Goal: Task Accomplishment & Management: Manage account settings

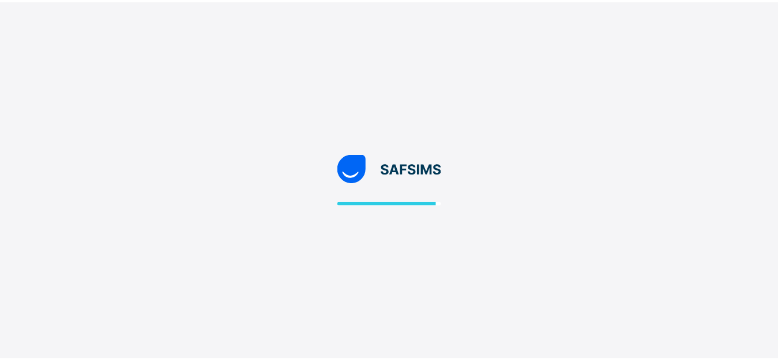
scroll to position [31, 0]
drag, startPoint x: 0, startPoint y: 0, endPoint x: 452, endPoint y: 115, distance: 466.6
click at [452, 115] on div at bounding box center [394, 180] width 788 height 360
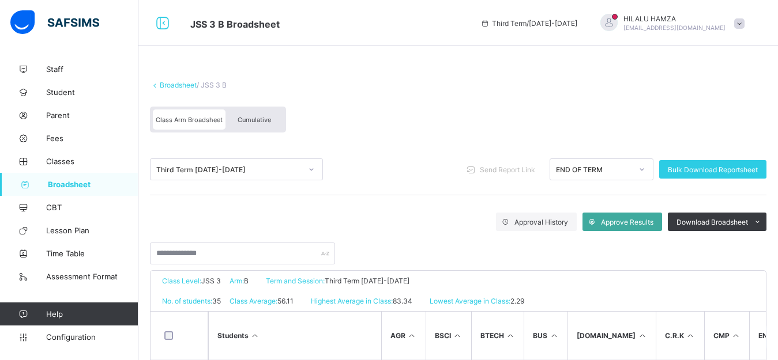
click at [259, 121] on span "Cumulative" at bounding box center [254, 120] width 33 height 8
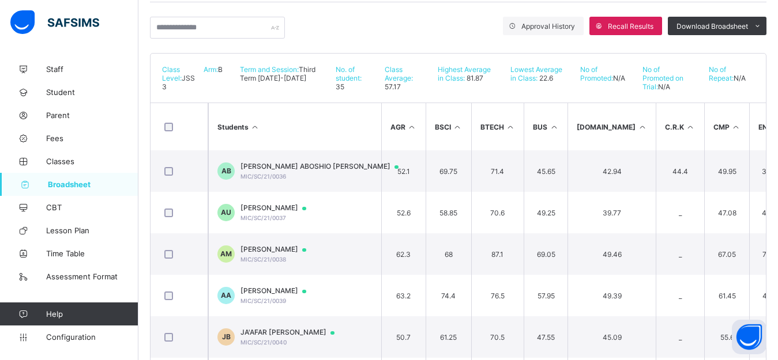
scroll to position [200, 0]
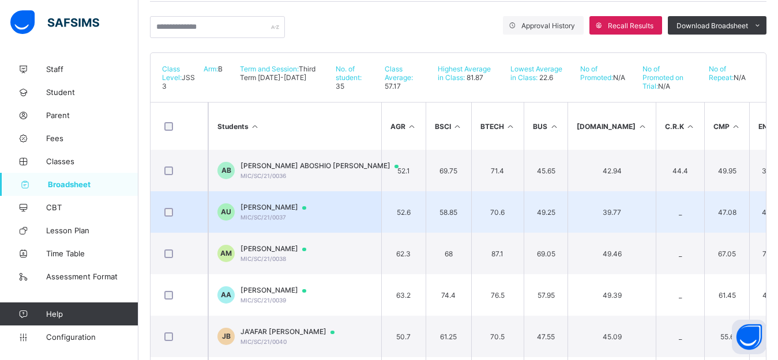
click at [333, 222] on td "AU AHMAD MUSA UMAR MIC/SC/21/0037" at bounding box center [294, 212] width 173 height 42
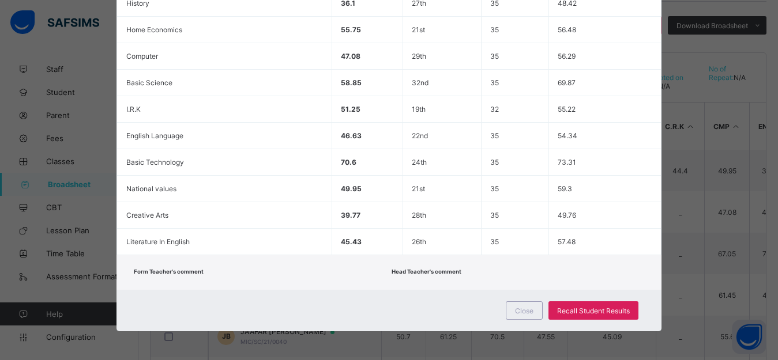
scroll to position [496, 0]
click at [610, 309] on span "Recall Student Results" at bounding box center [593, 311] width 73 height 9
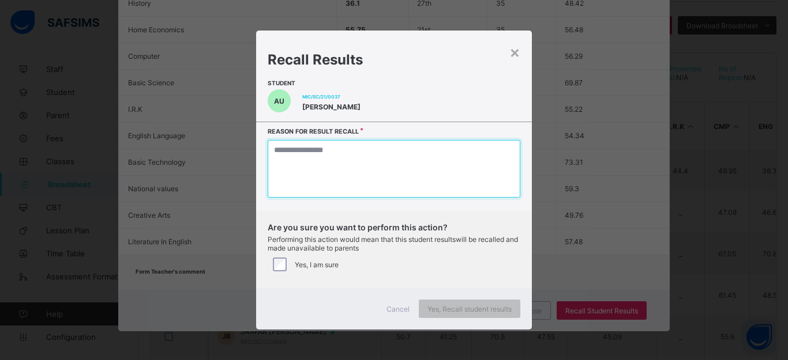
click at [381, 165] on textarea at bounding box center [394, 169] width 253 height 58
type textarea "*"
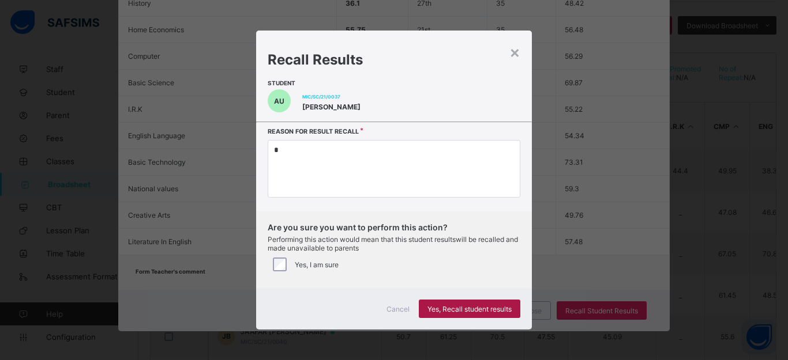
click at [452, 314] on span "Yes, Recall student results" at bounding box center [469, 309] width 84 height 9
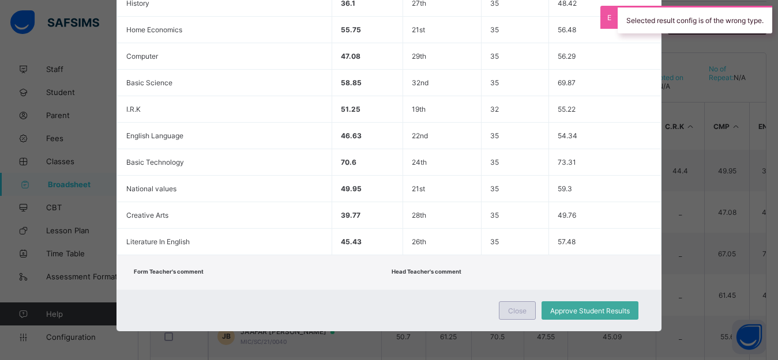
click at [520, 310] on span "Close" at bounding box center [517, 311] width 18 height 9
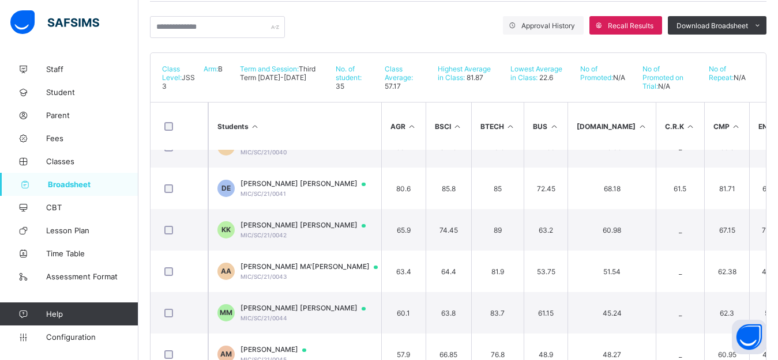
scroll to position [193, 0]
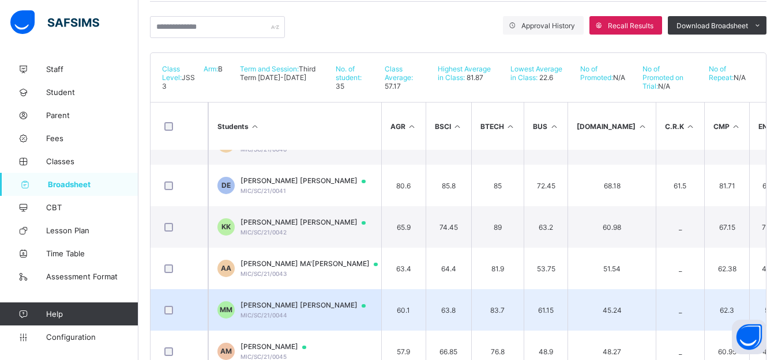
click at [319, 319] on div "MUFEED ABUBAKAR MAHMOUD MIC/SC/21/0044" at bounding box center [308, 310] width 136 height 18
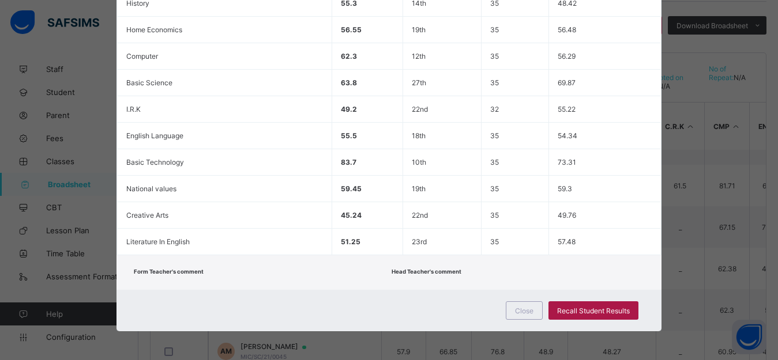
click at [569, 310] on span "Recall Student Results" at bounding box center [593, 311] width 73 height 9
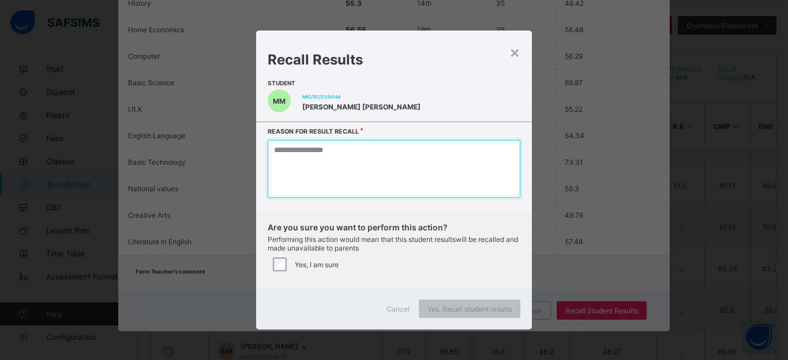
click at [348, 168] on textarea at bounding box center [394, 169] width 253 height 58
type textarea "*"
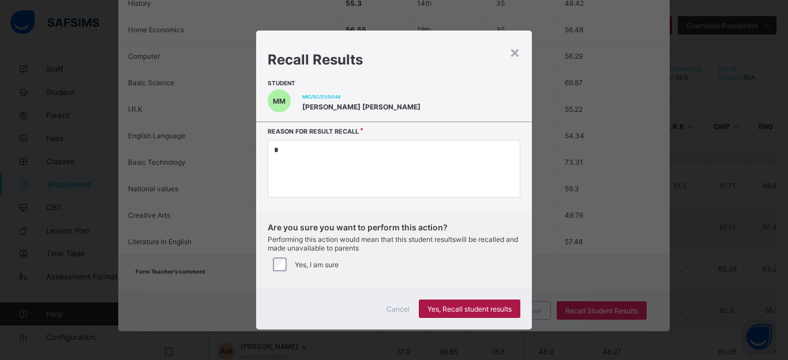
click at [465, 314] on span "Yes, Recall student results" at bounding box center [469, 309] width 84 height 9
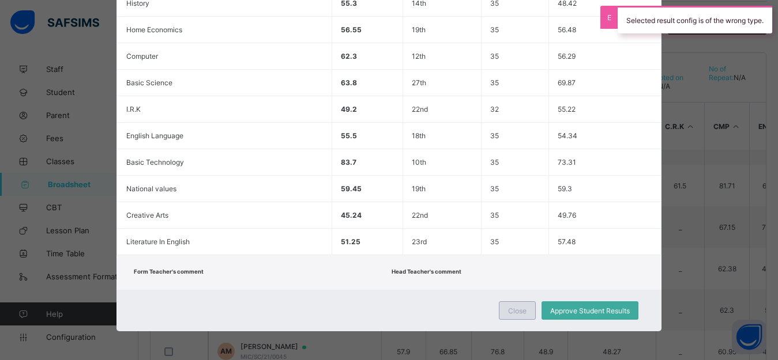
click at [517, 313] on span "Close" at bounding box center [517, 311] width 18 height 9
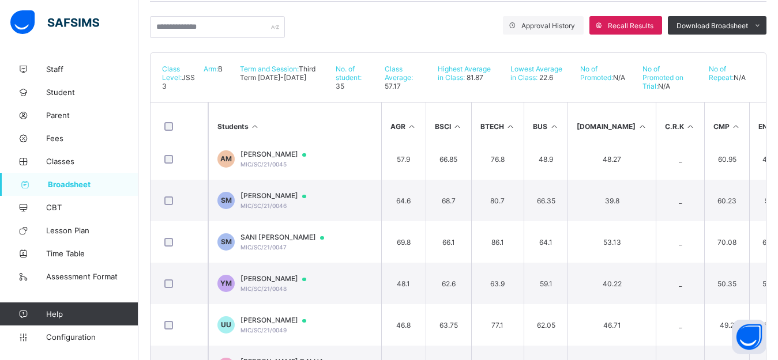
scroll to position [392, 0]
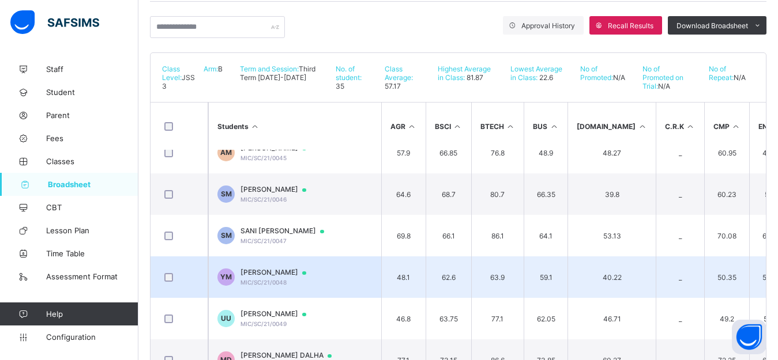
click at [313, 277] on span "[PERSON_NAME]" at bounding box center [278, 272] width 77 height 9
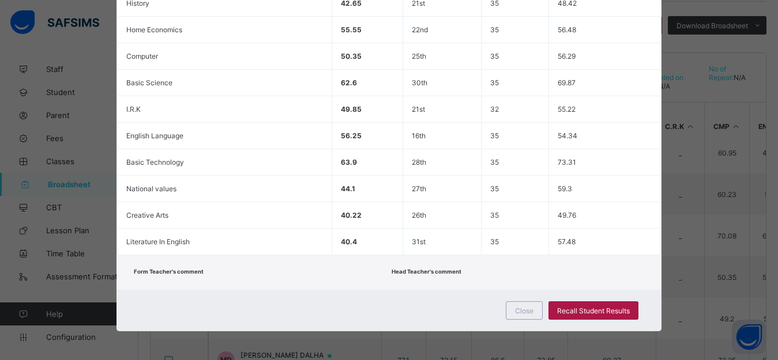
click at [587, 311] on span "Recall Student Results" at bounding box center [593, 311] width 73 height 9
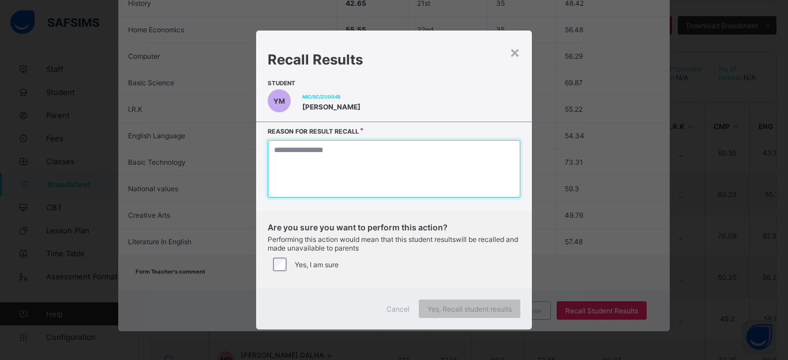
click at [337, 182] on textarea at bounding box center [394, 169] width 253 height 58
type textarea "*"
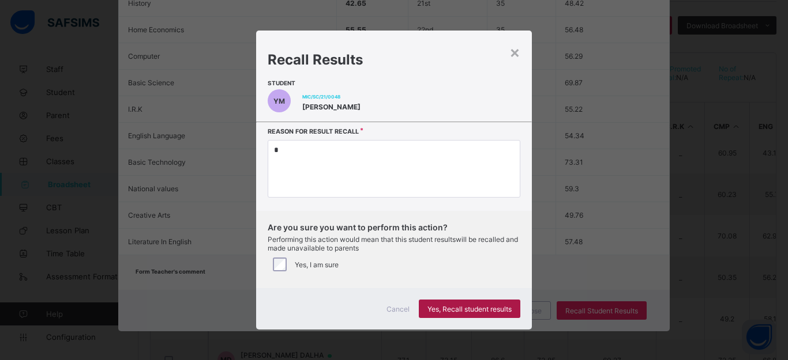
click at [469, 314] on span "Yes, Recall student results" at bounding box center [469, 309] width 84 height 9
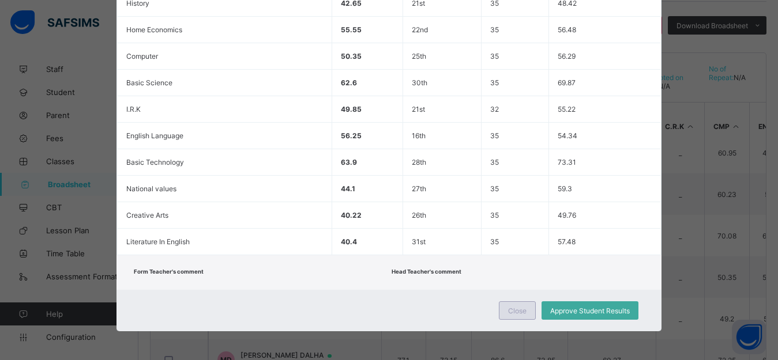
click at [519, 311] on span "Close" at bounding box center [517, 311] width 18 height 9
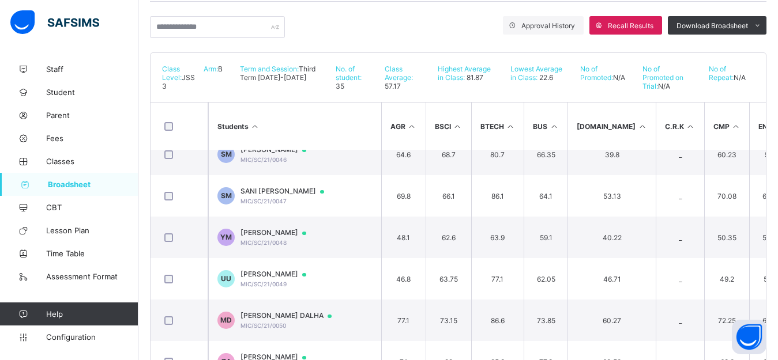
scroll to position [446, 0]
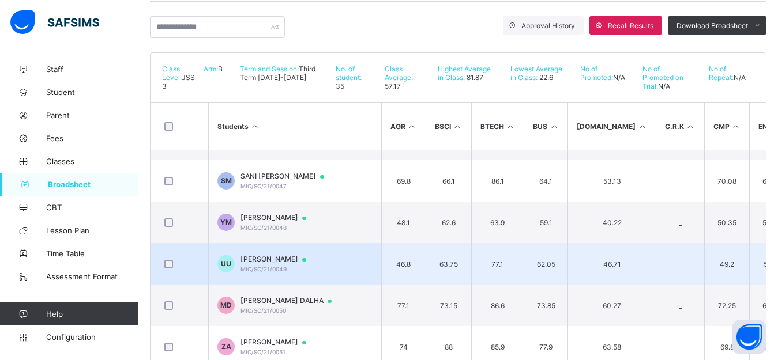
click at [279, 273] on div "UMAR JAMILU UMAR MIC/SC/21/0049" at bounding box center [278, 264] width 77 height 18
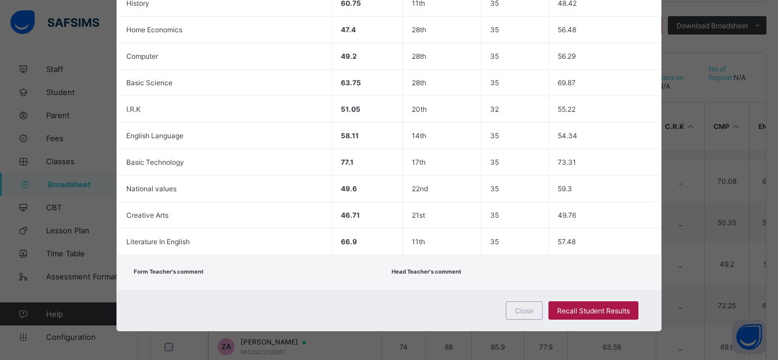
click at [580, 307] on span "Recall Student Results" at bounding box center [593, 311] width 73 height 9
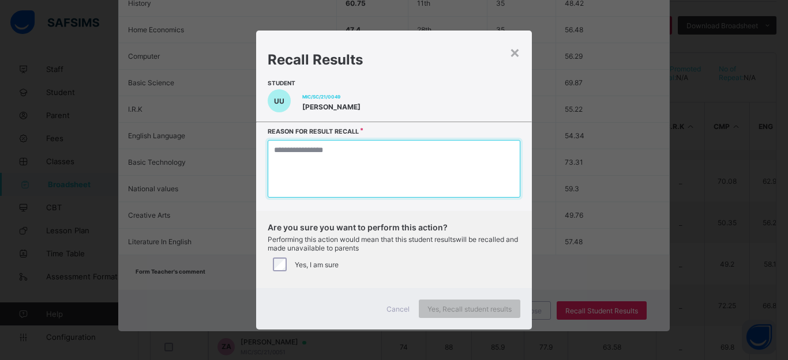
click at [367, 161] on textarea at bounding box center [394, 169] width 253 height 58
type textarea "*"
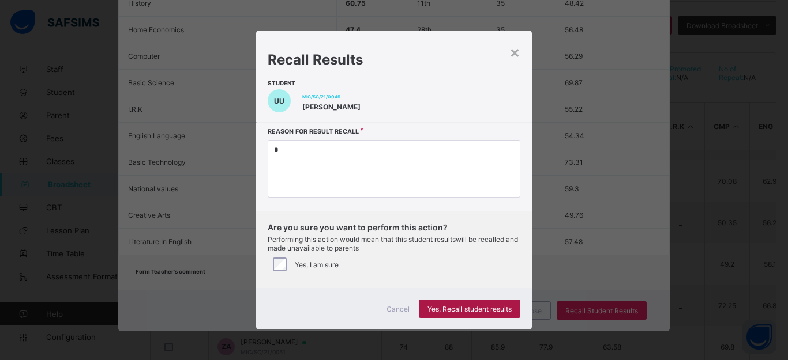
click at [481, 314] on span "Yes, Recall student results" at bounding box center [469, 309] width 84 height 9
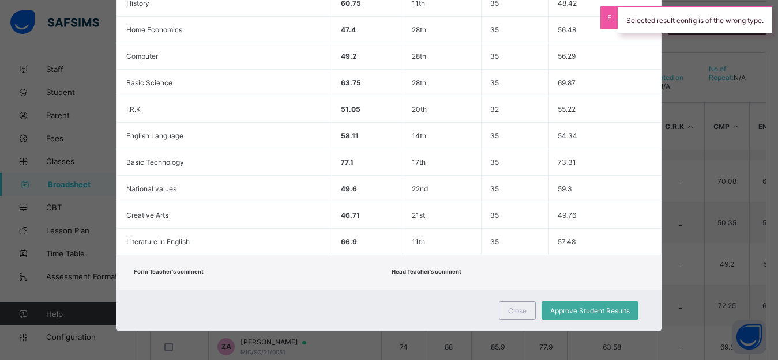
click at [615, 285] on div "Form Teacher's comment Head Teacher's comment" at bounding box center [388, 272] width 544 height 35
click at [519, 315] on span "Close" at bounding box center [517, 311] width 18 height 9
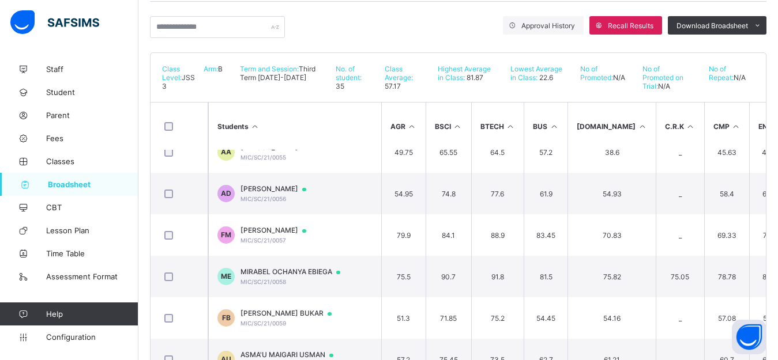
scroll to position [826, 0]
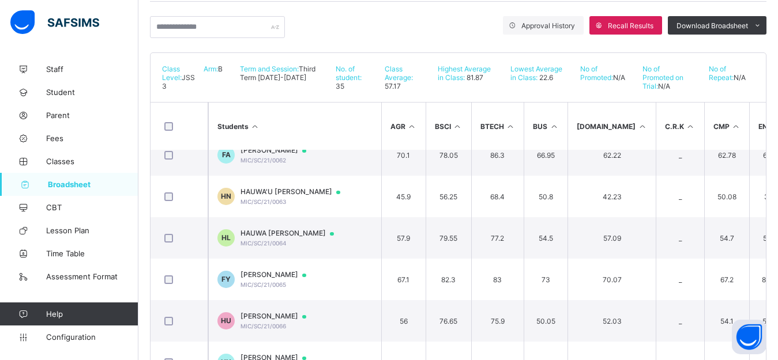
scroll to position [1110, 0]
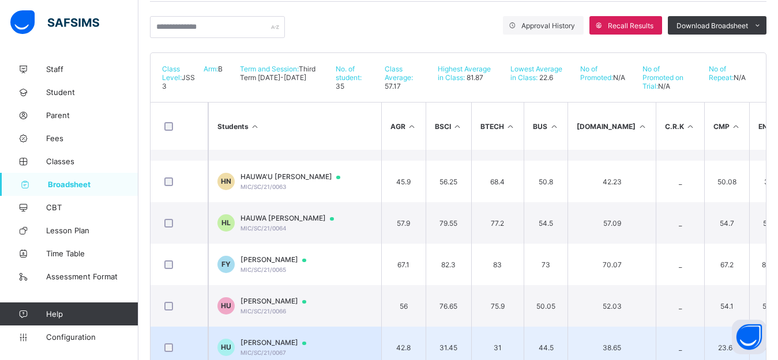
click at [288, 348] on span "HALIMA SHARIFF USMAN" at bounding box center [278, 342] width 77 height 9
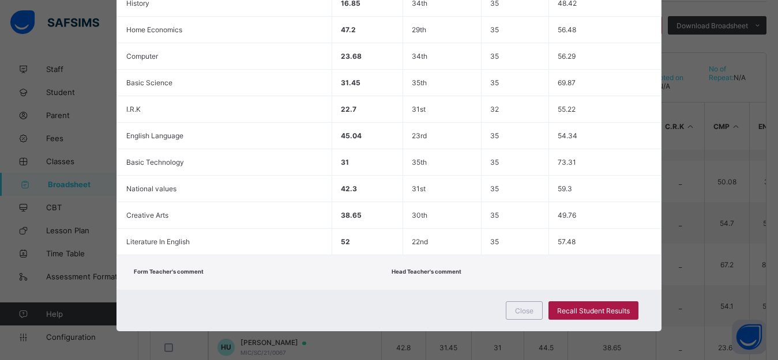
click at [589, 308] on span "Recall Student Results" at bounding box center [593, 311] width 73 height 9
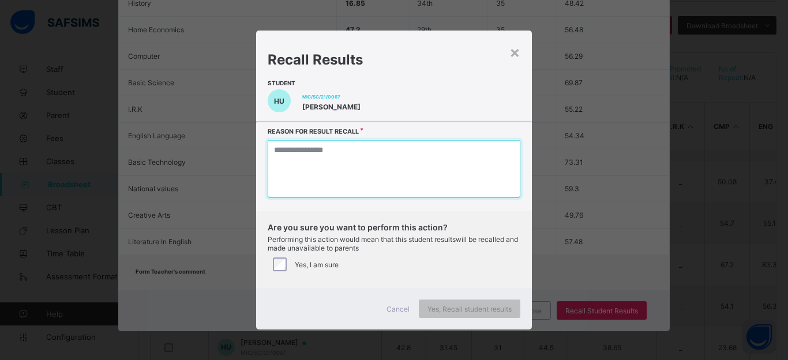
click at [380, 174] on textarea at bounding box center [394, 169] width 253 height 58
type textarea "*"
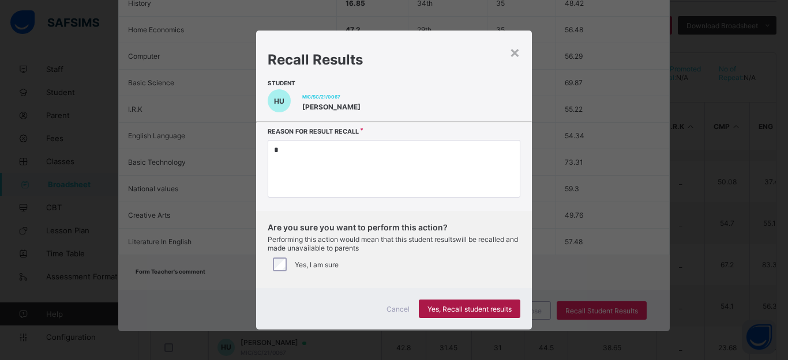
click at [461, 314] on span "Yes, Recall student results" at bounding box center [469, 309] width 84 height 9
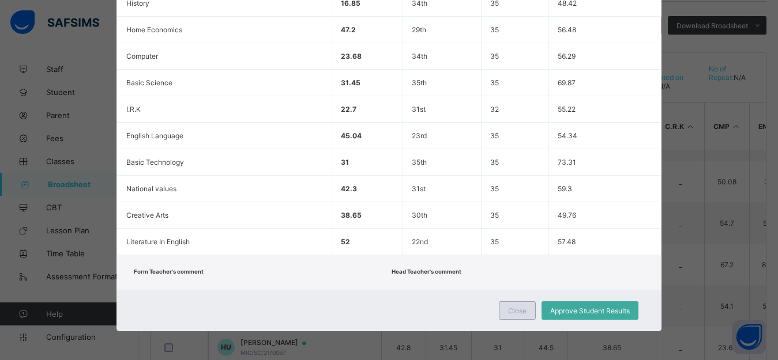
click at [512, 307] on span "Close" at bounding box center [517, 311] width 18 height 9
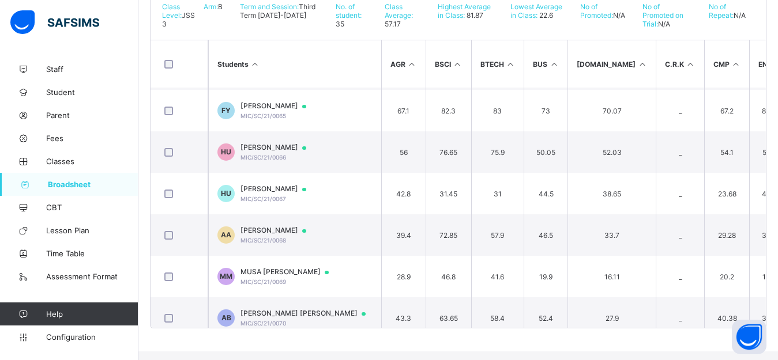
scroll to position [1217, 0]
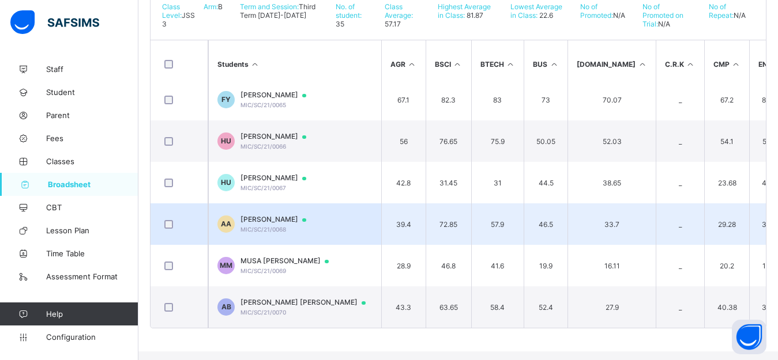
click at [309, 222] on span "AISHA GARBA AHMAD" at bounding box center [278, 219] width 77 height 9
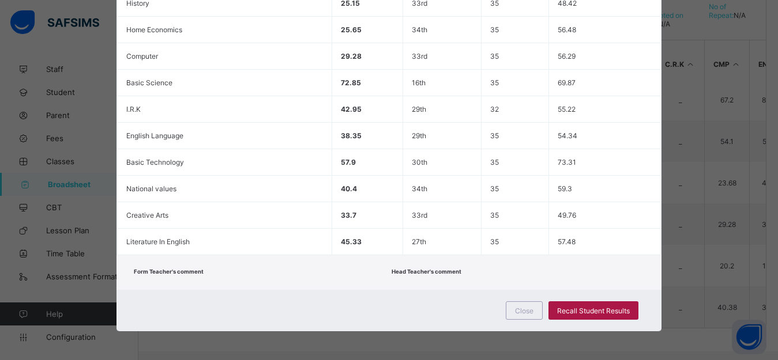
click at [593, 307] on span "Recall Student Results" at bounding box center [593, 311] width 73 height 9
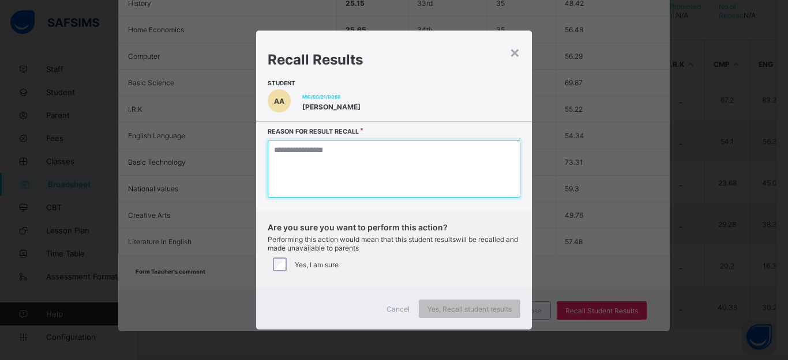
click at [394, 189] on textarea at bounding box center [394, 169] width 253 height 58
type textarea "*"
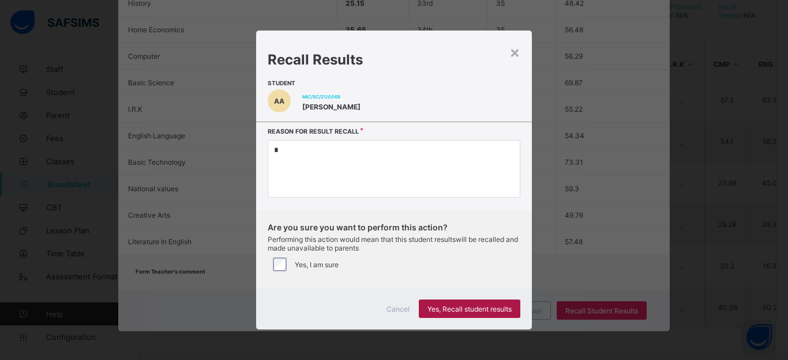
click at [499, 314] on span "Yes, Recall student results" at bounding box center [469, 309] width 84 height 9
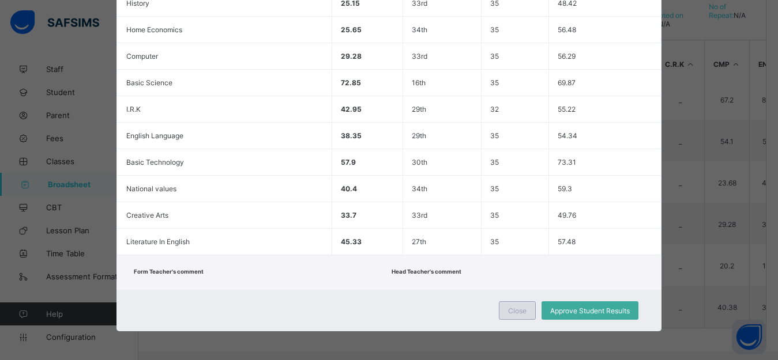
click at [517, 313] on span "Close" at bounding box center [517, 311] width 18 height 9
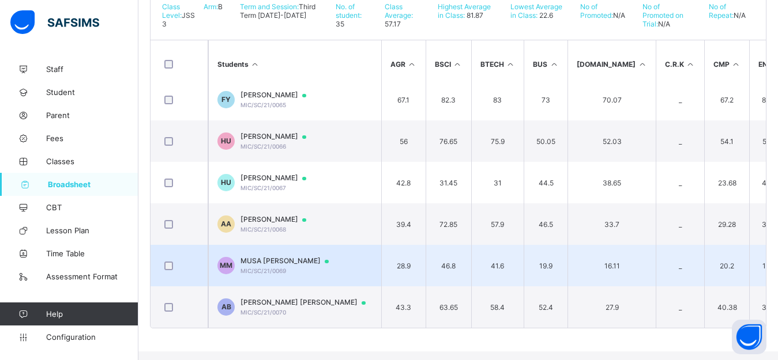
click at [274, 266] on span "MUSA SANI MUSA" at bounding box center [289, 261] width 99 height 9
click at [0, 0] on div "Form Teacher's comment" at bounding box center [0, 0] width 0 height 0
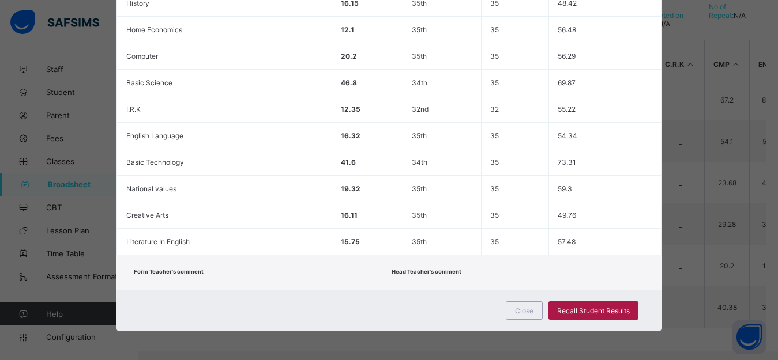
click at [585, 319] on div "Recall Student Results" at bounding box center [593, 311] width 90 height 18
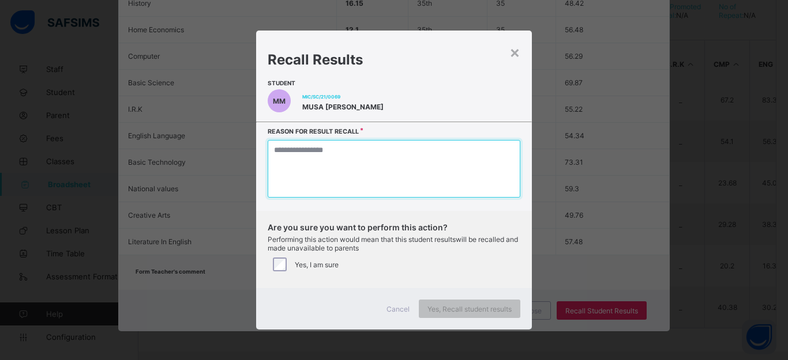
click at [331, 184] on textarea at bounding box center [394, 169] width 253 height 58
type textarea "*"
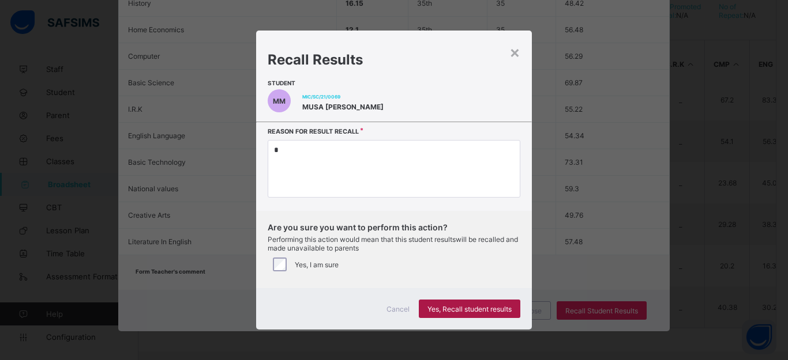
click at [469, 314] on span "Yes, Recall student results" at bounding box center [469, 309] width 84 height 9
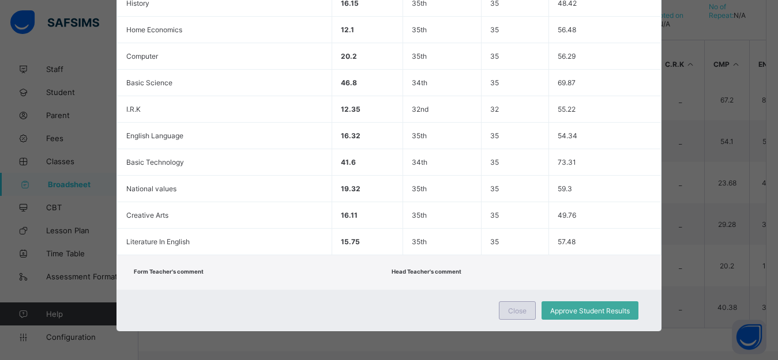
click at [522, 311] on span "Close" at bounding box center [517, 311] width 18 height 9
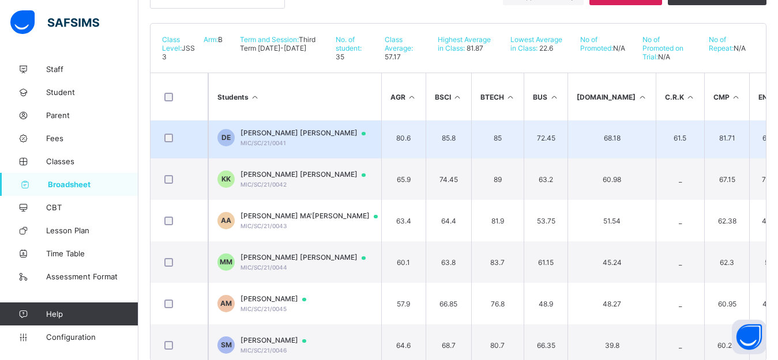
scroll to position [205, 0]
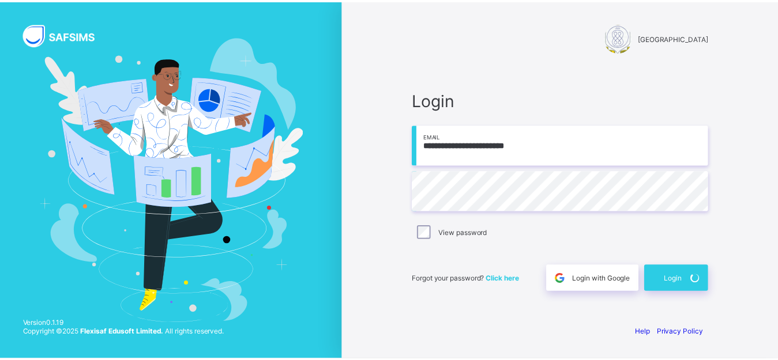
scroll to position [31, 0]
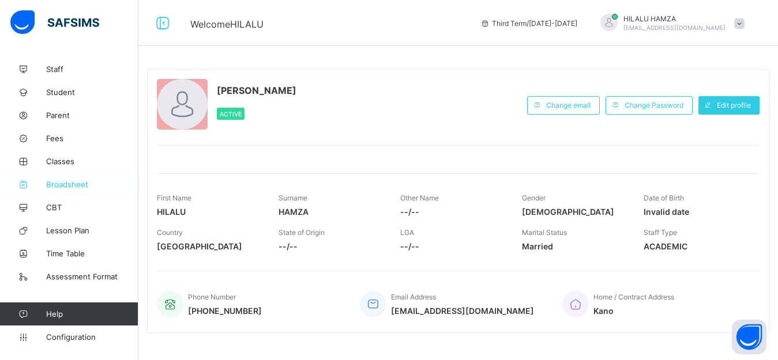
click at [65, 185] on span "Broadsheet" at bounding box center [92, 184] width 92 height 9
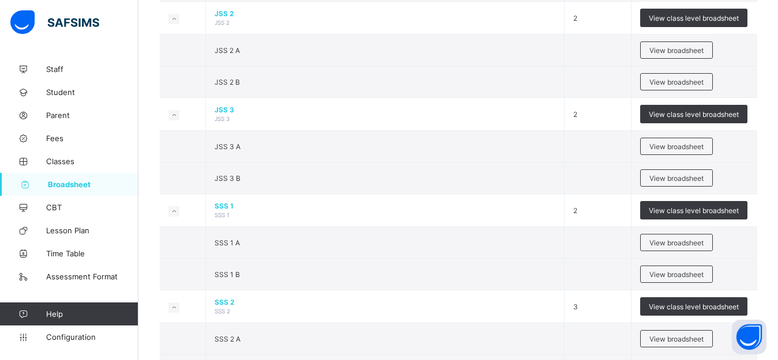
scroll to position [1135, 0]
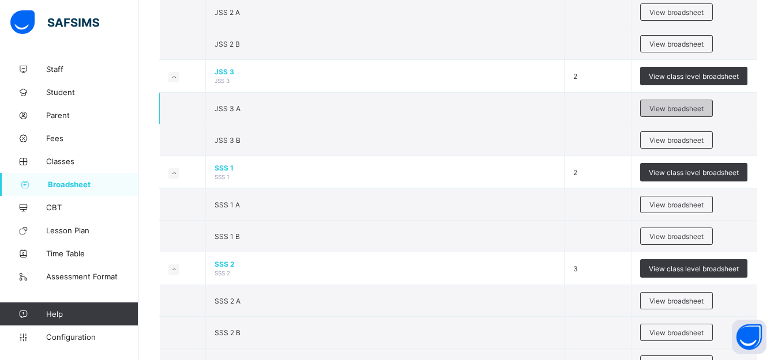
click at [674, 113] on span "View broadsheet" at bounding box center [676, 108] width 54 height 9
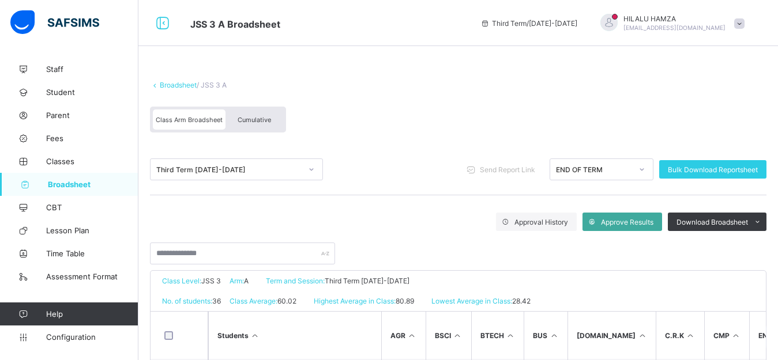
click at [260, 117] on div "Cumulative" at bounding box center [254, 120] width 58 height 20
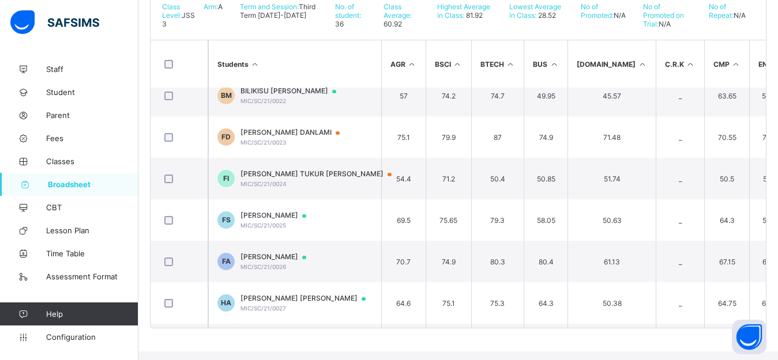
scroll to position [935, 0]
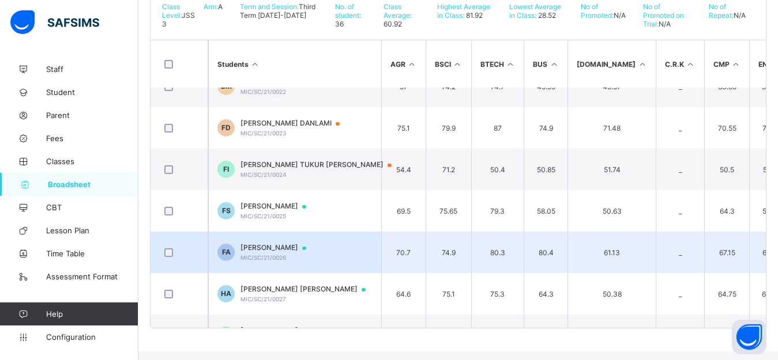
click at [310, 253] on span "FATIMA MUHAMMAD ABUBAKAR" at bounding box center [278, 247] width 77 height 9
click at [0, 0] on div "Assessments" at bounding box center [0, 0] width 0 height 0
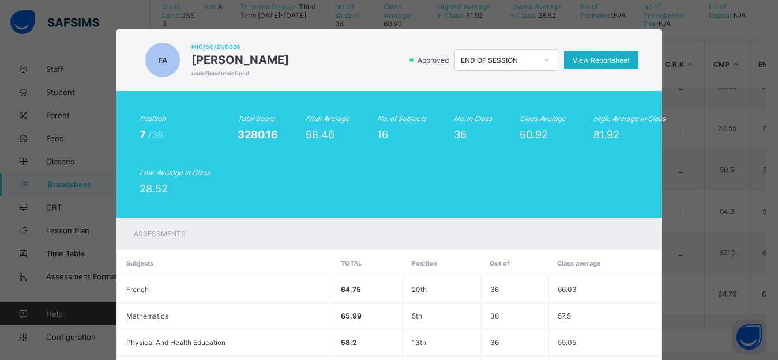
click at [605, 61] on span "View Reportsheet" at bounding box center [601, 60] width 57 height 9
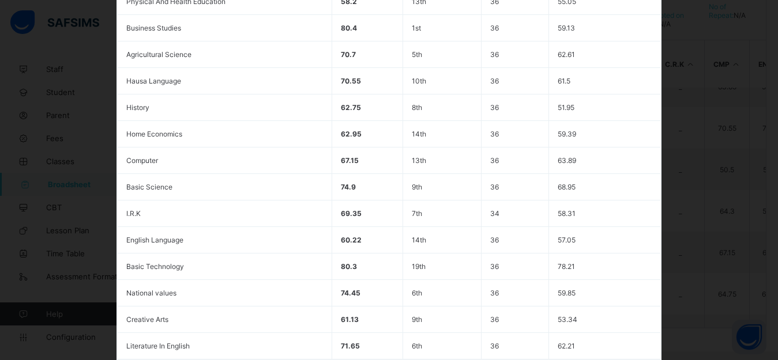
scroll to position [496, 0]
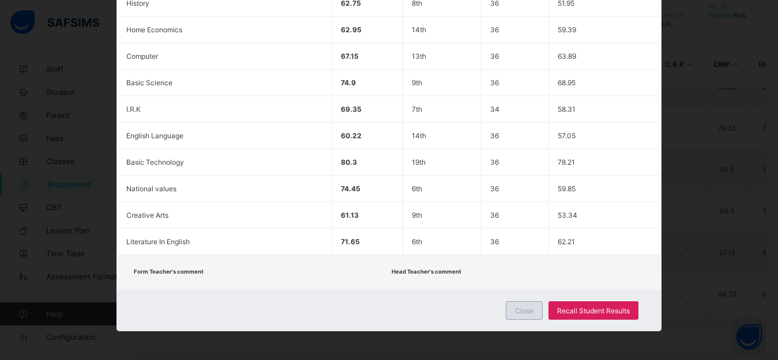
click at [517, 310] on span "Close" at bounding box center [524, 311] width 18 height 9
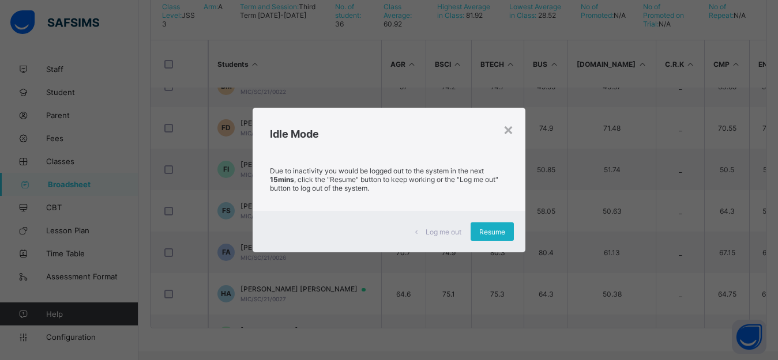
click at [488, 236] on span "Resume" at bounding box center [492, 232] width 26 height 9
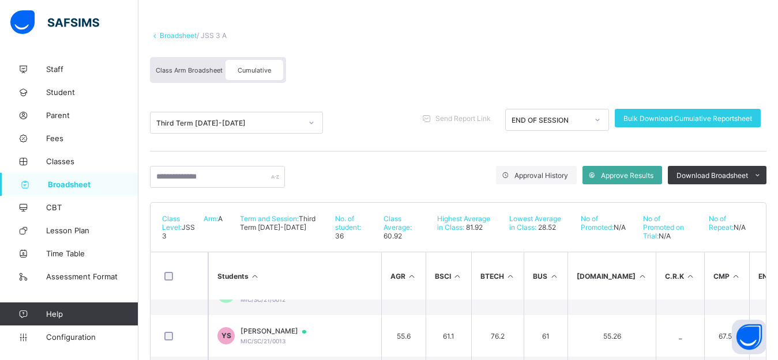
scroll to position [47, 0]
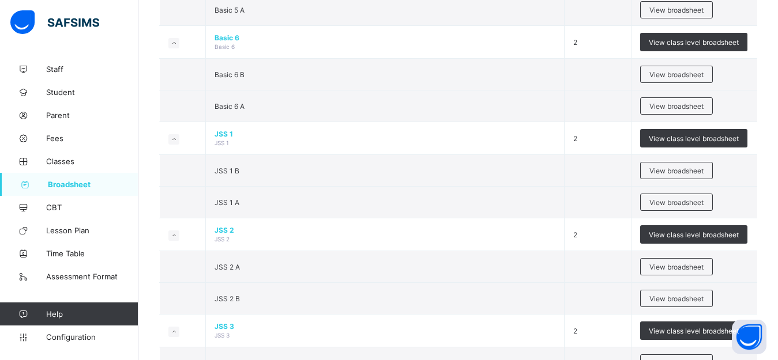
scroll to position [927, 0]
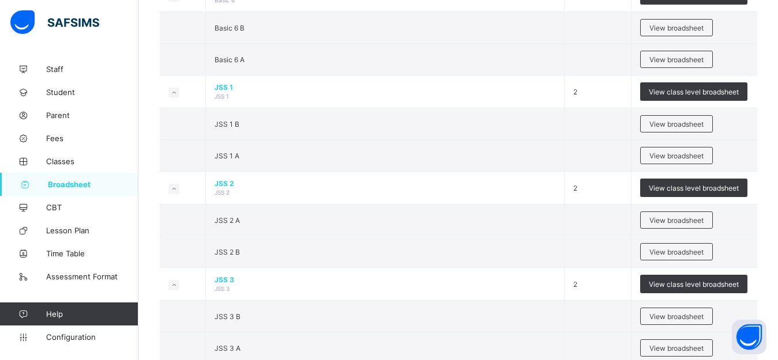
click div "Select Term Name No. of Classes Actions Pre Nur Pre Nursery 2 View class level …"
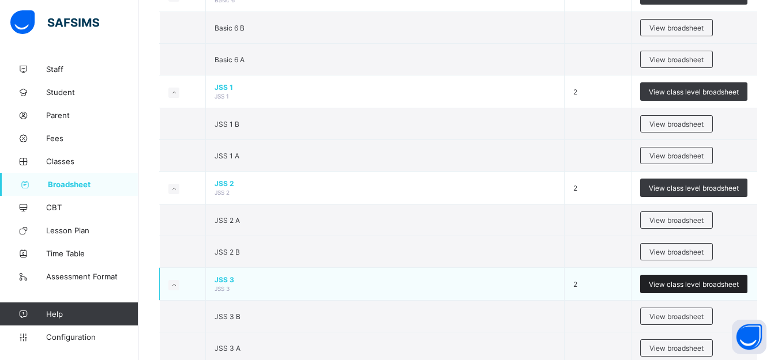
click span "View class level broadsheet"
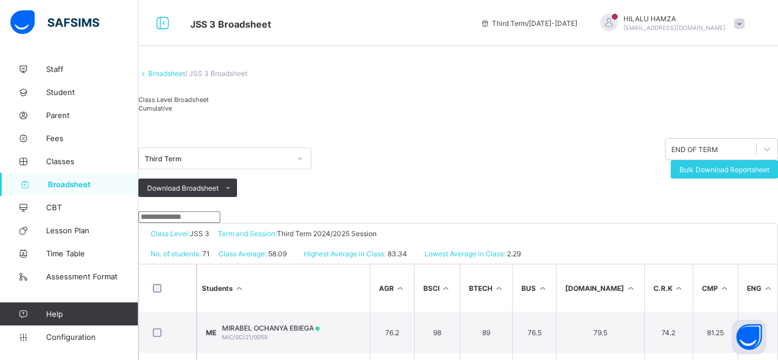
click span "Cumulative"
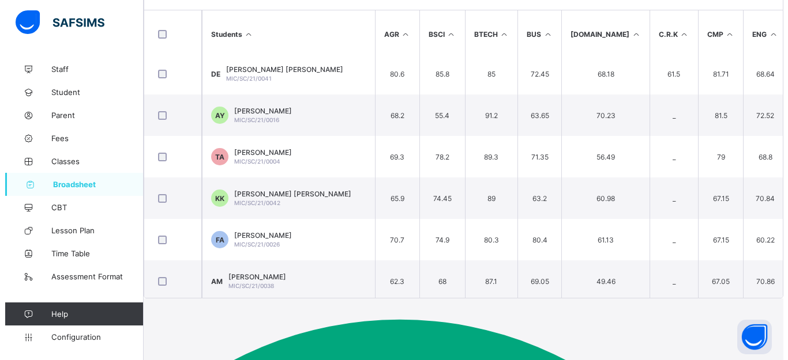
scroll to position [420, 0]
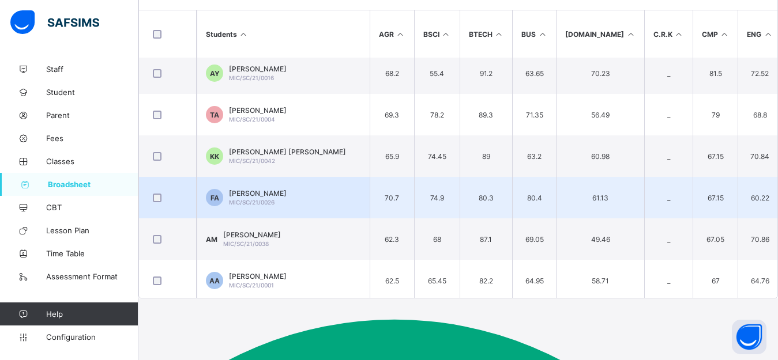
click div "FATIMA MUHAMMAD ABUBAKAR MIC/SC/21/0026"
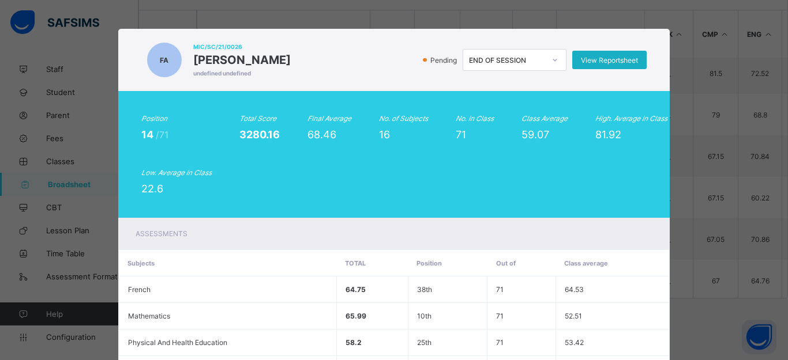
click span "View Reportsheet"
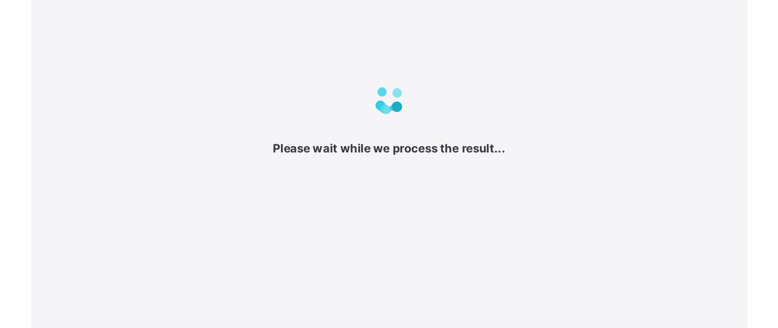
scroll to position [31, 0]
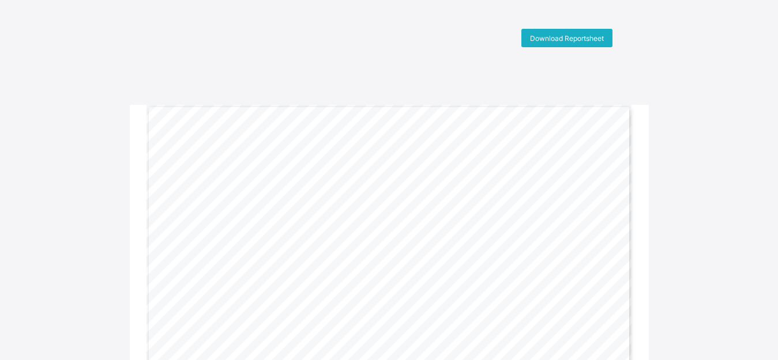
click at [557, 34] on span "Download Reportsheet" at bounding box center [567, 38] width 74 height 9
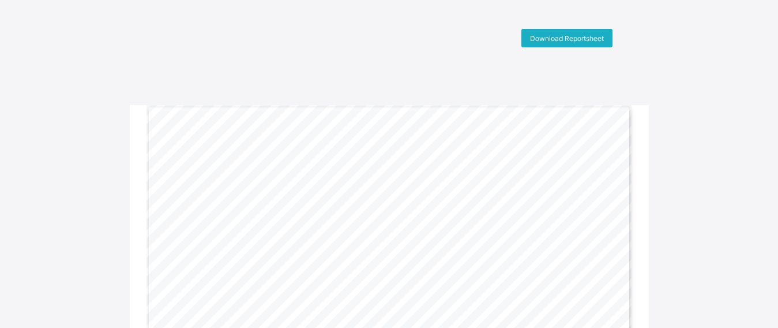
click at [567, 40] on span "Download Reportsheet" at bounding box center [567, 38] width 74 height 9
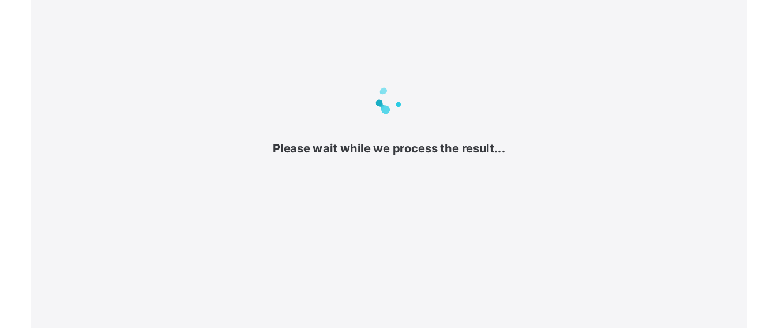
scroll to position [31, 0]
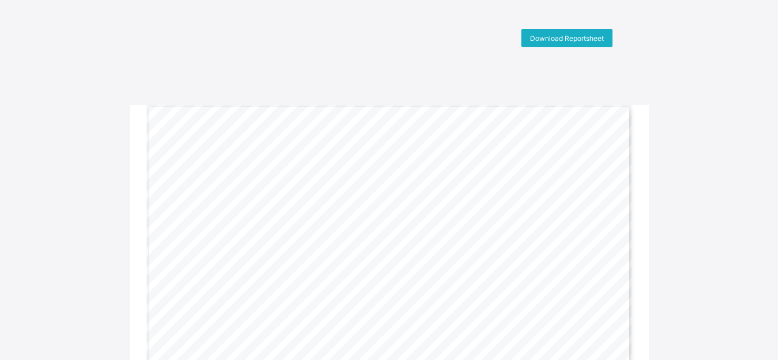
click at [562, 36] on span "Download Reportsheet" at bounding box center [567, 38] width 74 height 9
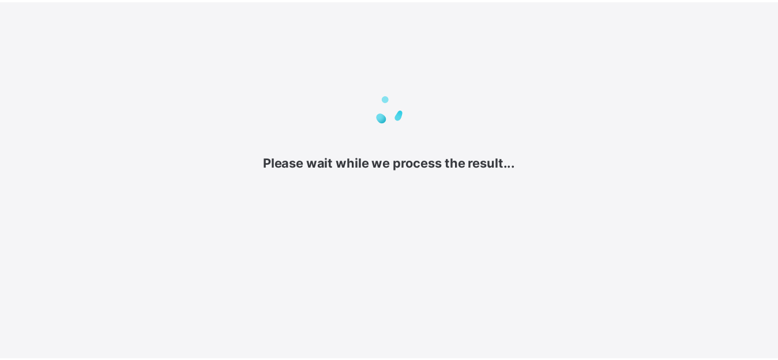
scroll to position [31, 0]
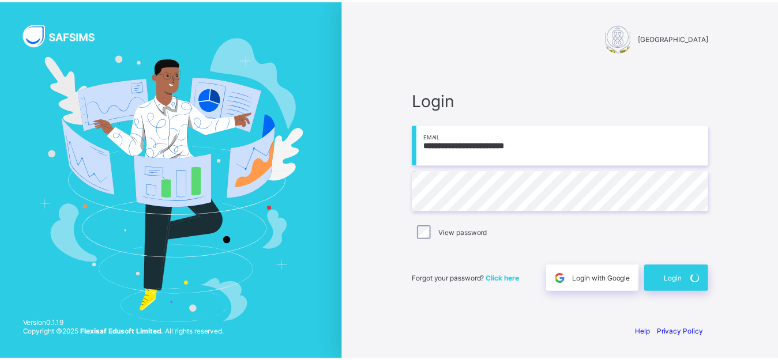
scroll to position [31, 0]
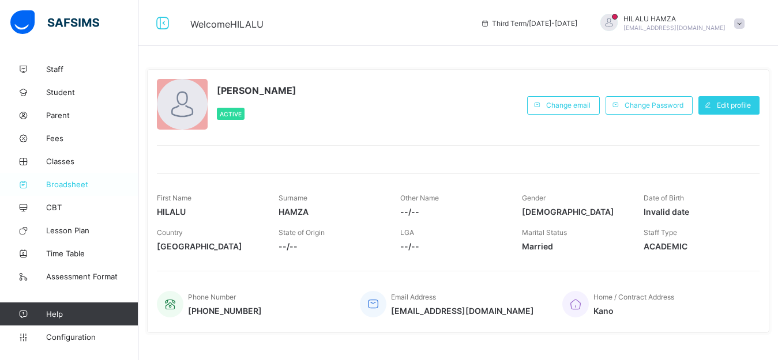
click at [59, 180] on span "Broadsheet" at bounding box center [92, 184] width 92 height 9
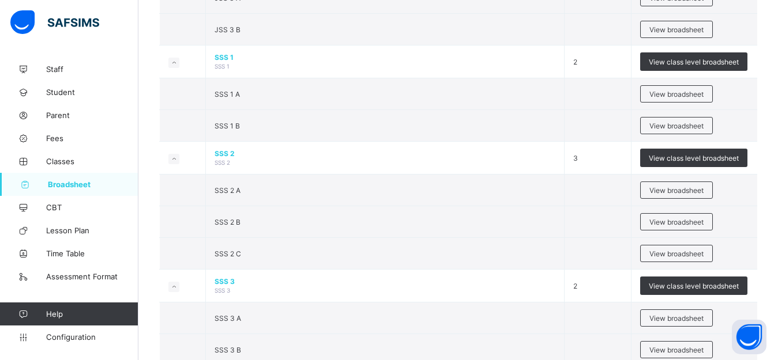
scroll to position [1250, 0]
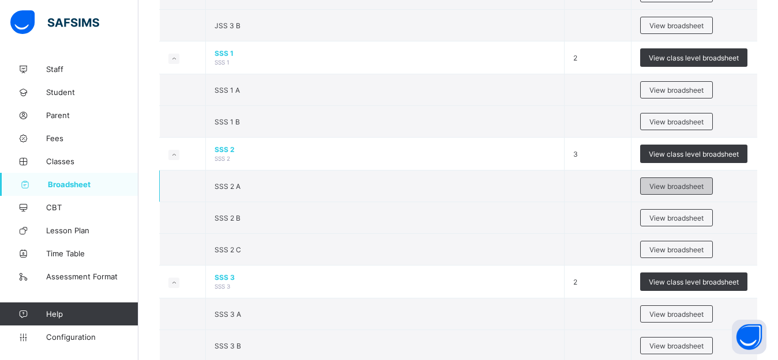
click at [663, 191] on span "View broadsheet" at bounding box center [676, 186] width 54 height 9
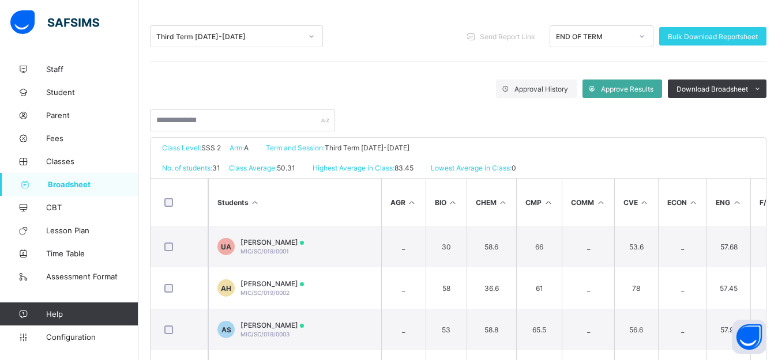
scroll to position [97, 0]
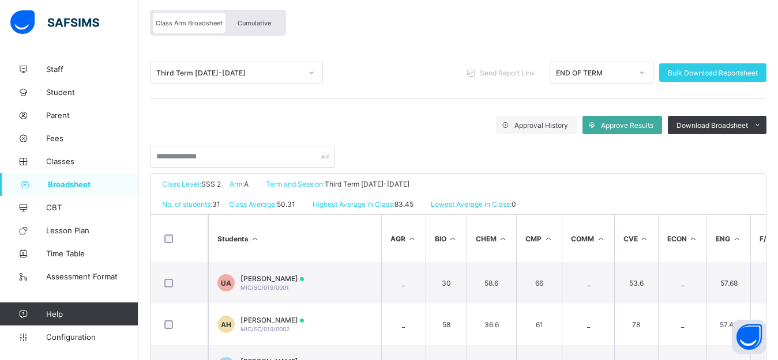
click at [243, 20] on div "Cumulative" at bounding box center [254, 23] width 58 height 20
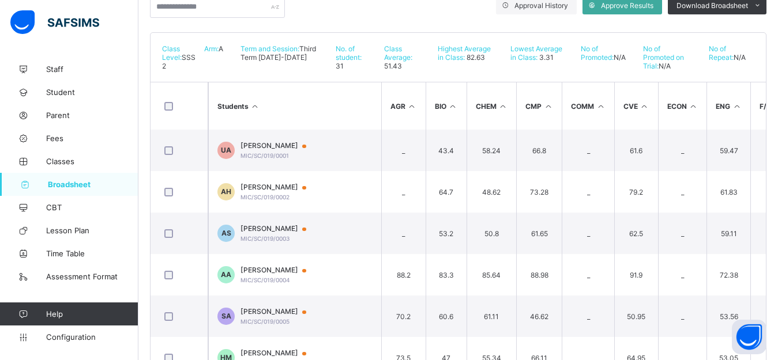
scroll to position [221, 0]
click at [624, 7] on span "Approve Results" at bounding box center [627, 4] width 52 height 9
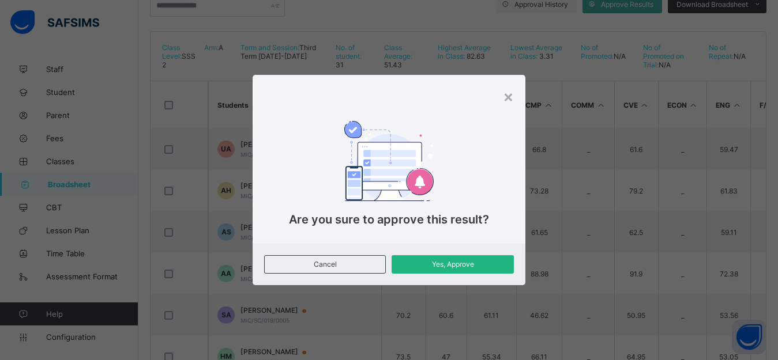
click at [480, 265] on span "Yes, Approve" at bounding box center [452, 264] width 104 height 9
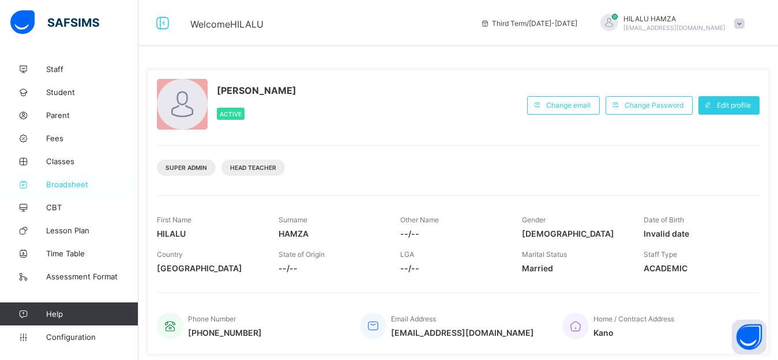
click at [69, 180] on span "Broadsheet" at bounding box center [92, 184] width 92 height 9
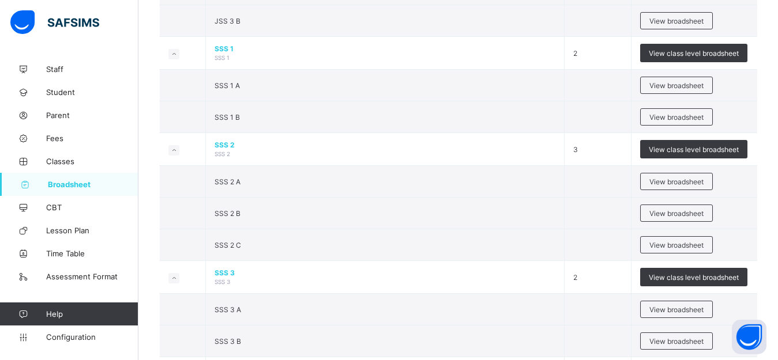
scroll to position [1284, 0]
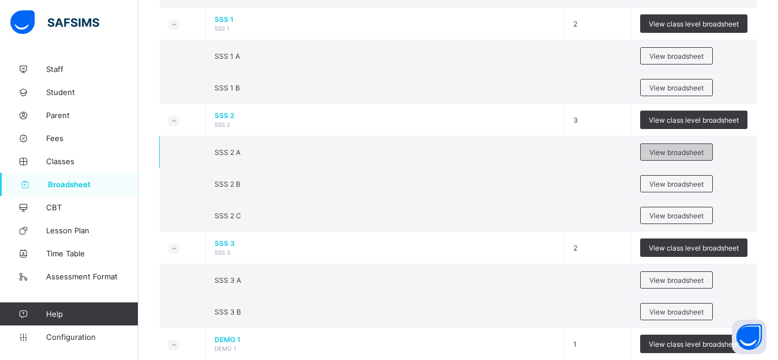
click at [668, 157] on span "View broadsheet" at bounding box center [676, 152] width 54 height 9
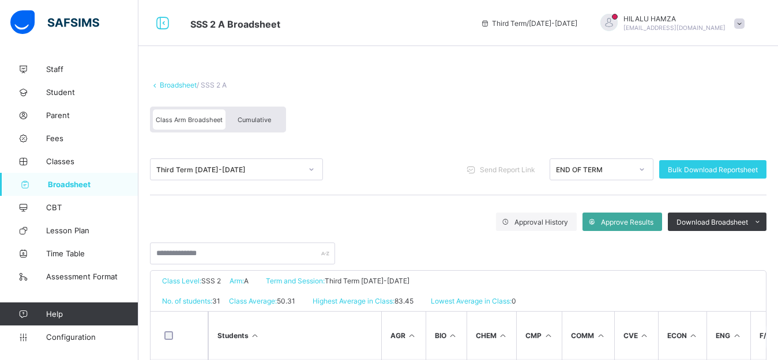
click at [255, 123] on span "Cumulative" at bounding box center [254, 120] width 33 height 8
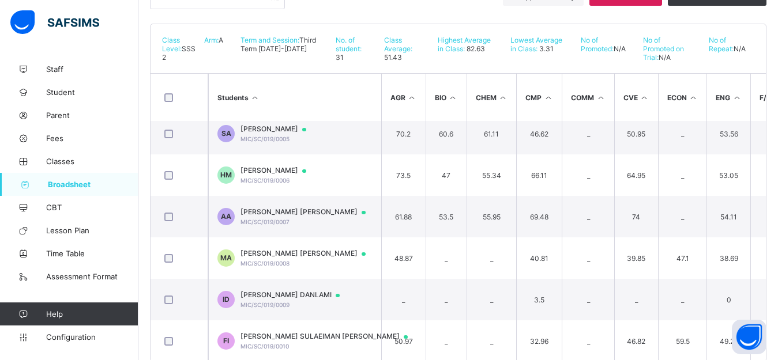
scroll to position [146, 0]
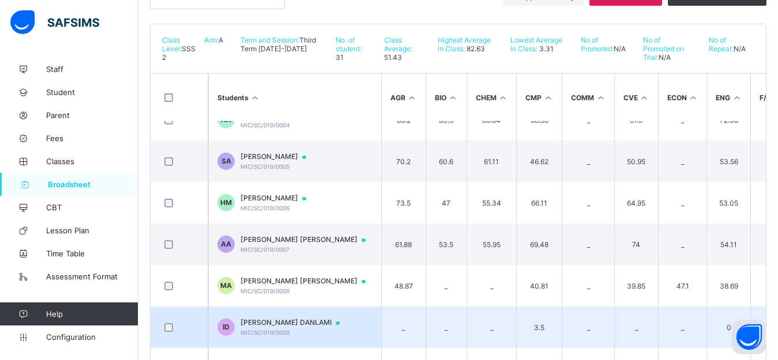
click at [294, 328] on span "ISMAIL SULAEIMAN DANLAMI" at bounding box center [295, 322] width 110 height 9
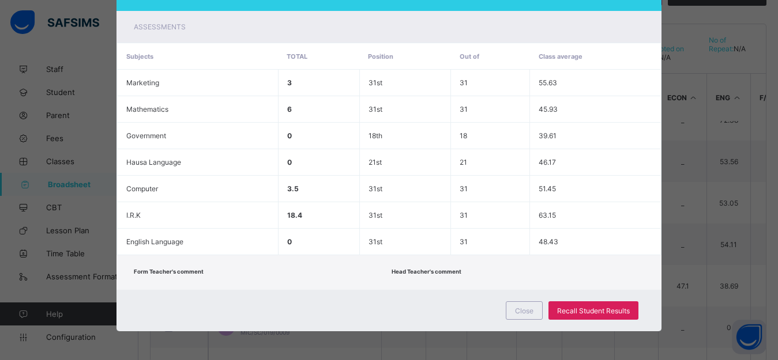
scroll to position [227, 0]
click at [602, 315] on span "Recall Student Results" at bounding box center [593, 311] width 73 height 9
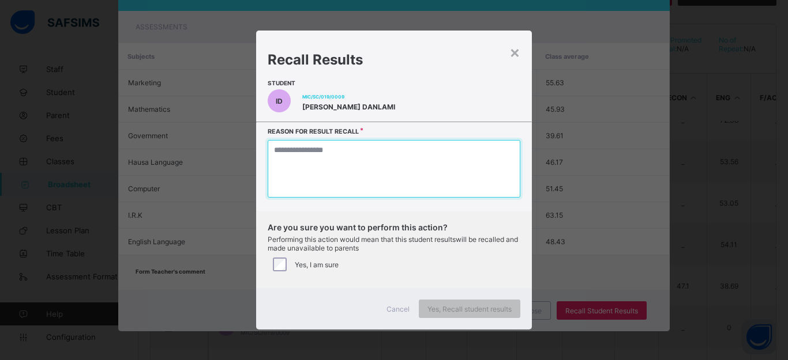
click at [359, 179] on textarea at bounding box center [394, 169] width 253 height 58
click at [369, 179] on textarea at bounding box center [394, 169] width 253 height 58
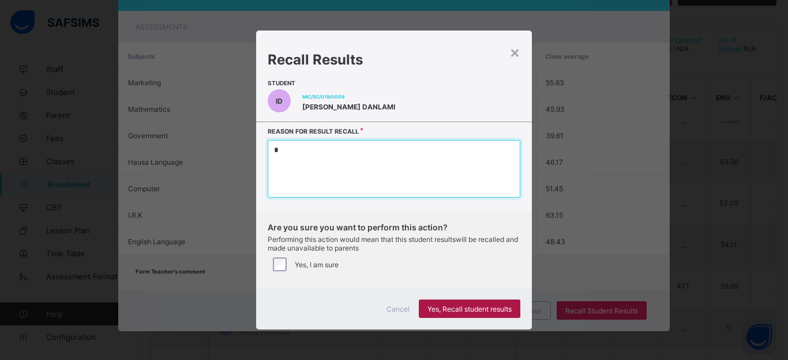
type textarea "*"
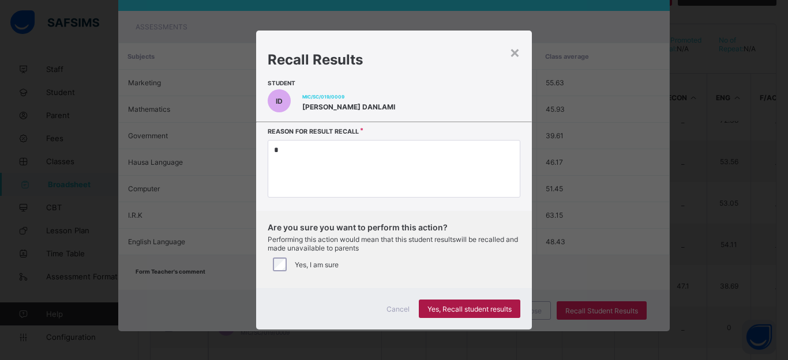
click at [448, 314] on span "Yes, Recall student results" at bounding box center [469, 309] width 84 height 9
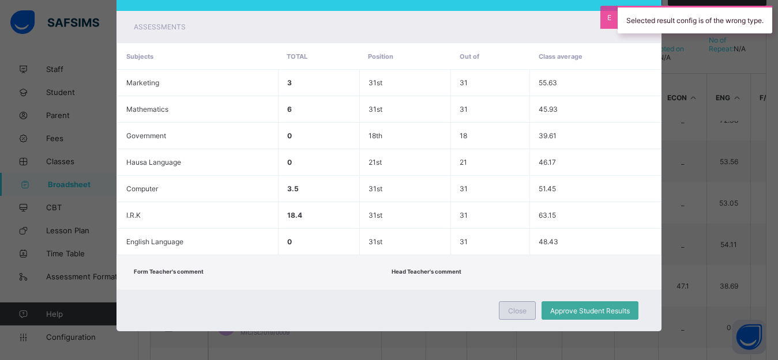
click at [518, 315] on span "Close" at bounding box center [517, 311] width 18 height 9
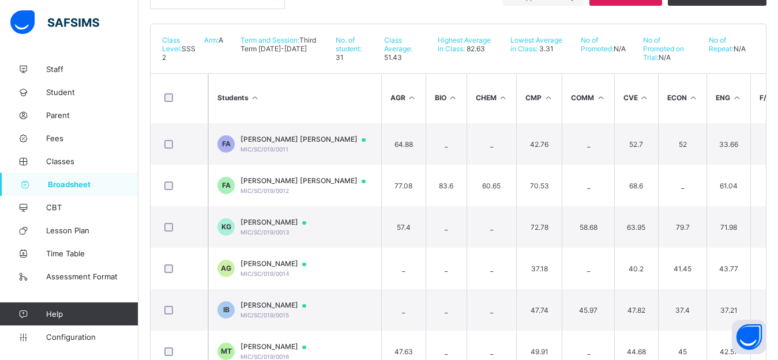
scroll to position [430, 0]
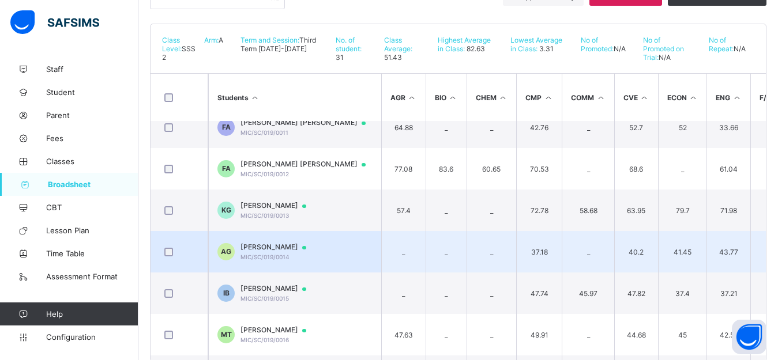
click at [275, 252] on span "ALIYU RABIU GARO" at bounding box center [278, 247] width 77 height 9
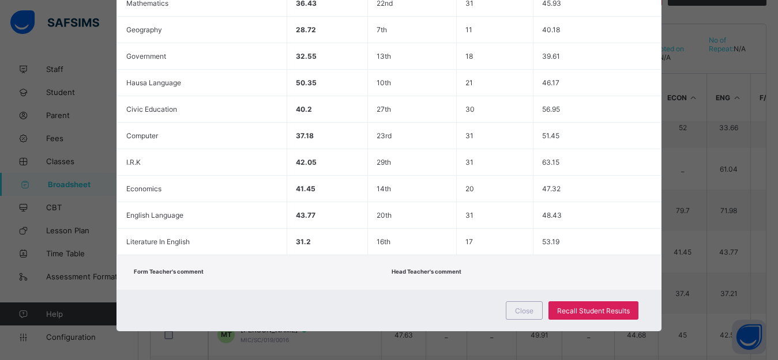
scroll to position [353, 0]
click at [605, 310] on span "Recall Student Results" at bounding box center [593, 311] width 73 height 9
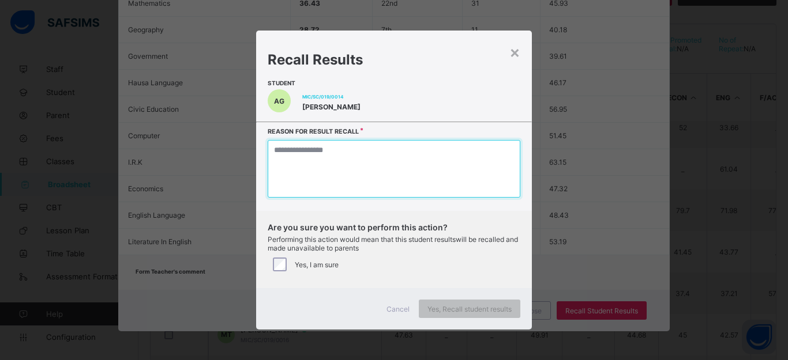
click at [328, 187] on textarea at bounding box center [394, 169] width 253 height 58
type textarea "*"
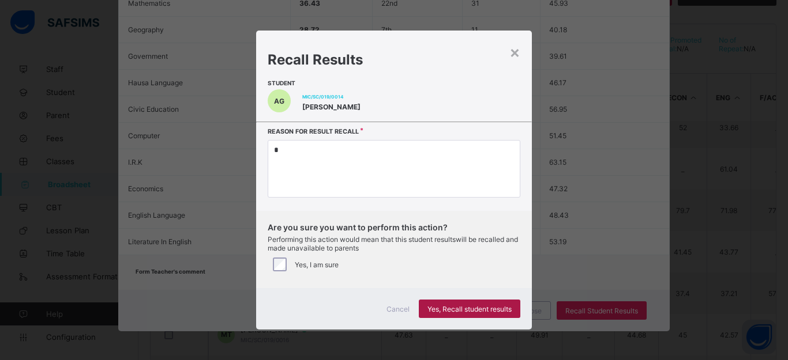
click at [483, 314] on span "Yes, Recall student results" at bounding box center [469, 309] width 84 height 9
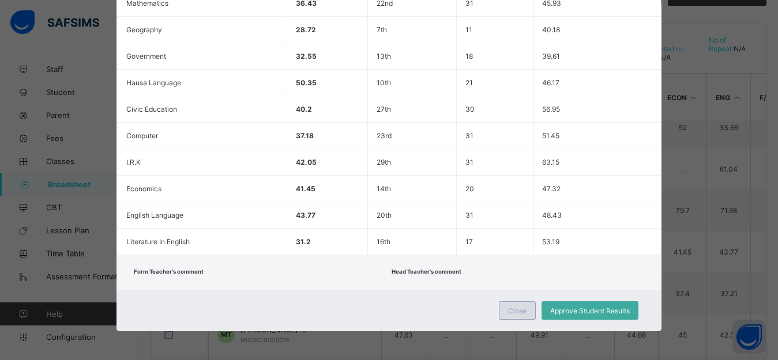
click at [525, 313] on span "Close" at bounding box center [517, 311] width 18 height 9
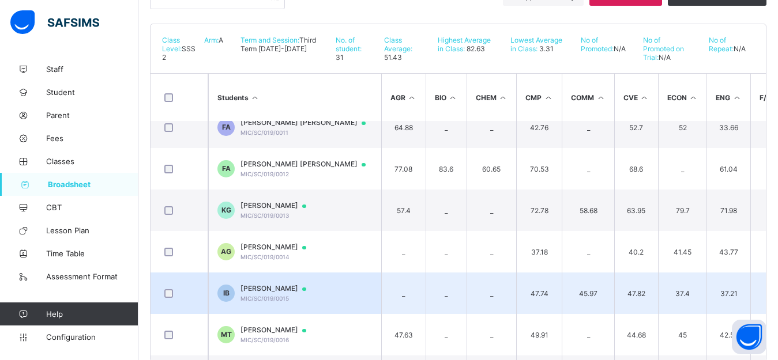
click at [299, 294] on span "IBRAHIM BILYAMINU BILYAMINU" at bounding box center [278, 288] width 77 height 9
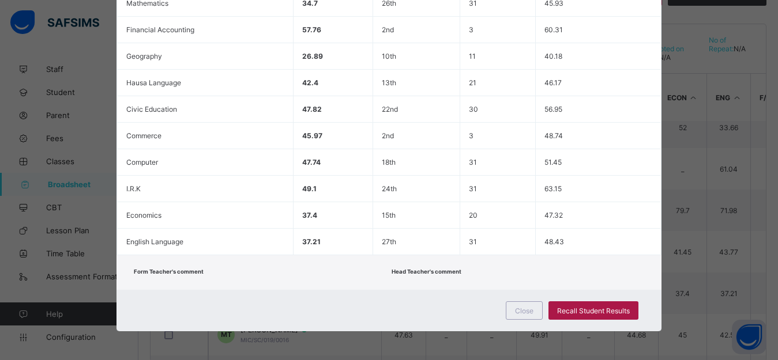
click at [581, 309] on span "Recall Student Results" at bounding box center [593, 311] width 73 height 9
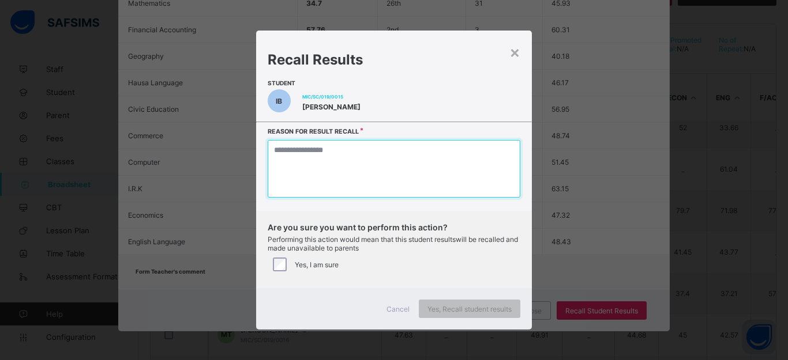
click at [349, 170] on textarea at bounding box center [394, 169] width 253 height 58
type textarea "*"
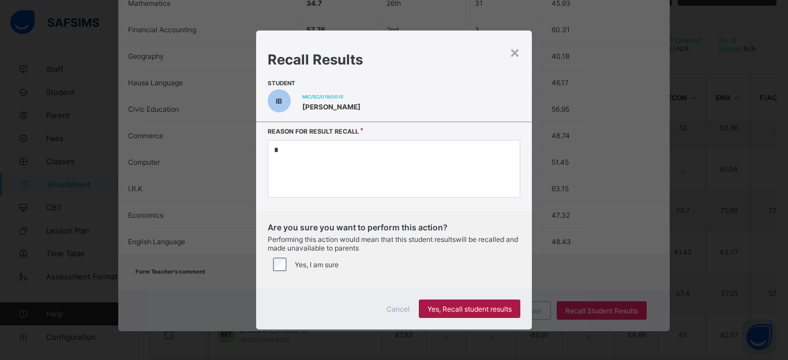
click at [440, 314] on span "Yes, Recall student results" at bounding box center [469, 309] width 84 height 9
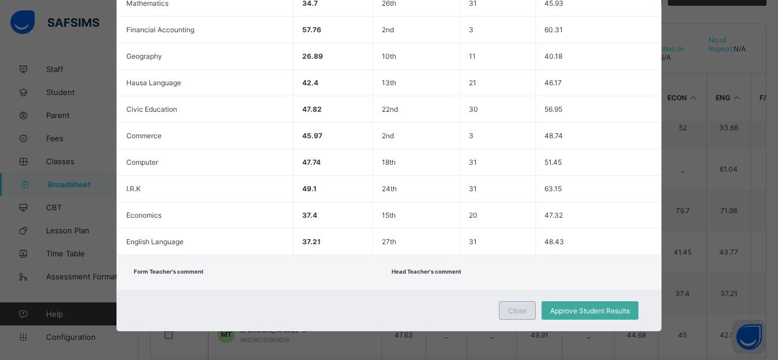
click at [516, 313] on span "Close" at bounding box center [517, 311] width 18 height 9
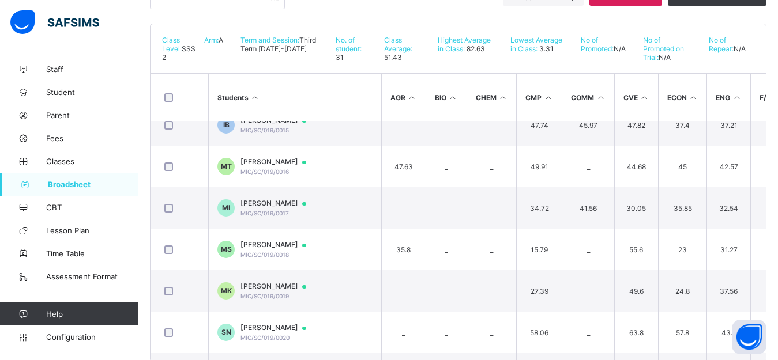
scroll to position [605, 0]
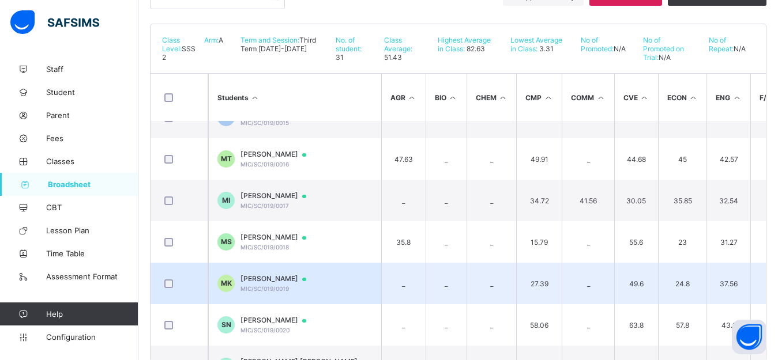
click at [275, 284] on span "MUBARAK IMAM KABIR" at bounding box center [278, 278] width 77 height 9
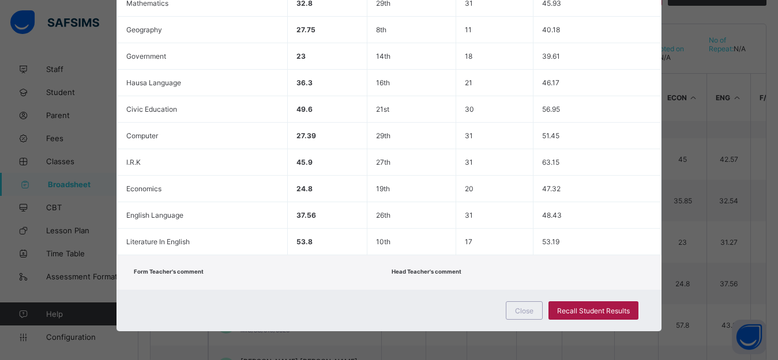
click at [571, 312] on span "Recall Student Results" at bounding box center [593, 311] width 73 height 9
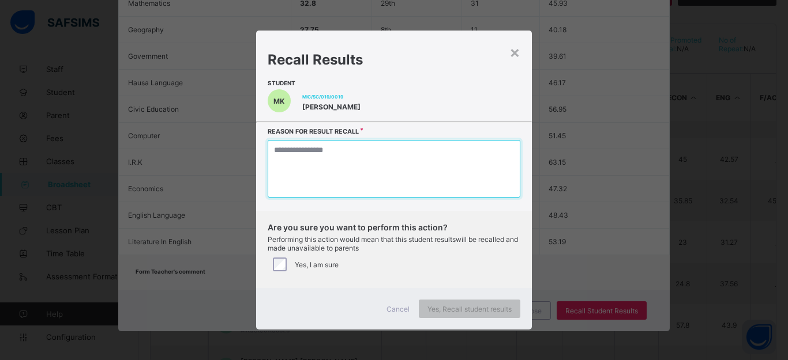
click at [303, 181] on textarea at bounding box center [394, 169] width 253 height 58
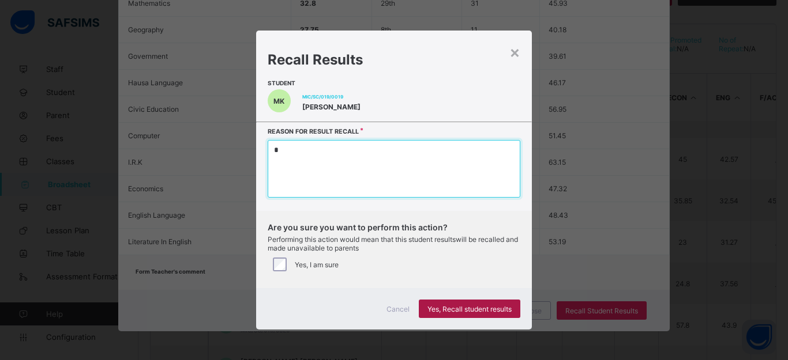
type textarea "*"
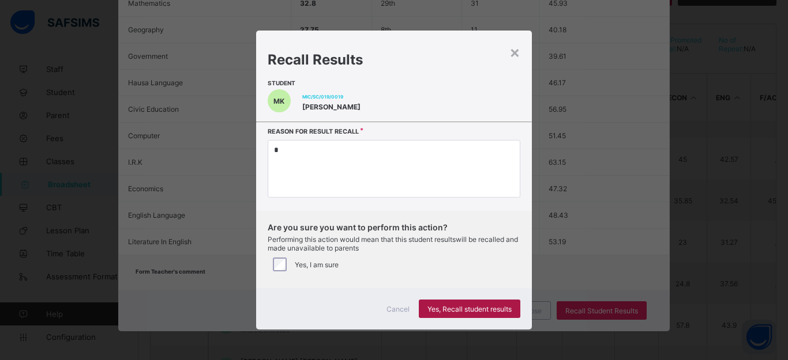
click at [451, 314] on span "Yes, Recall student results" at bounding box center [469, 309] width 84 height 9
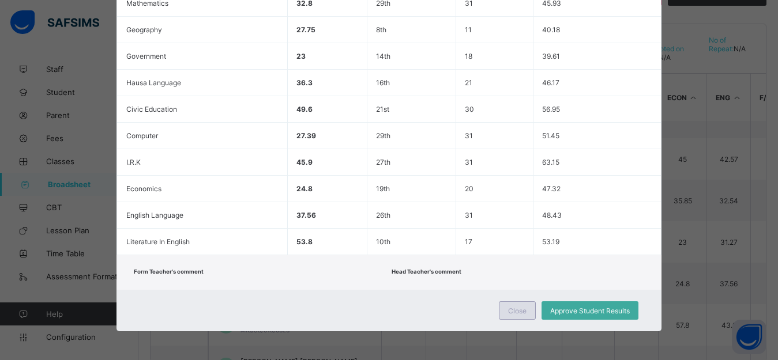
click at [505, 313] on div "Close" at bounding box center [517, 311] width 37 height 18
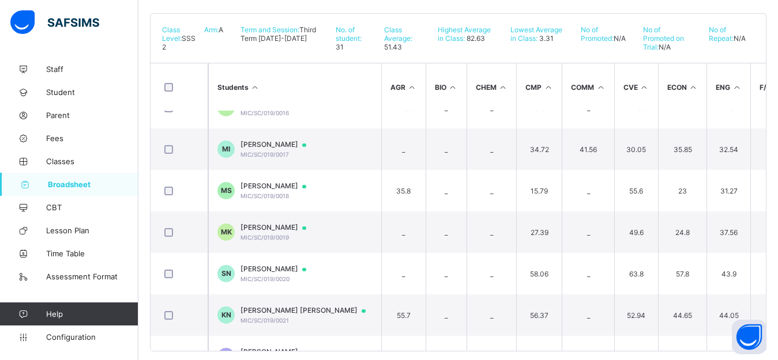
scroll to position [638, 0]
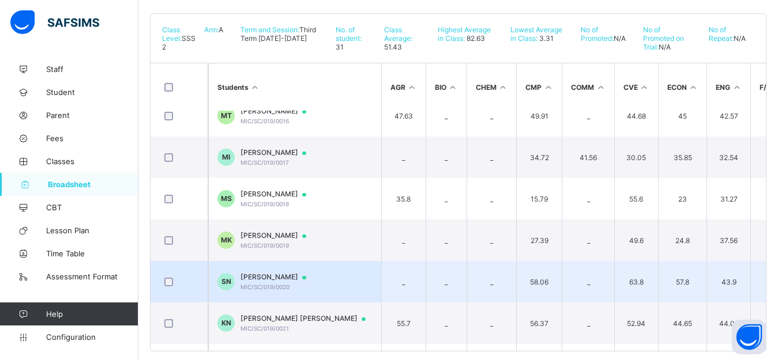
click at [259, 291] on span "MIC/SC/019/0020" at bounding box center [264, 287] width 49 height 7
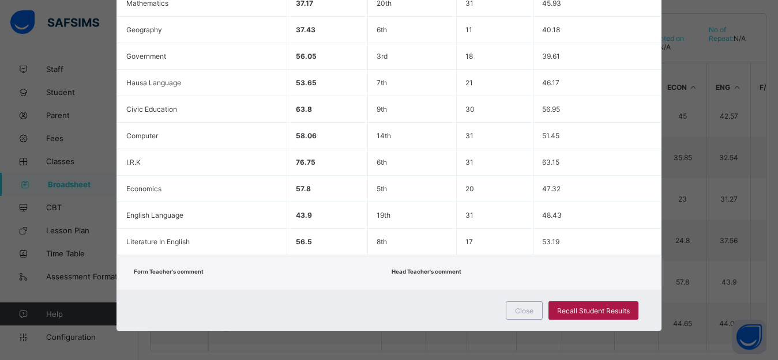
click at [578, 311] on span "Recall Student Results" at bounding box center [593, 311] width 73 height 9
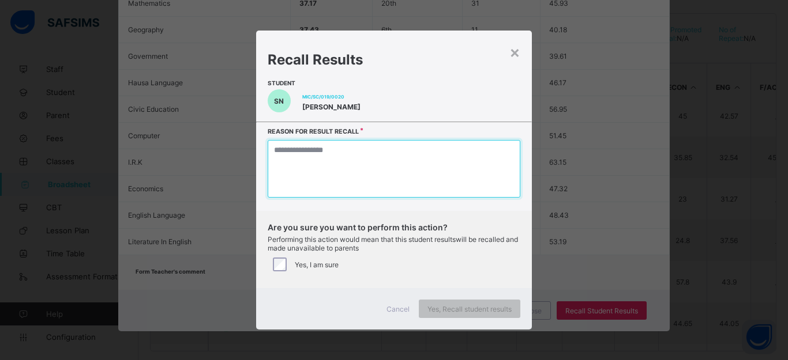
click at [302, 172] on textarea at bounding box center [394, 169] width 253 height 58
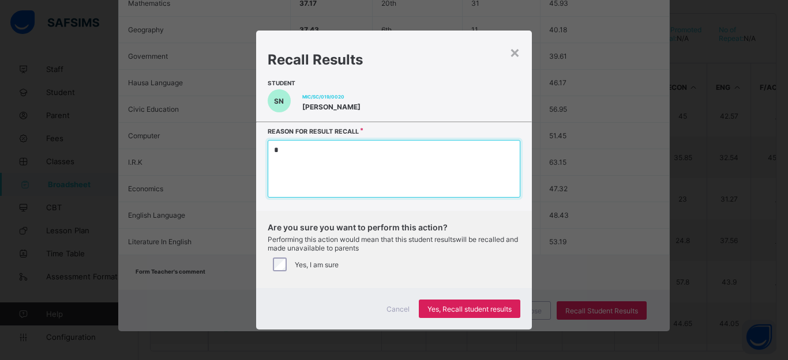
type textarea "*"
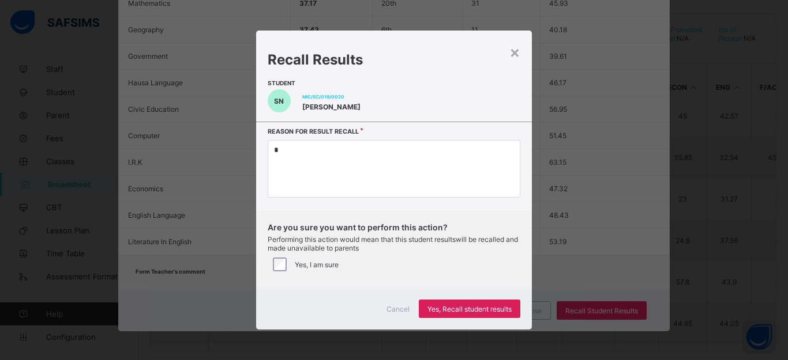
click at [394, 314] on span "Cancel" at bounding box center [397, 309] width 23 height 9
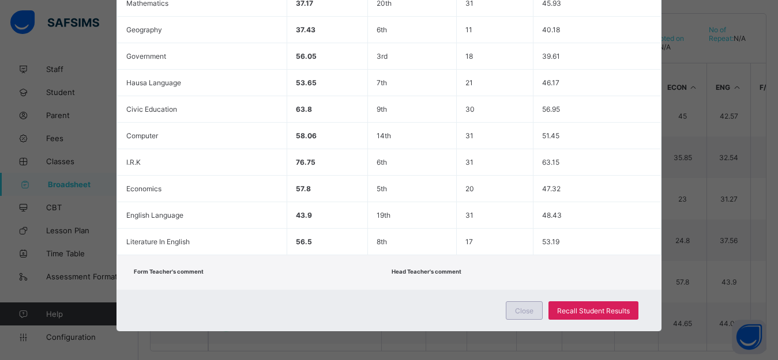
click at [524, 311] on span "Close" at bounding box center [524, 311] width 18 height 9
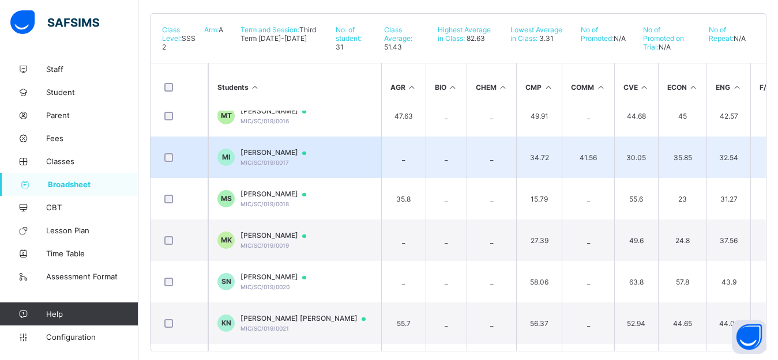
click at [299, 157] on span "MAHMOUD BABA ISYAKU" at bounding box center [278, 152] width 77 height 9
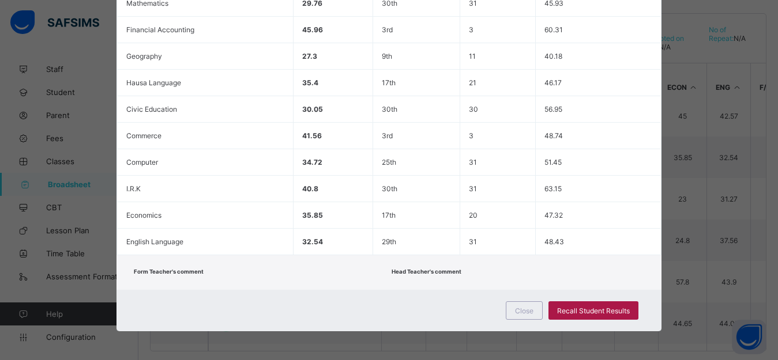
click at [575, 308] on span "Recall Student Results" at bounding box center [593, 311] width 73 height 9
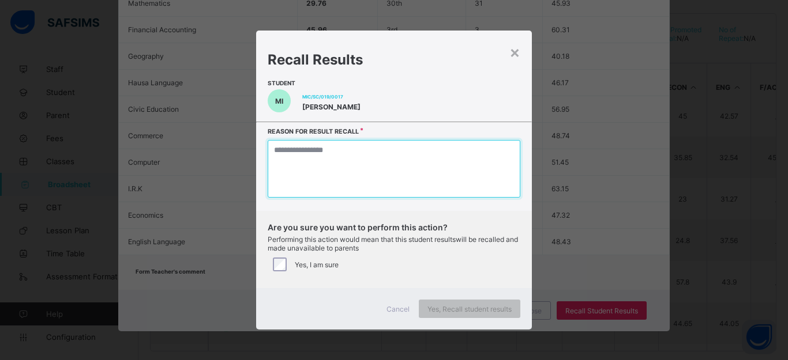
click at [341, 179] on textarea at bounding box center [394, 169] width 253 height 58
type textarea "*"
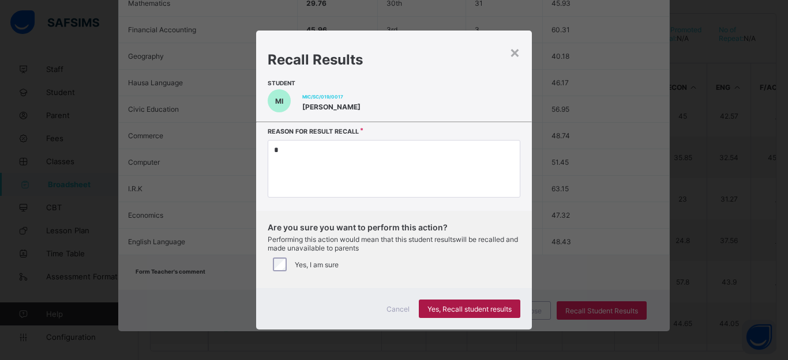
click at [452, 314] on span "Yes, Recall student results" at bounding box center [469, 309] width 84 height 9
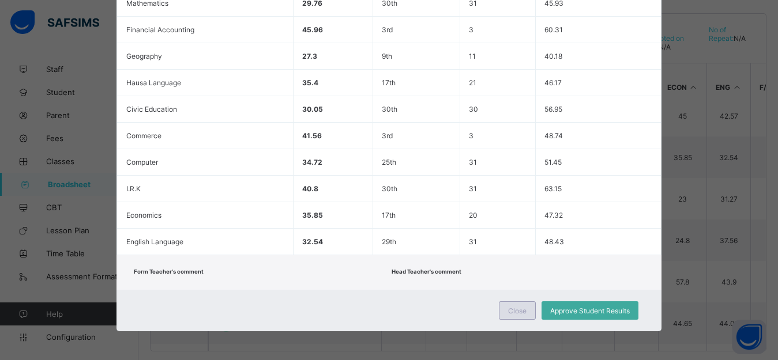
click at [511, 313] on span "Close" at bounding box center [517, 311] width 18 height 9
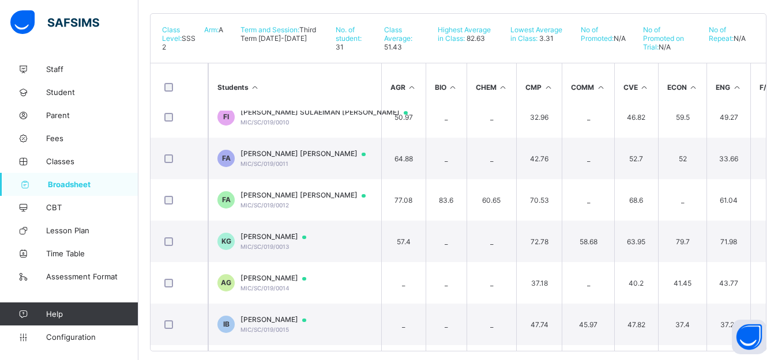
scroll to position [378, 0]
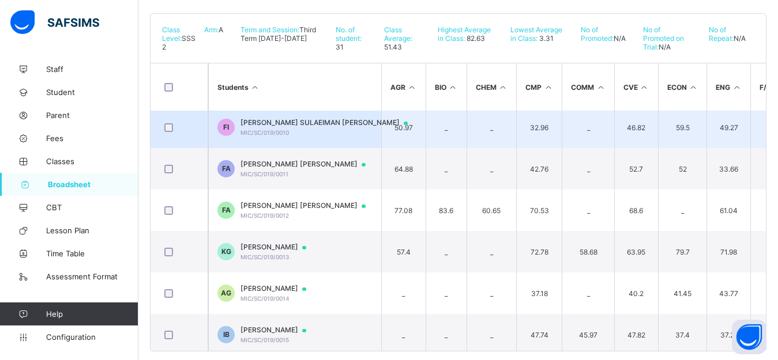
click at [311, 127] on span "FATIMA SULAEIMAN ISMAIL" at bounding box center [329, 122] width 178 height 9
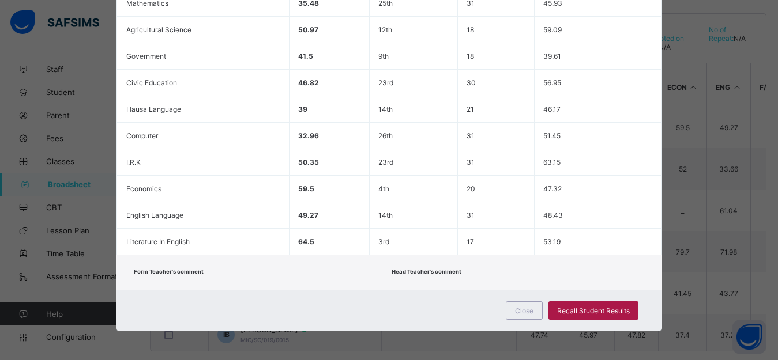
click at [577, 310] on span "Recall Student Results" at bounding box center [593, 311] width 73 height 9
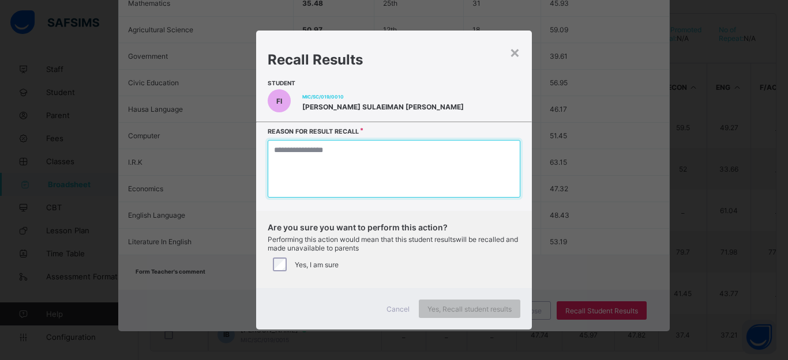
click at [322, 191] on textarea at bounding box center [394, 169] width 253 height 58
type textarea "*"
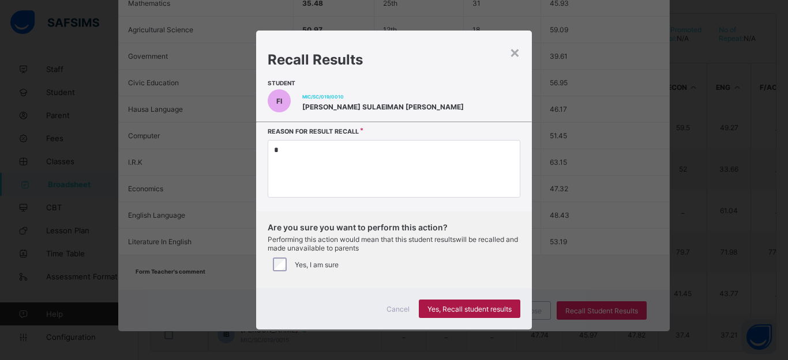
click at [468, 314] on span "Yes, Recall student results" at bounding box center [469, 309] width 84 height 9
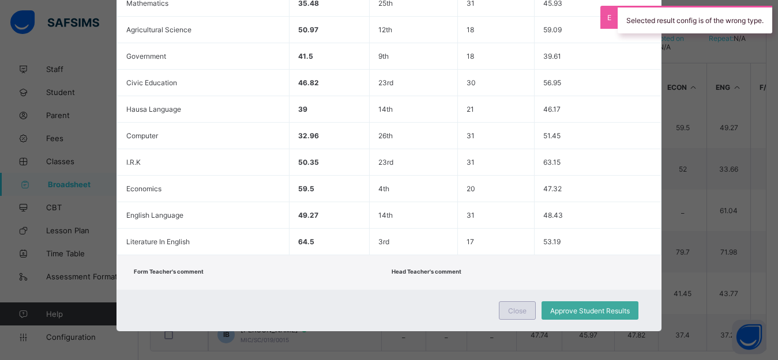
click at [522, 313] on span "Close" at bounding box center [517, 311] width 18 height 9
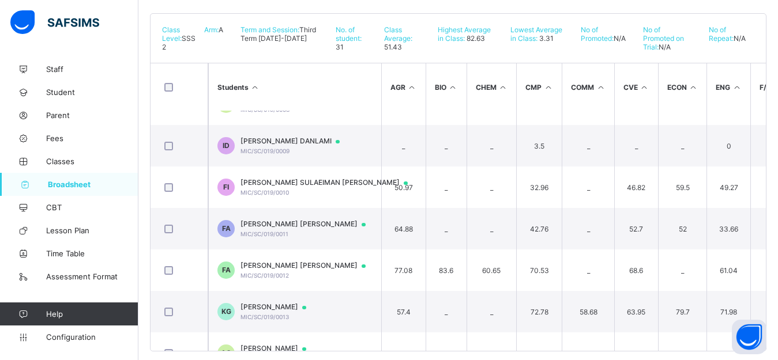
scroll to position [304, 0]
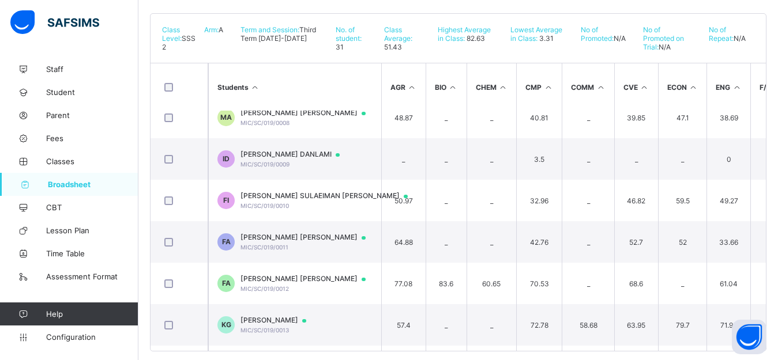
drag, startPoint x: 776, startPoint y: 163, endPoint x: 772, endPoint y: 151, distance: 12.0
type textarea "**********"
click at [776, 146] on div "Broadsheet / SSS 2 A Class Arm Broadsheet Cumulative Third Term 2024-2025 Send …" at bounding box center [458, 97] width 640 height 556
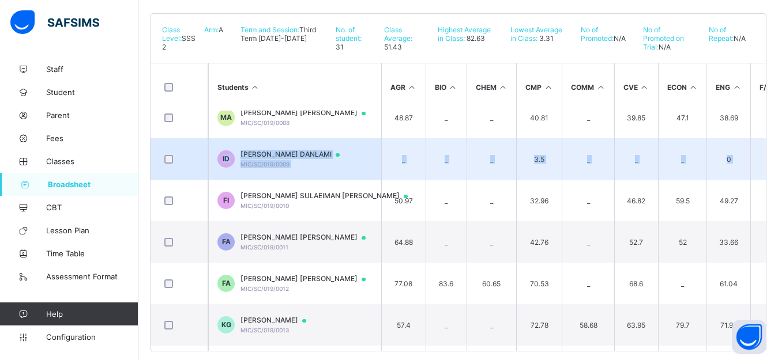
click at [770, 155] on td "_" at bounding box center [776, 159] width 52 height 42
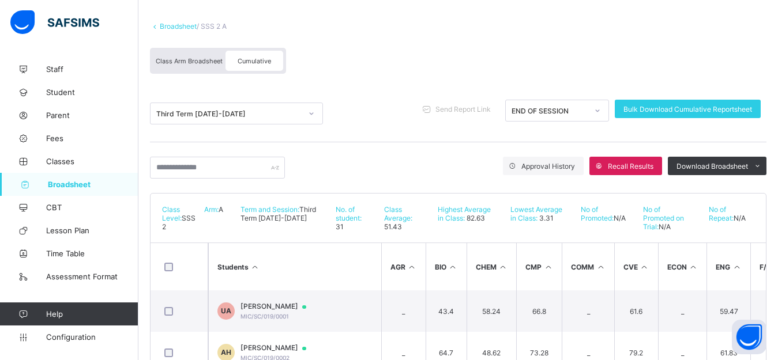
scroll to position [56, 0]
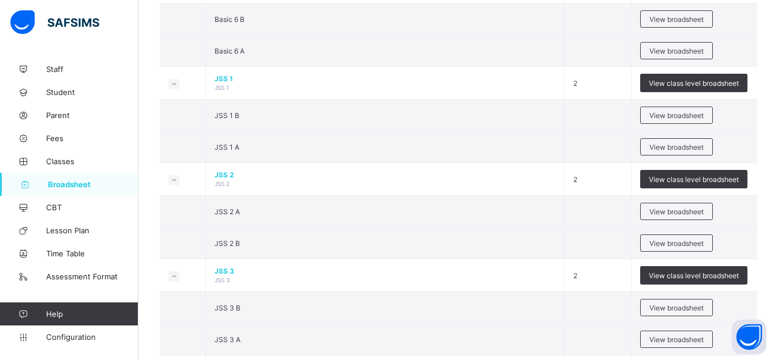
scroll to position [939, 0]
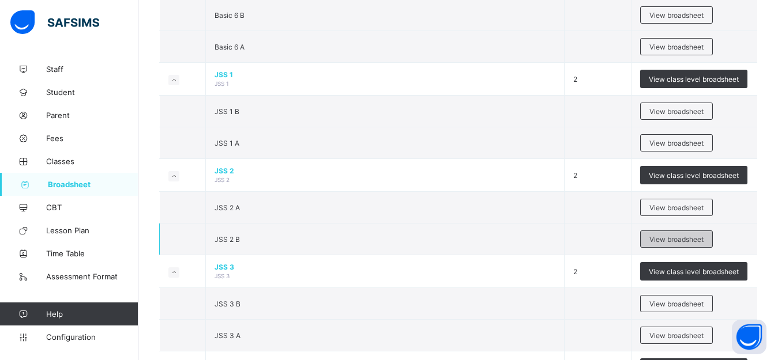
click at [677, 244] on span "View broadsheet" at bounding box center [676, 239] width 54 height 9
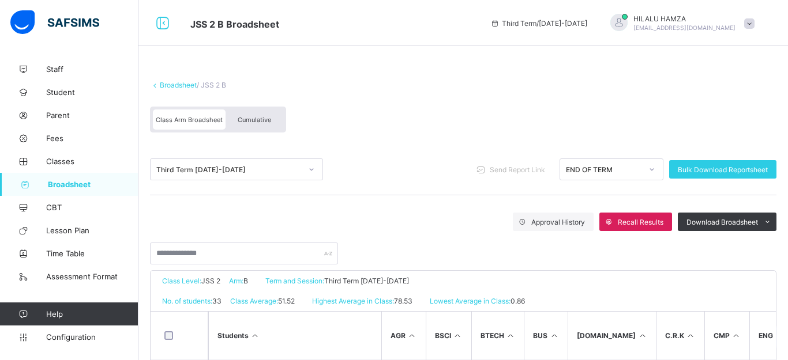
click at [251, 123] on span "Cumulative" at bounding box center [254, 120] width 33 height 8
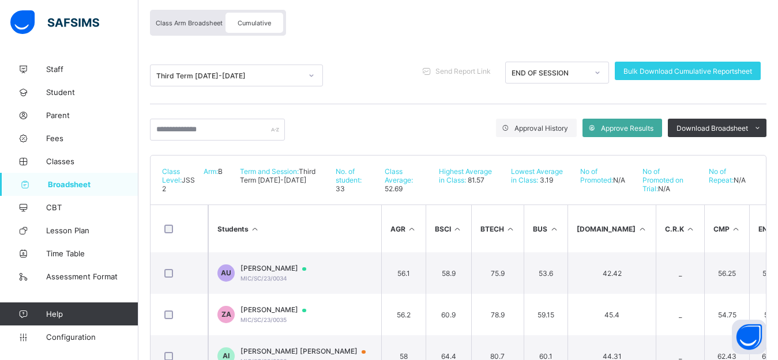
scroll to position [33, 0]
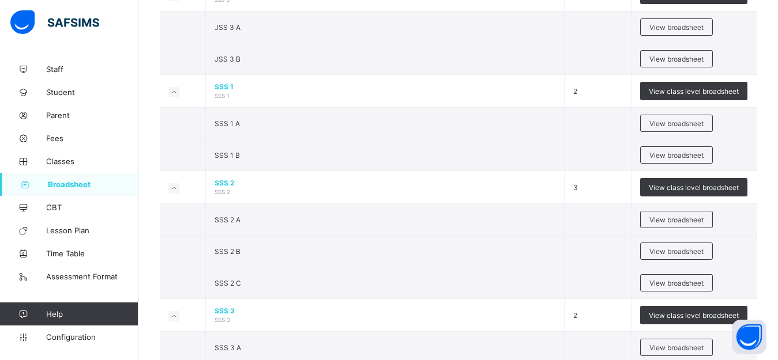
scroll to position [1220, 0]
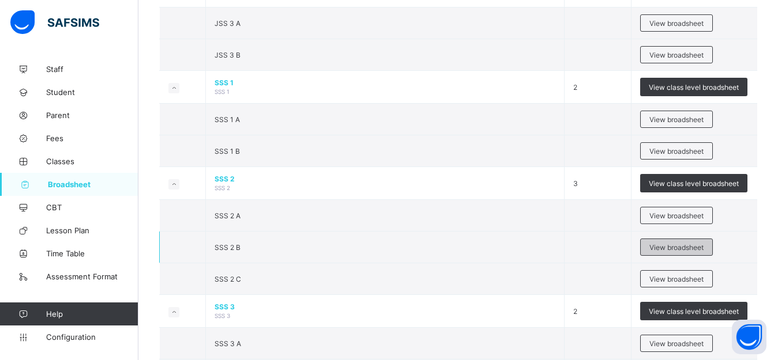
click at [661, 252] on span "View broadsheet" at bounding box center [676, 247] width 54 height 9
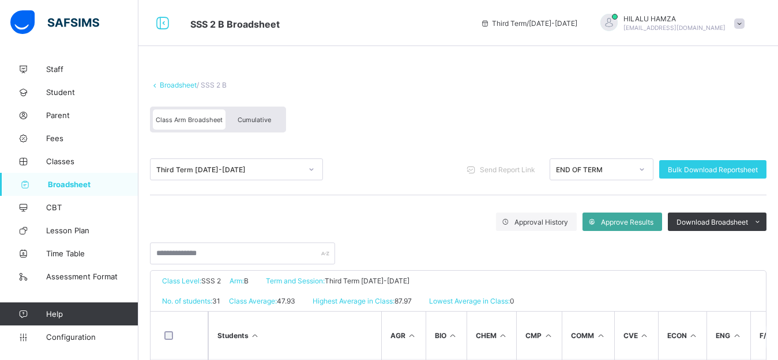
click at [251, 121] on span "Cumulative" at bounding box center [254, 120] width 33 height 8
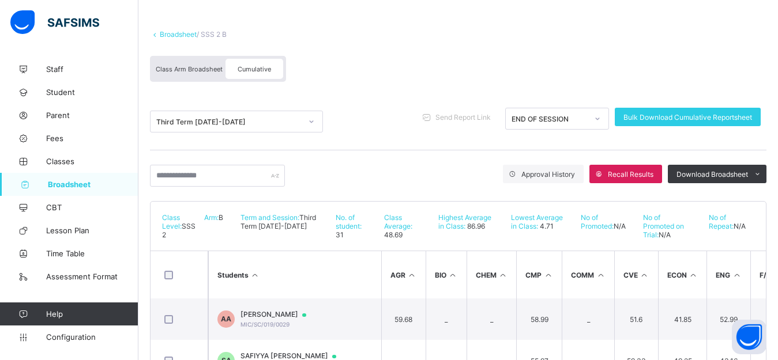
scroll to position [33, 0]
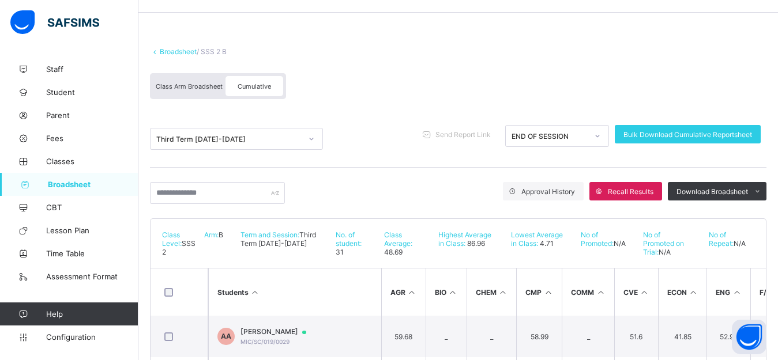
click at [777, 167] on div "Broadsheet / SSS 2 B Class Arm Broadsheet Cumulative Third Term 2024-2025 Send …" at bounding box center [458, 302] width 640 height 556
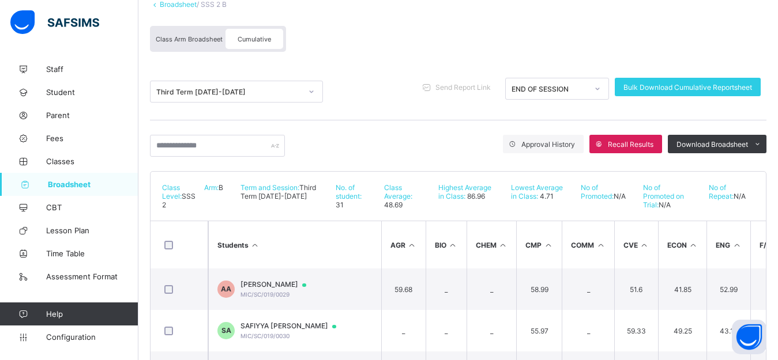
scroll to position [121, 0]
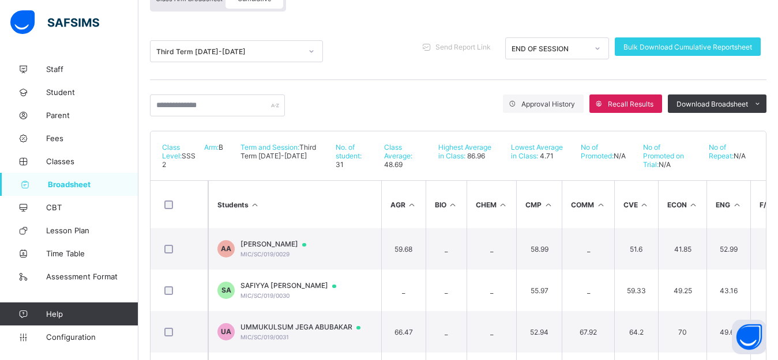
drag, startPoint x: 777, startPoint y: 255, endPoint x: 777, endPoint y: 275, distance: 19.6
click at [777, 275] on div "Broadsheet / SSS 2 B Class Arm Broadsheet Cumulative Third Term 2024-2025 Send …" at bounding box center [458, 215] width 640 height 556
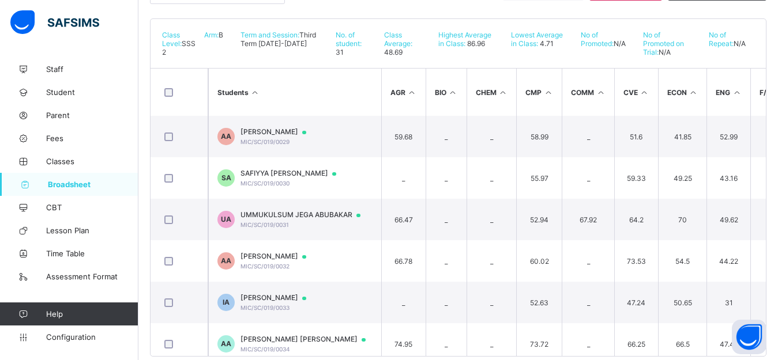
scroll to position [262, 0]
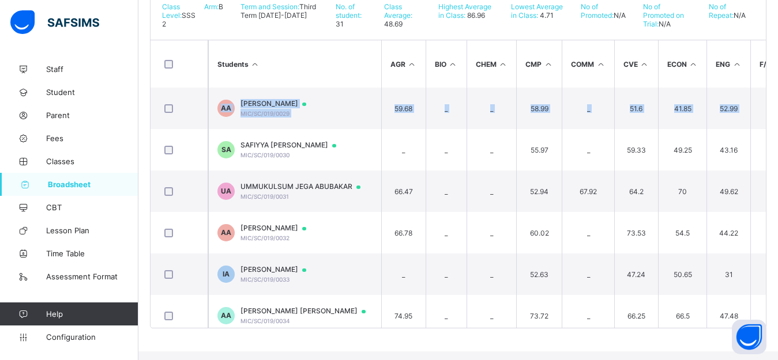
drag, startPoint x: 776, startPoint y: 96, endPoint x: 778, endPoint y: 112, distance: 16.4
click at [766, 103] on div "MUSA ILIASU COLLEGE Date: 27th Aug 2025, 2:51:34 pm Class Level: SSS 2 Arm: B T…" at bounding box center [458, 159] width 616 height 338
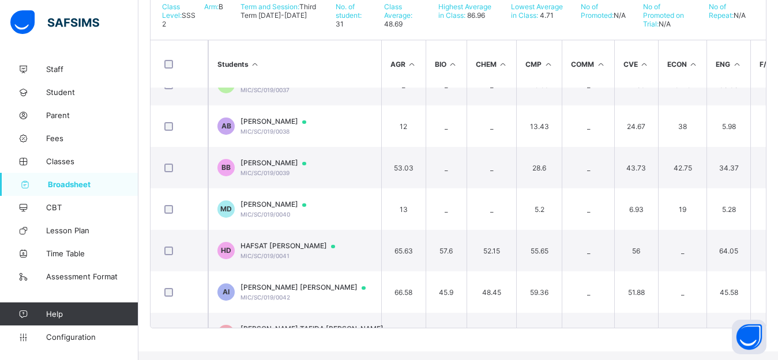
scroll to position [261, 0]
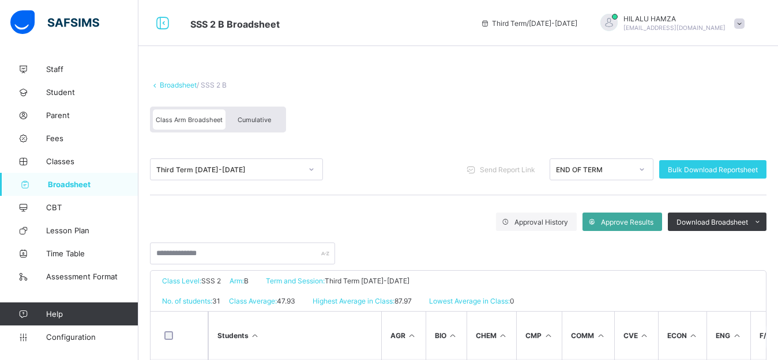
click at [257, 120] on span "Cumulative" at bounding box center [254, 120] width 33 height 8
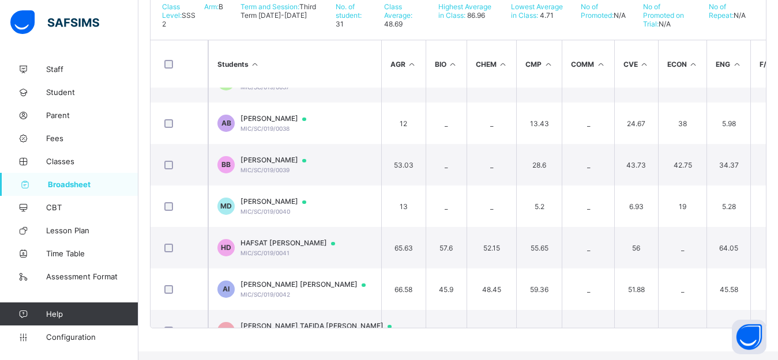
scroll to position [375, 0]
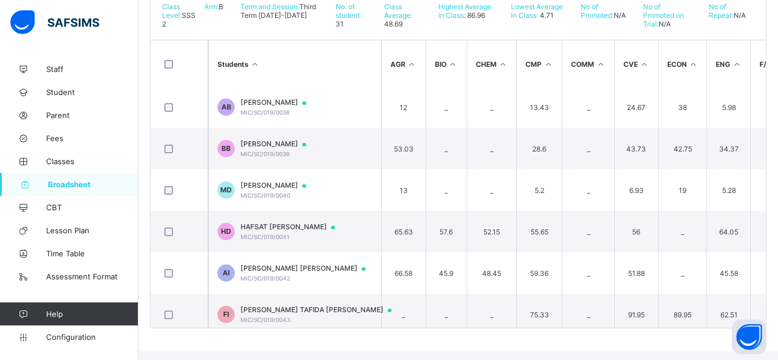
drag, startPoint x: 776, startPoint y: 155, endPoint x: 775, endPoint y: 175, distance: 20.8
click at [776, 176] on div "Broadsheet / SSS 2 B Class Arm Broadsheet Cumulative Third Term 2024-2025 Send …" at bounding box center [458, 74] width 640 height 556
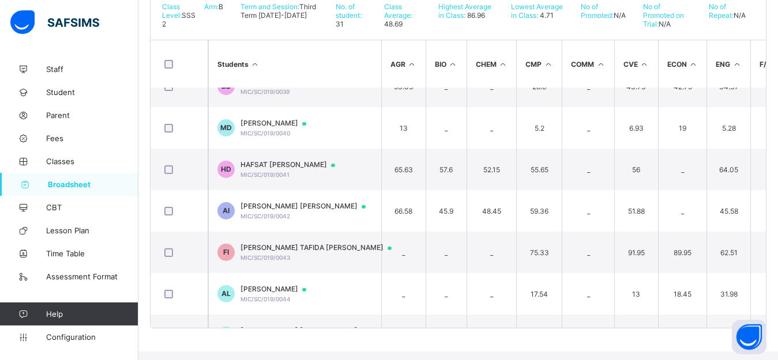
scroll to position [448, 0]
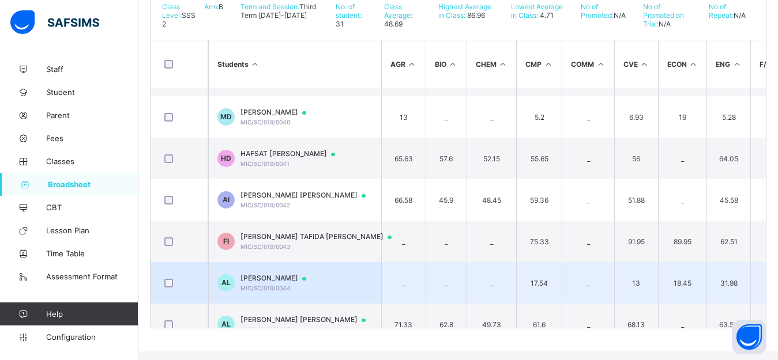
click at [248, 283] on span "ABDULWAHAB LAWAN" at bounding box center [278, 278] width 77 height 9
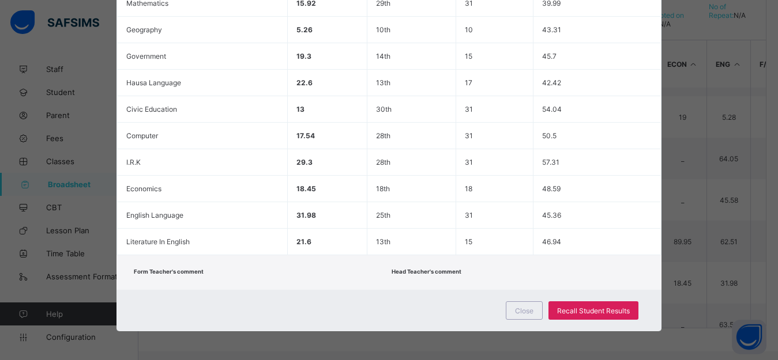
scroll to position [336, 0]
click at [608, 315] on span "Recall Student Results" at bounding box center [593, 311] width 73 height 9
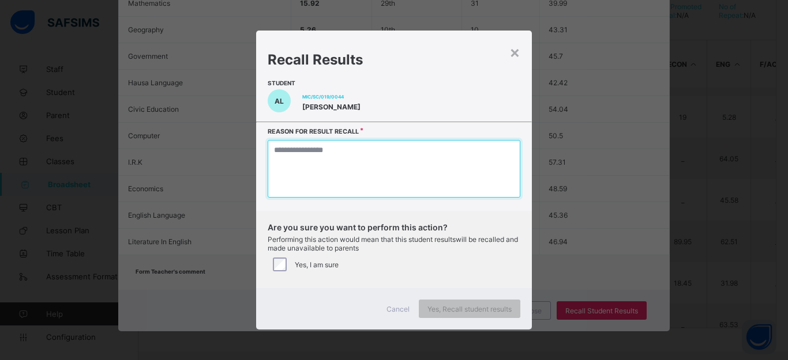
click at [421, 169] on textarea at bounding box center [394, 169] width 253 height 58
type textarea "*"
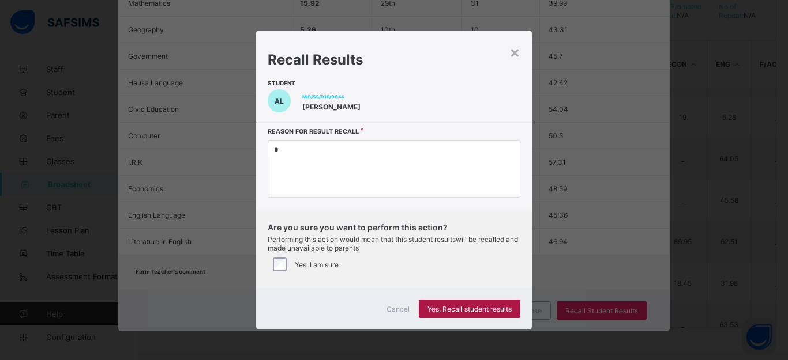
click at [460, 314] on span "Yes, Recall student results" at bounding box center [469, 309] width 84 height 9
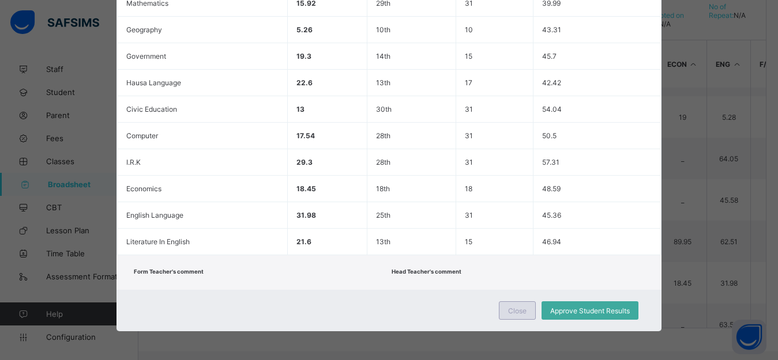
click at [524, 320] on div "Close" at bounding box center [517, 311] width 37 height 18
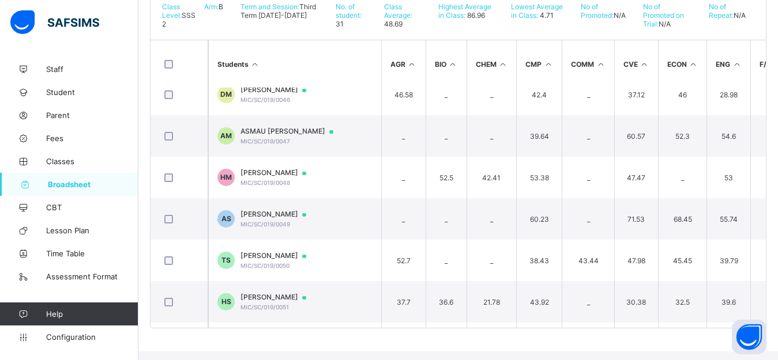
scroll to position [747, 0]
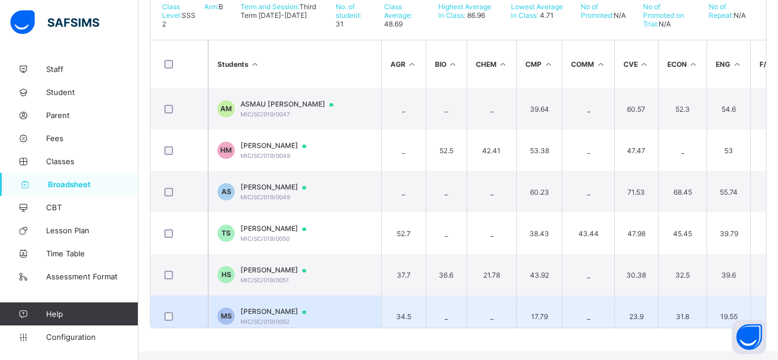
click at [268, 317] on span "MUHAMMAD FARI SADIQ" at bounding box center [278, 311] width 77 height 9
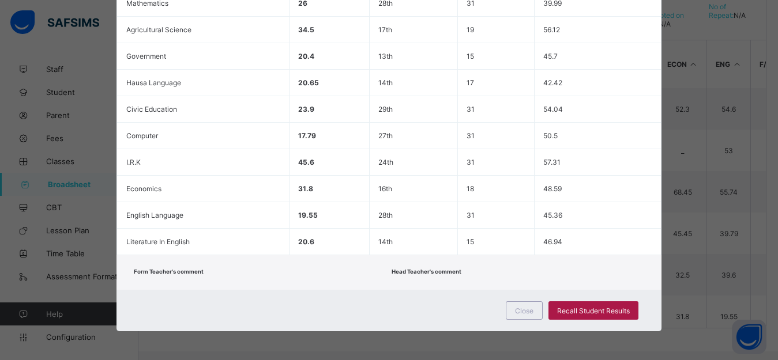
click at [584, 315] on span "Recall Student Results" at bounding box center [593, 311] width 73 height 9
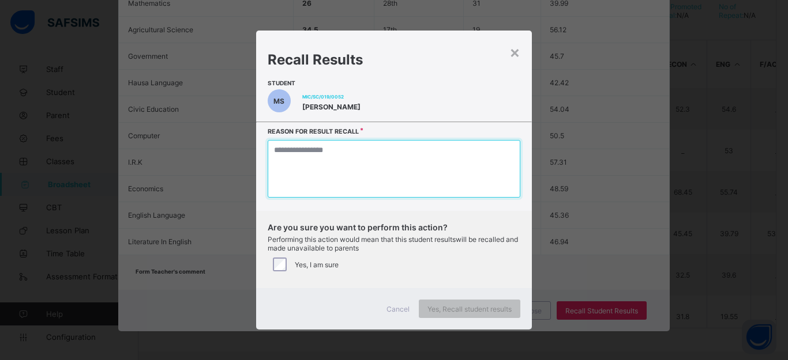
click at [337, 184] on textarea at bounding box center [394, 169] width 253 height 58
type textarea "*"
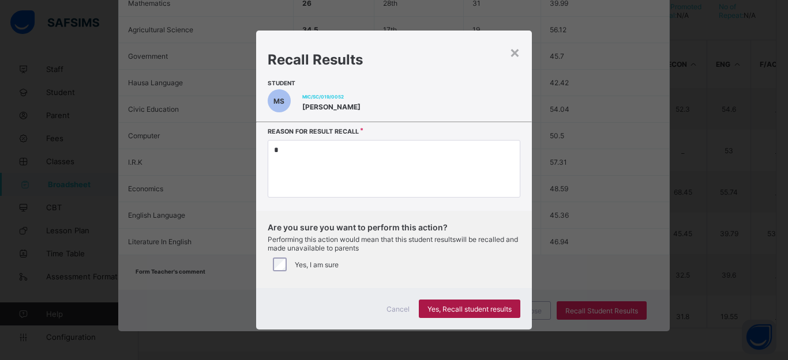
click at [465, 314] on span "Yes, Recall student results" at bounding box center [469, 309] width 84 height 9
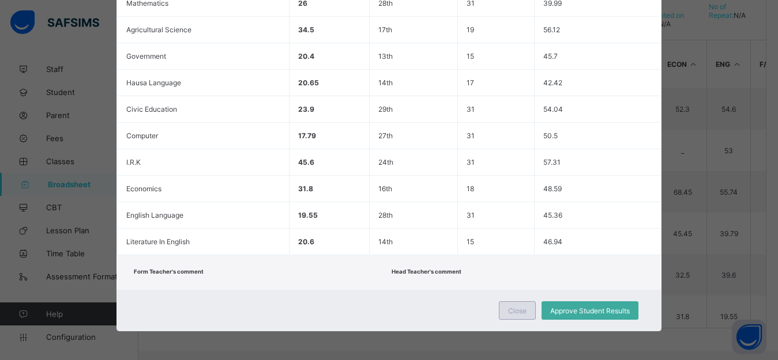
click at [524, 315] on span "Close" at bounding box center [517, 311] width 18 height 9
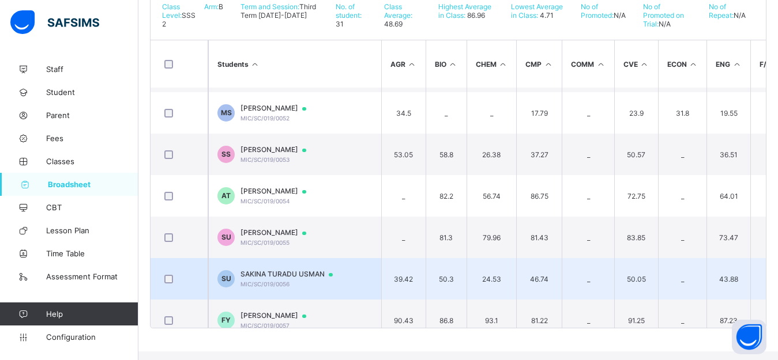
scroll to position [956, 0]
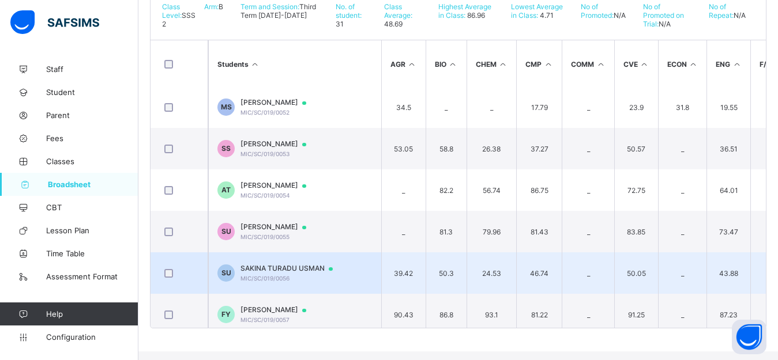
click at [270, 273] on span "SAKINA TURADU USMAN" at bounding box center [291, 268] width 103 height 9
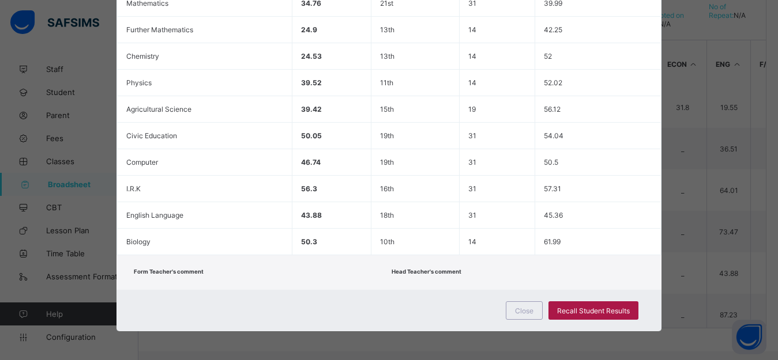
click at [603, 315] on span "Recall Student Results" at bounding box center [593, 311] width 73 height 9
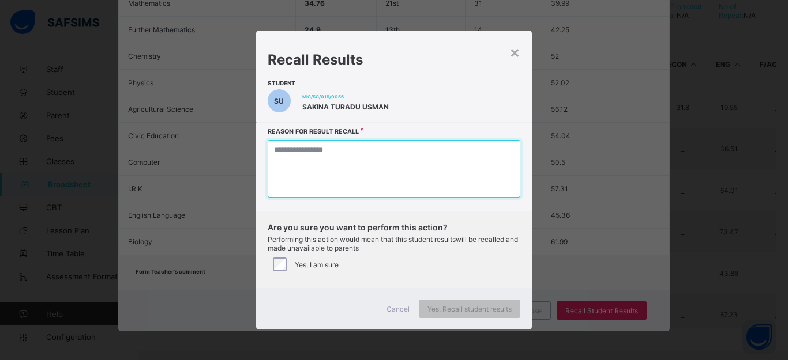
click at [303, 175] on textarea at bounding box center [394, 169] width 253 height 58
type textarea "*"
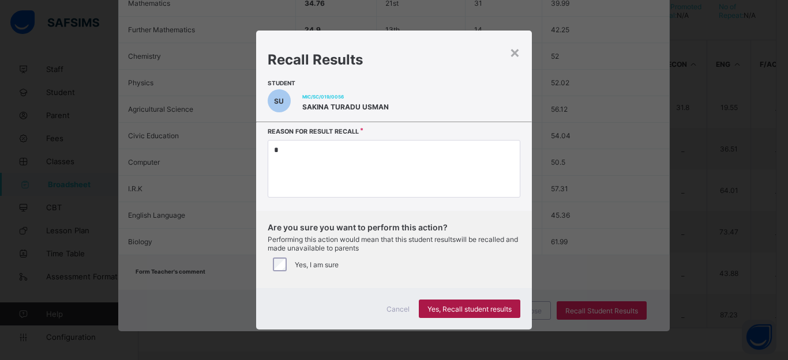
click at [468, 314] on span "Yes, Recall student results" at bounding box center [469, 309] width 84 height 9
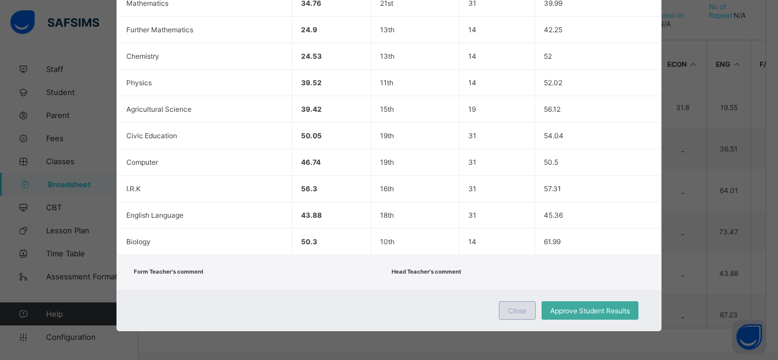
click at [522, 315] on span "Close" at bounding box center [517, 311] width 18 height 9
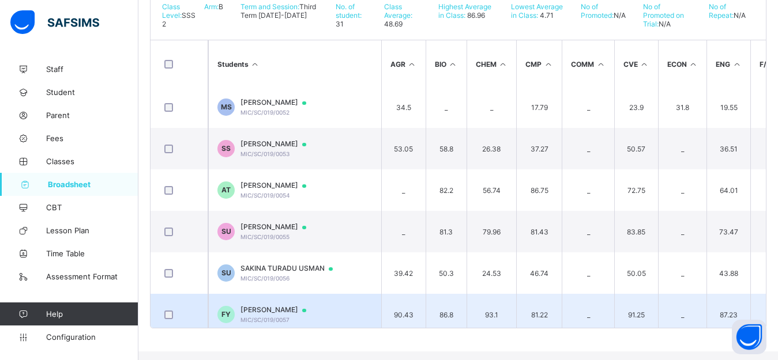
click at [288, 315] on span "FARIDA BABA YAKUBU" at bounding box center [278, 310] width 77 height 9
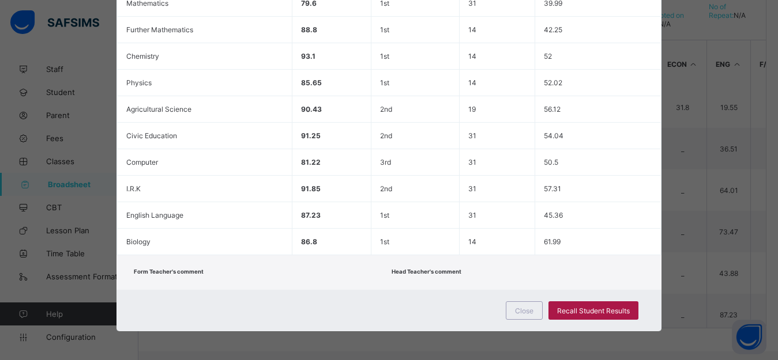
click at [611, 315] on span "Recall Student Results" at bounding box center [593, 311] width 73 height 9
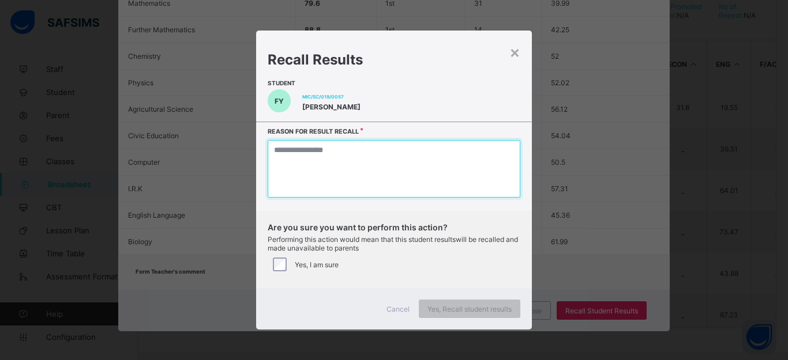
click at [338, 159] on textarea at bounding box center [394, 169] width 253 height 58
type textarea "*"
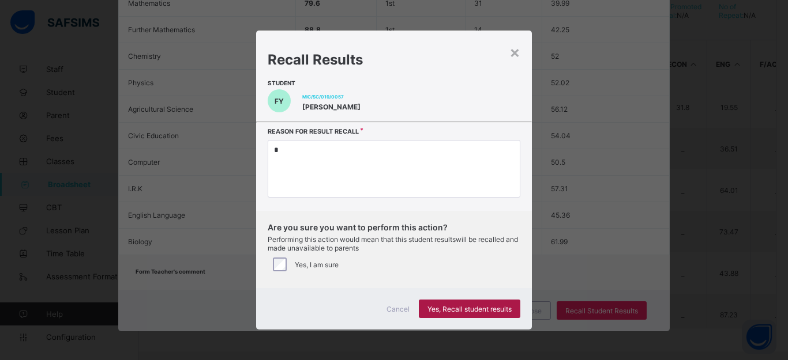
click at [450, 314] on span "Yes, Recall student results" at bounding box center [469, 309] width 84 height 9
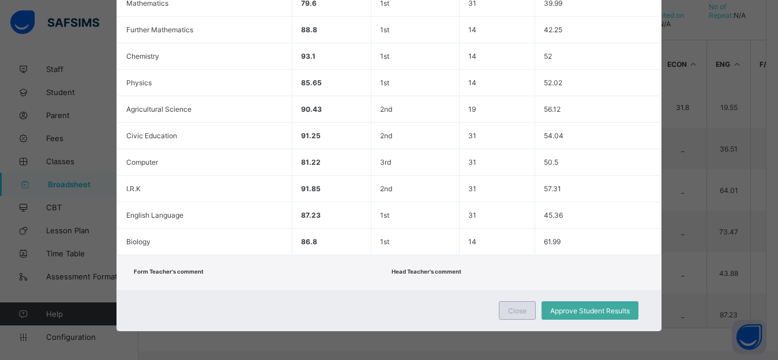
click at [521, 315] on span "Close" at bounding box center [517, 311] width 18 height 9
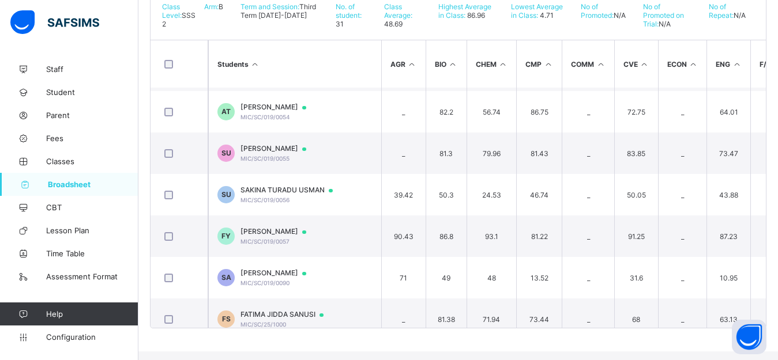
scroll to position [1043, 0]
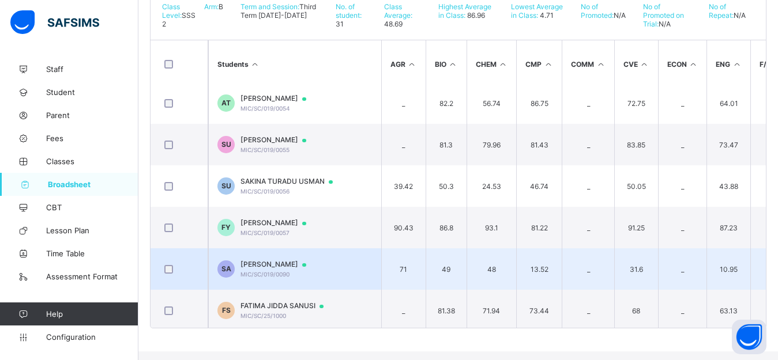
click at [314, 278] on div "SHARIFA MUHAMMAD ABBA MIC/SC/019/0090" at bounding box center [278, 269] width 77 height 18
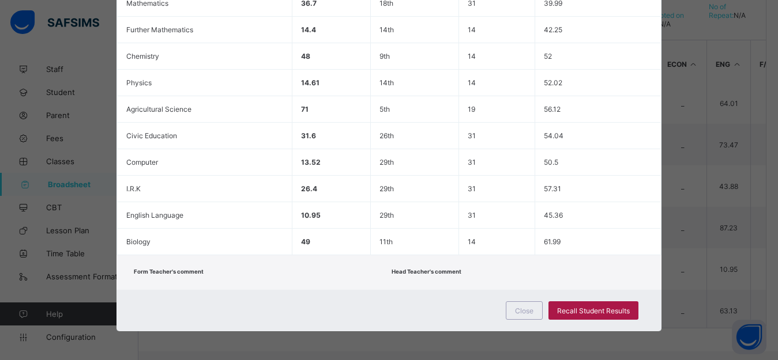
click at [576, 315] on span "Recall Student Results" at bounding box center [593, 311] width 73 height 9
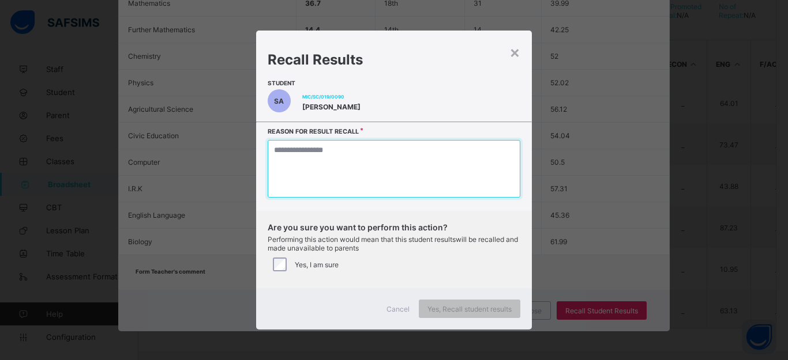
click at [381, 186] on textarea at bounding box center [394, 169] width 253 height 58
type textarea "*"
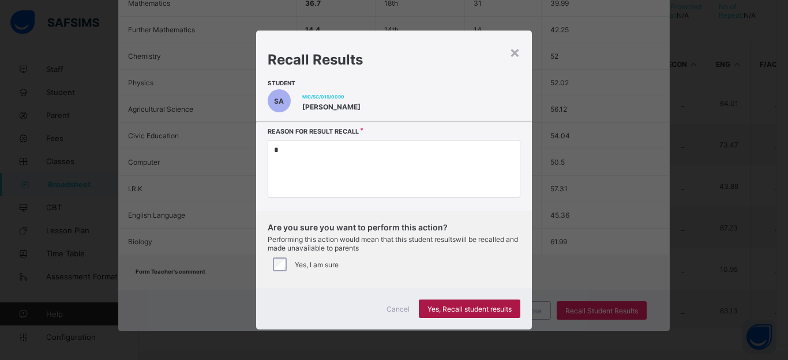
click at [476, 314] on span "Yes, Recall student results" at bounding box center [469, 309] width 84 height 9
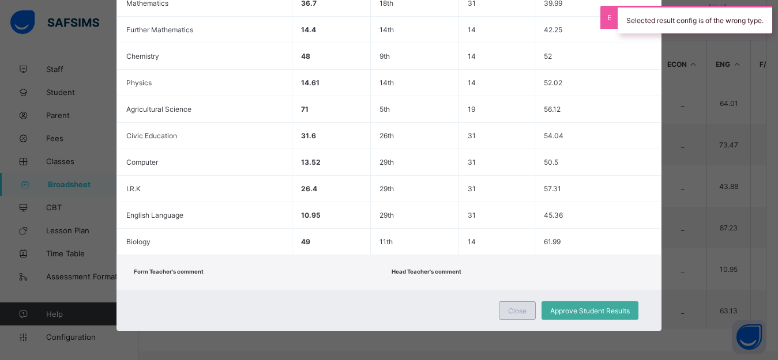
click at [517, 315] on span "Close" at bounding box center [517, 311] width 18 height 9
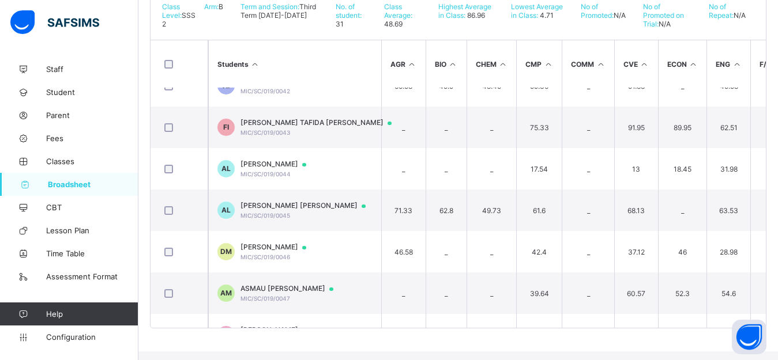
scroll to position [600, 0]
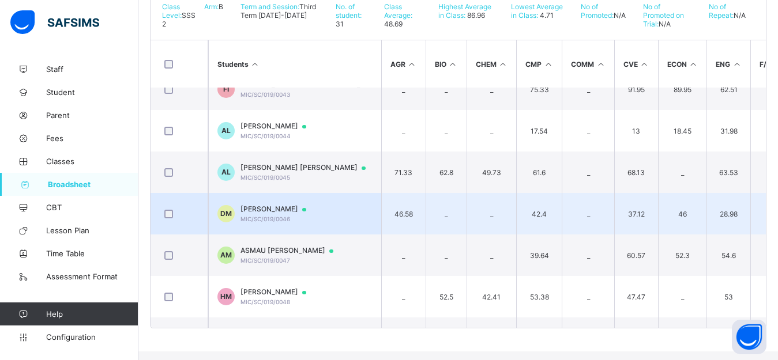
click at [294, 223] on div "DAHIRU ABDULLAHI MAHMUD MIC/SC/019/0046" at bounding box center [278, 214] width 77 height 18
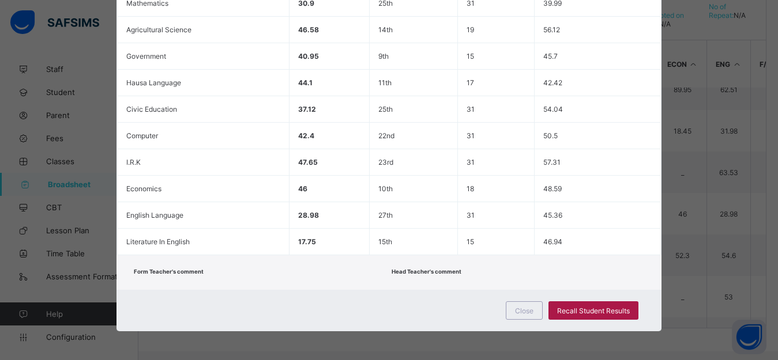
click at [592, 315] on span "Recall Student Results" at bounding box center [593, 311] width 73 height 9
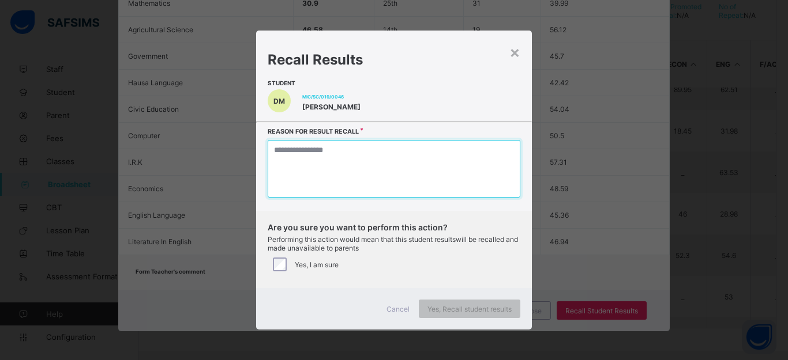
click at [312, 167] on textarea at bounding box center [394, 169] width 253 height 58
type textarea "*"
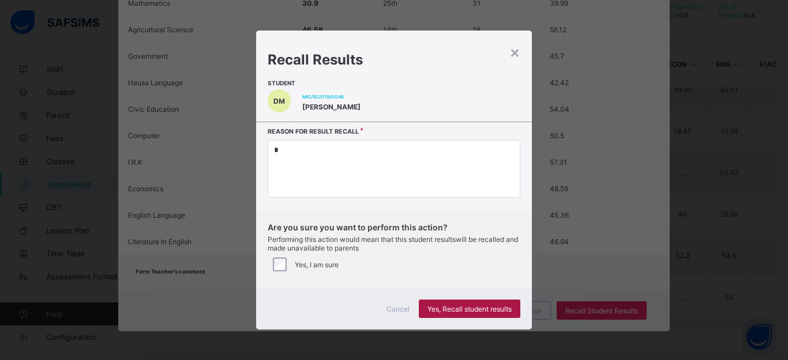
click at [449, 314] on span "Yes, Recall student results" at bounding box center [469, 309] width 84 height 9
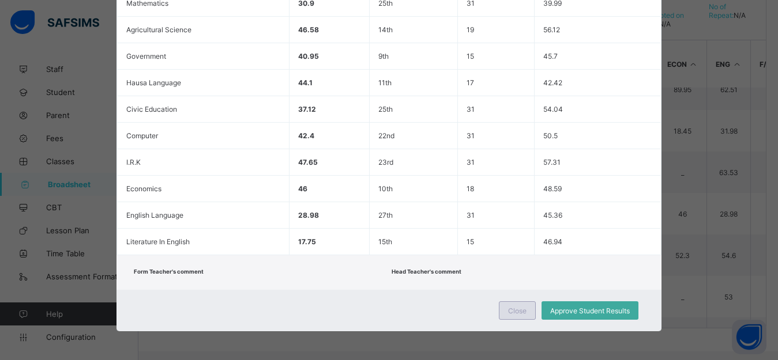
click at [514, 315] on span "Close" at bounding box center [517, 311] width 18 height 9
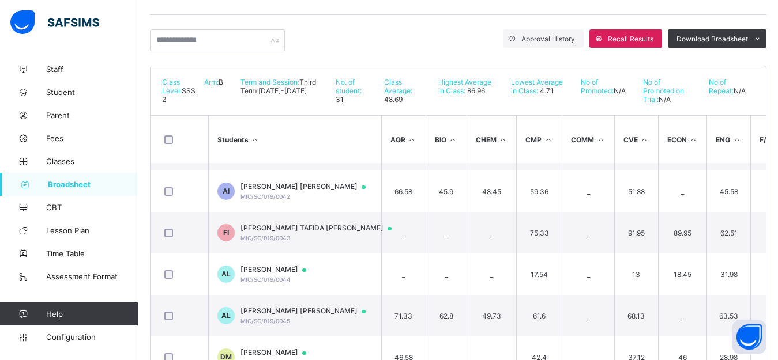
scroll to position [366, 0]
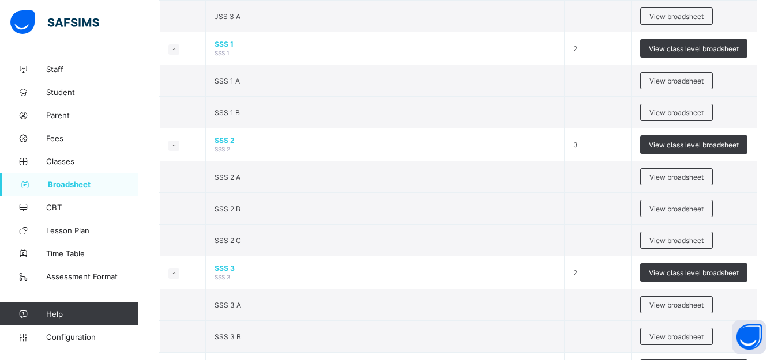
scroll to position [1331, 0]
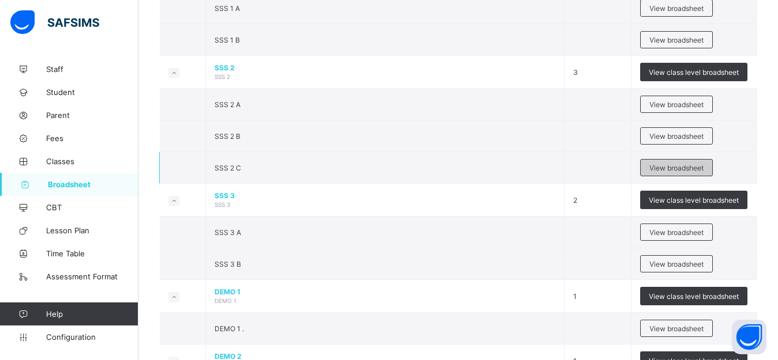
click at [661, 172] on span "View broadsheet" at bounding box center [676, 168] width 54 height 9
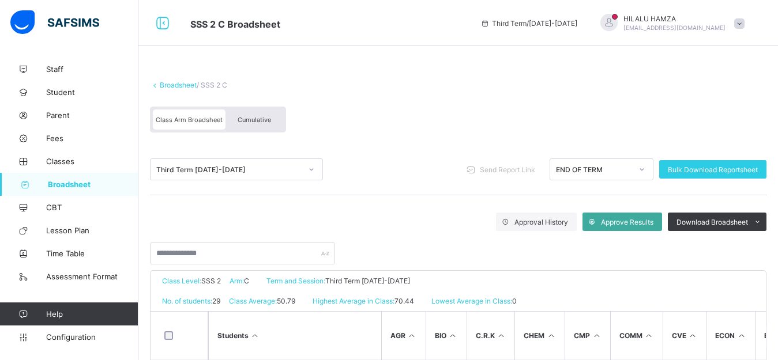
click at [259, 120] on span "Cumulative" at bounding box center [254, 120] width 33 height 8
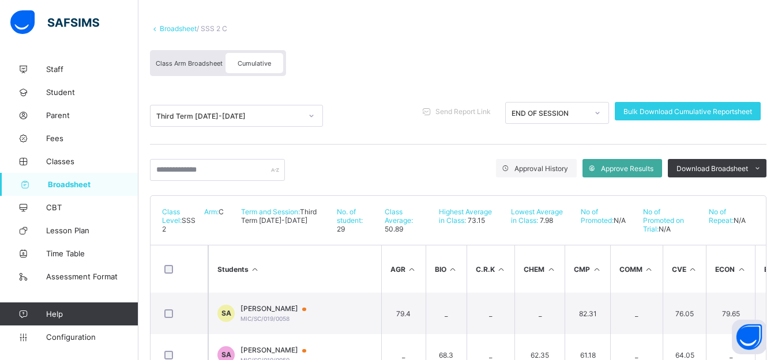
scroll to position [107, 0]
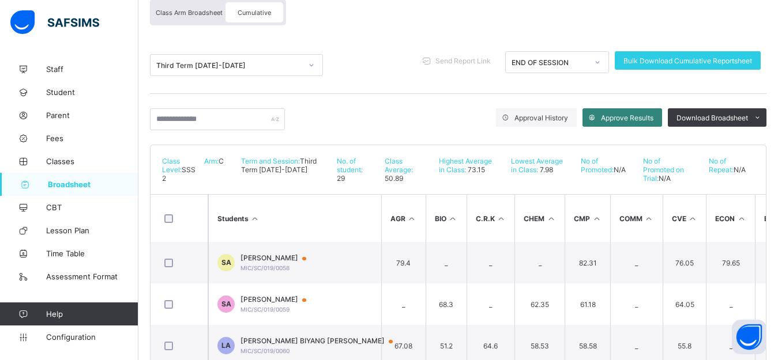
click at [635, 122] on span "Approve Results" at bounding box center [627, 118] width 52 height 9
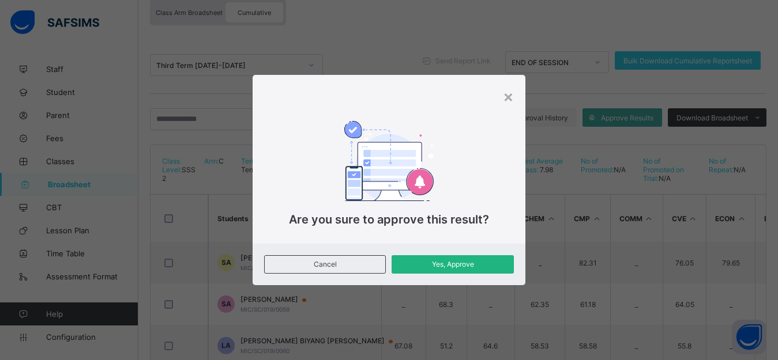
click at [464, 266] on span "Yes, Approve" at bounding box center [452, 264] width 104 height 9
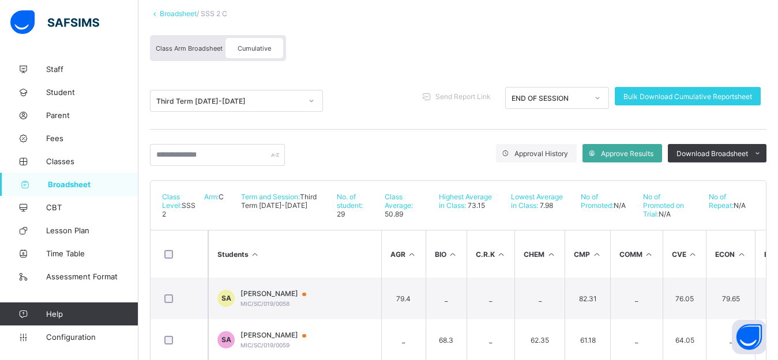
scroll to position [81, 0]
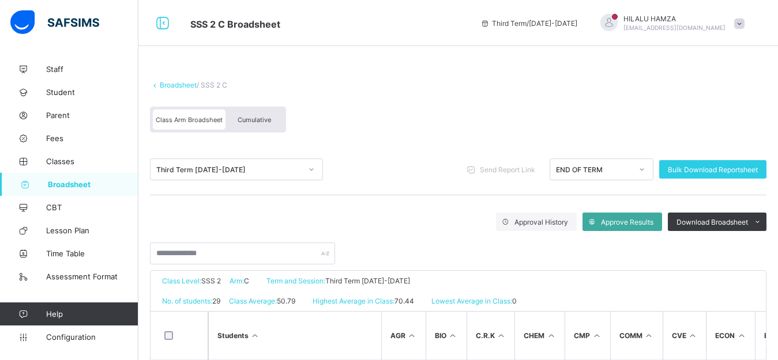
scroll to position [78, 0]
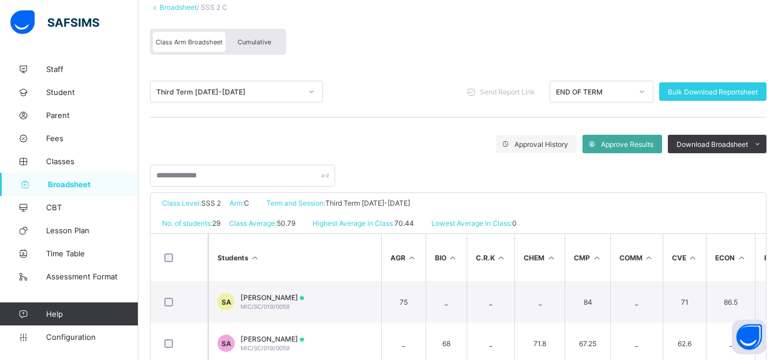
click at [245, 43] on span "Cumulative" at bounding box center [254, 42] width 33 height 8
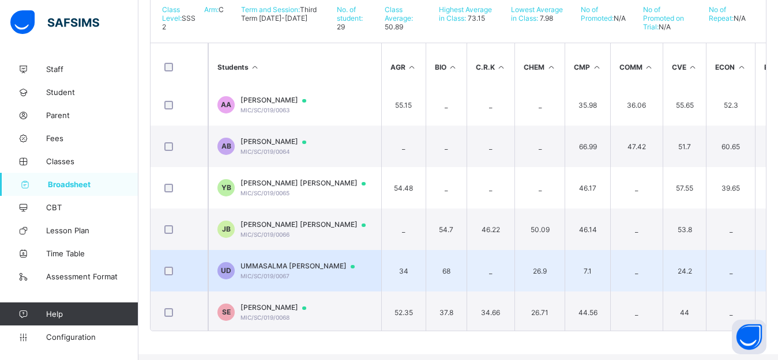
scroll to position [260, 0]
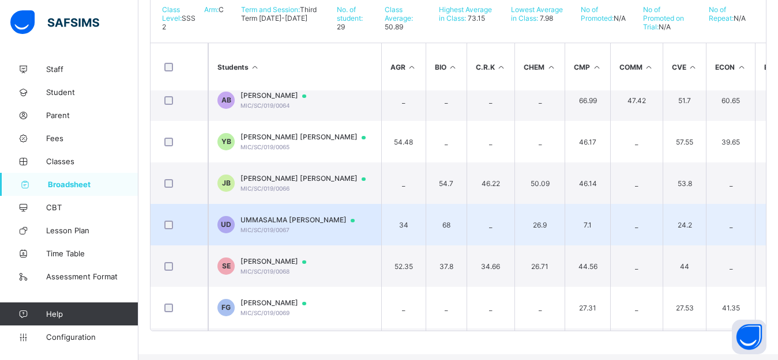
click at [321, 234] on div "UMMASALMA USMAN DAUDA MIC/SC/019/0067" at bounding box center [302, 225] width 125 height 18
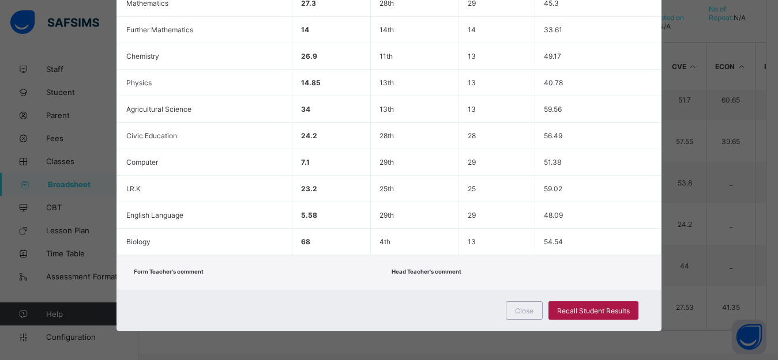
scroll to position [348, 0]
click at [581, 315] on span "Recall Student Results" at bounding box center [593, 311] width 73 height 9
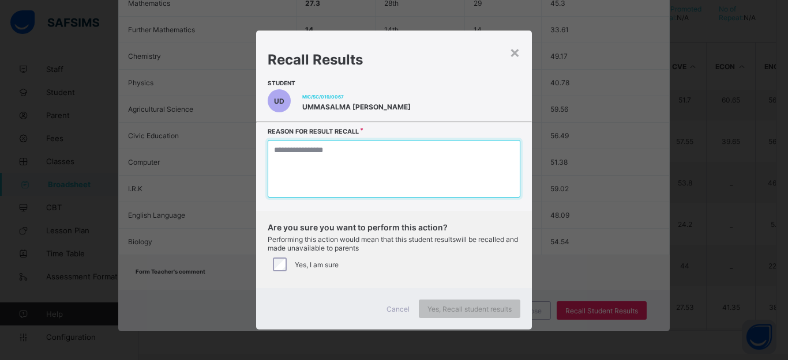
click at [355, 170] on textarea at bounding box center [394, 169] width 253 height 58
type textarea "*"
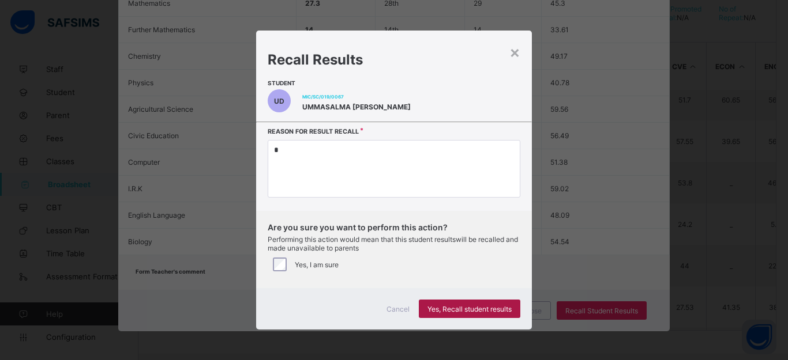
click at [450, 314] on span "Yes, Recall student results" at bounding box center [469, 309] width 84 height 9
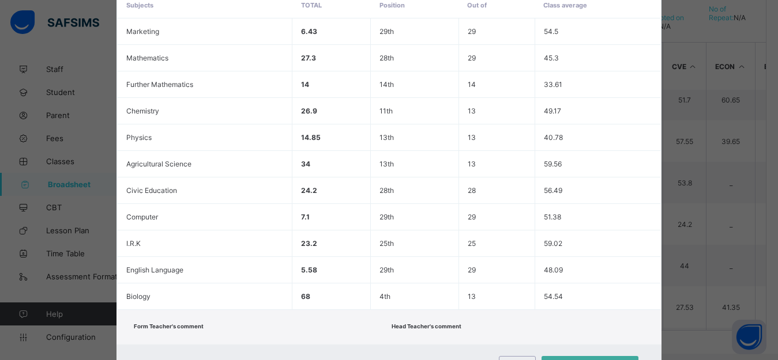
scroll to position [353, 0]
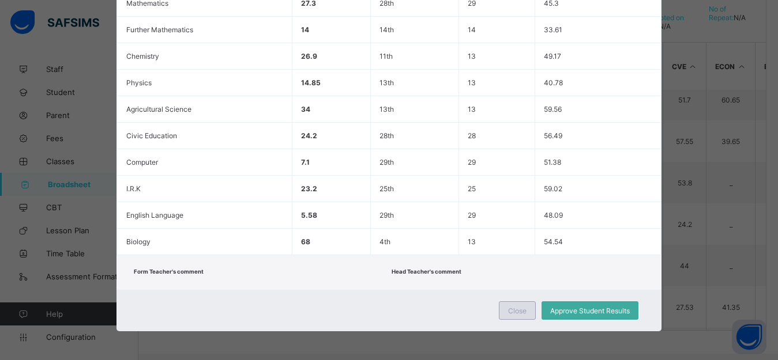
click at [525, 309] on span "Close" at bounding box center [517, 311] width 18 height 9
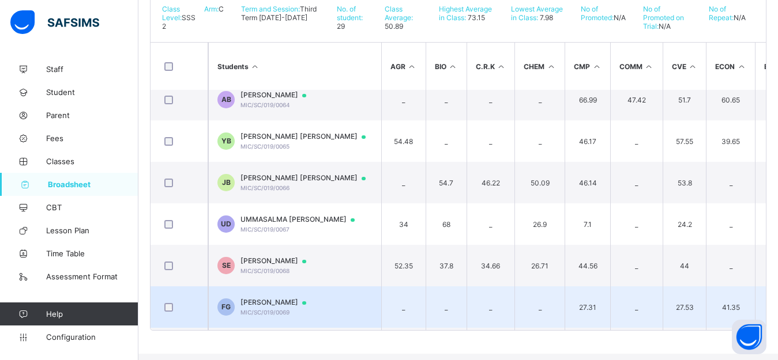
click at [274, 307] on span "FAROUQ RABIU GARO" at bounding box center [278, 302] width 77 height 9
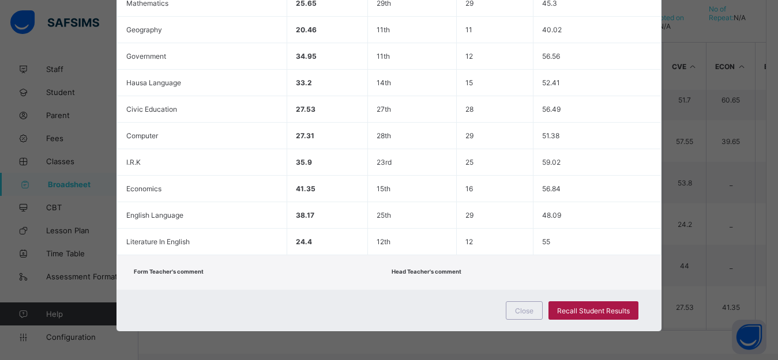
click at [594, 311] on span "Recall Student Results" at bounding box center [593, 311] width 73 height 9
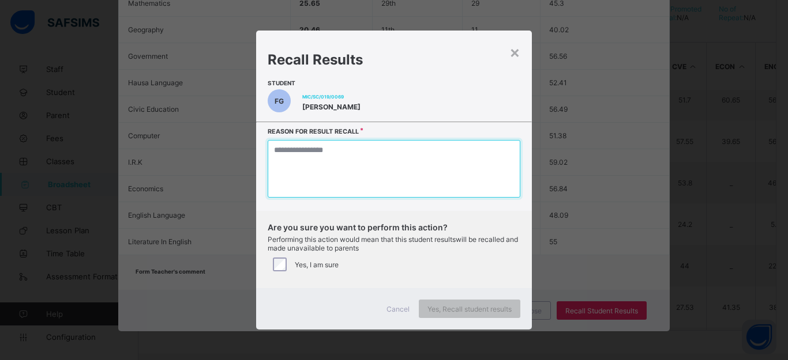
click at [338, 177] on textarea at bounding box center [394, 169] width 253 height 58
type textarea "*"
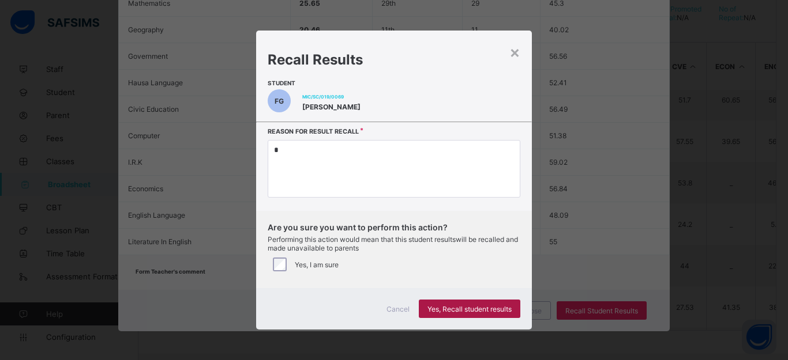
click at [442, 314] on span "Yes, Recall student results" at bounding box center [469, 309] width 84 height 9
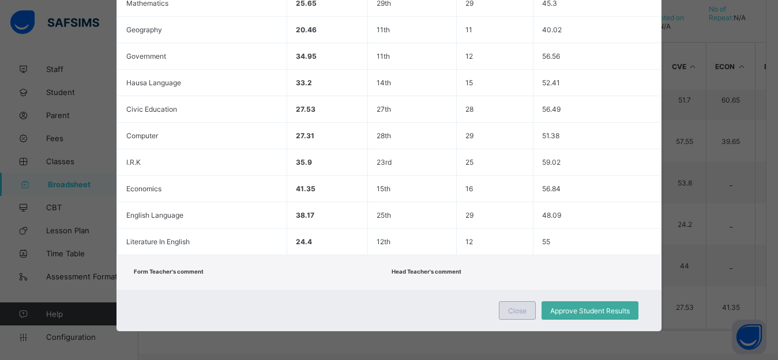
click at [522, 309] on span "Close" at bounding box center [517, 311] width 18 height 9
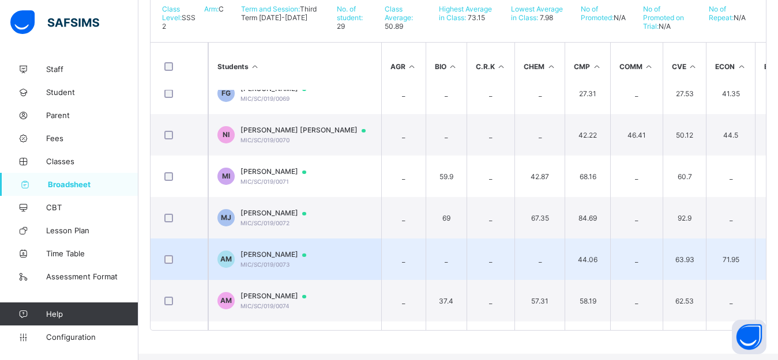
scroll to position [489, 0]
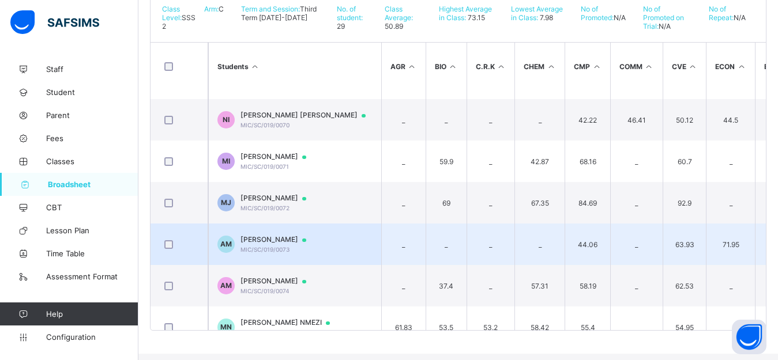
click at [291, 245] on span "AISHA UMAR MADAKI" at bounding box center [278, 239] width 77 height 9
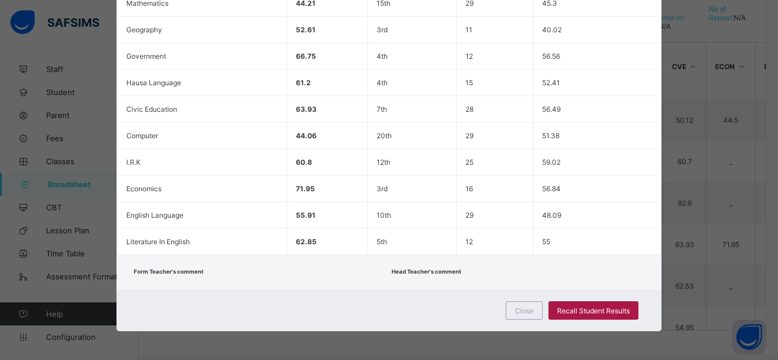
click at [572, 313] on span "Recall Student Results" at bounding box center [593, 311] width 73 height 9
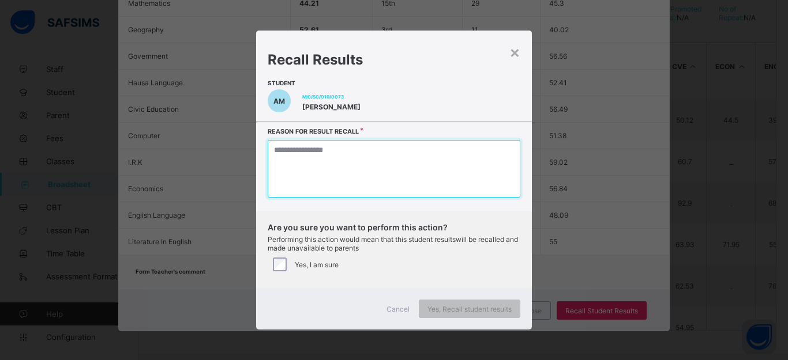
click at [347, 180] on textarea at bounding box center [394, 169] width 253 height 58
type textarea "*"
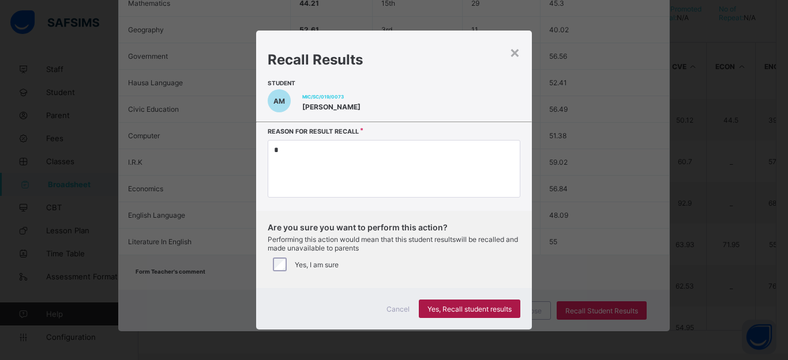
click at [443, 314] on span "Yes, Recall student results" at bounding box center [469, 309] width 84 height 9
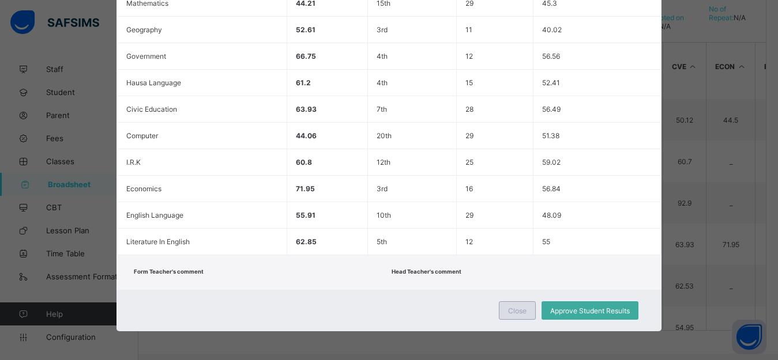
click at [510, 311] on span "Close" at bounding box center [517, 311] width 18 height 9
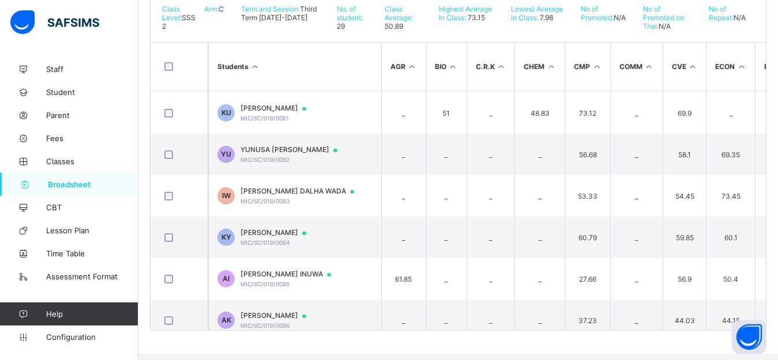
scroll to position [968, 0]
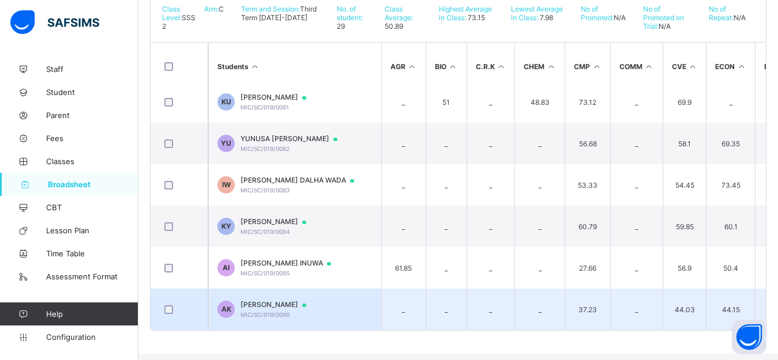
click at [317, 310] on div at bounding box center [308, 305] width 17 height 9
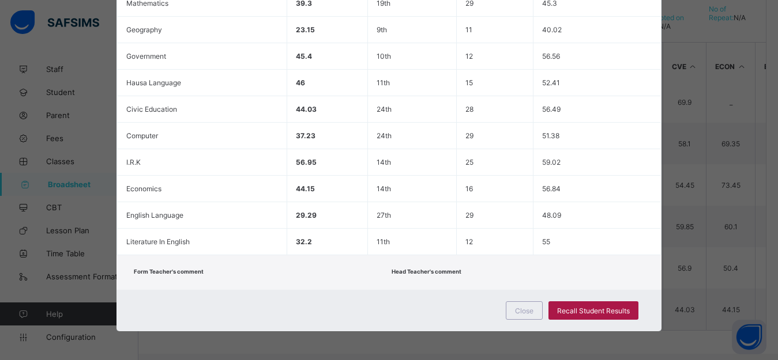
click at [587, 311] on span "Recall Student Results" at bounding box center [593, 311] width 73 height 9
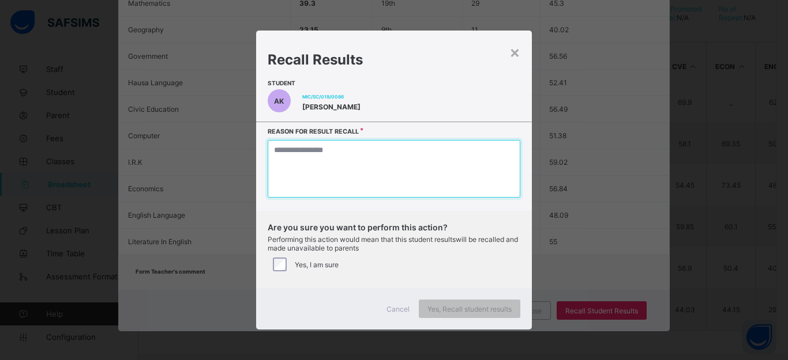
click at [332, 172] on textarea at bounding box center [394, 169] width 253 height 58
type textarea "*"
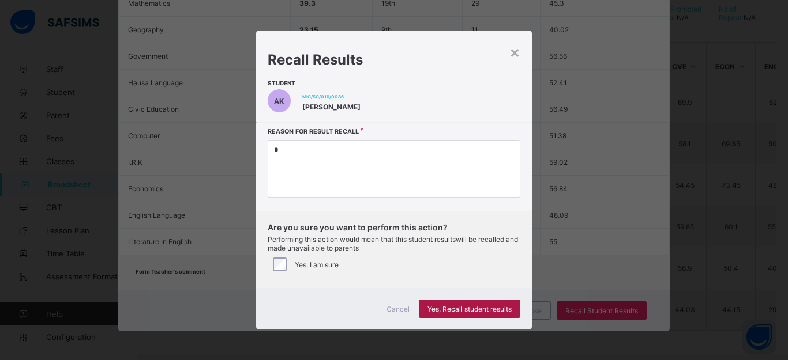
click at [458, 314] on span "Yes, Recall student results" at bounding box center [469, 309] width 84 height 9
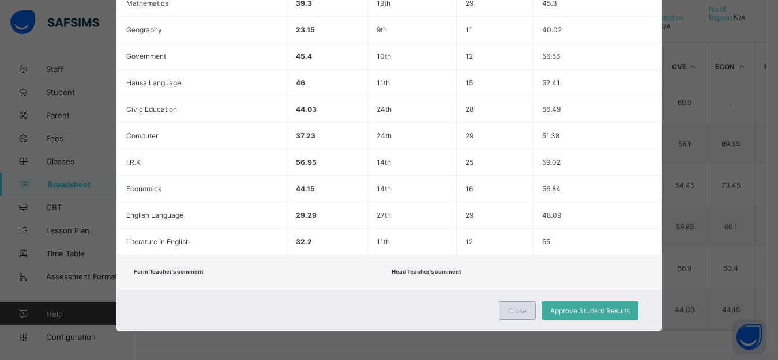
click at [518, 311] on span "Close" at bounding box center [517, 311] width 18 height 9
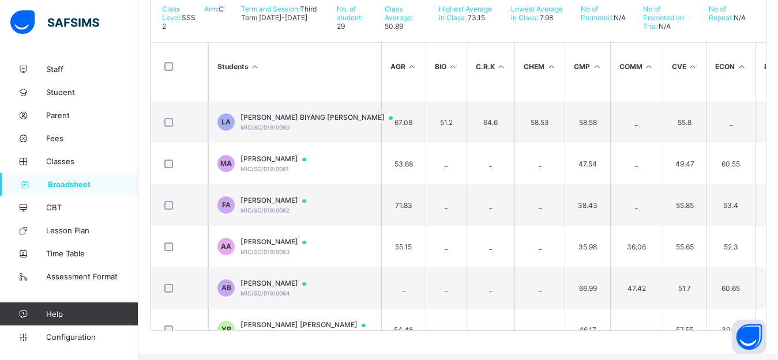
scroll to position [84, 0]
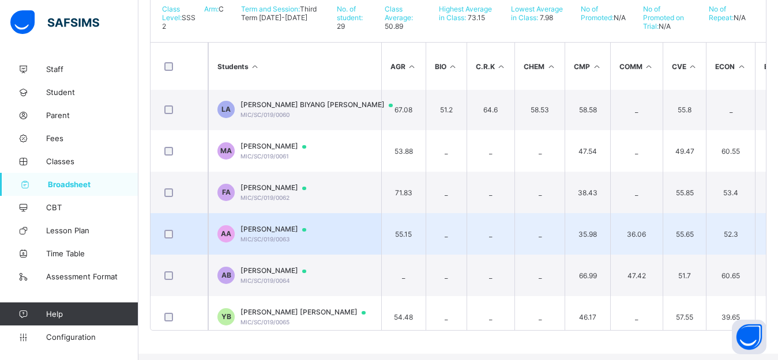
click at [270, 234] on span "AISHA IBRAHIM AUWAL" at bounding box center [278, 229] width 77 height 9
click at [0, 0] on td "English Language" at bounding box center [0, 0] width 0 height 0
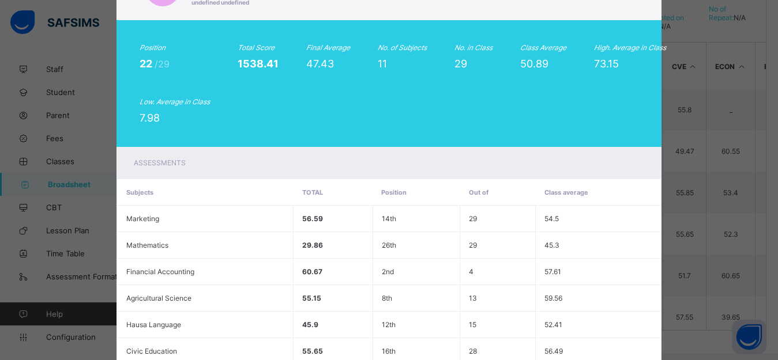
scroll to position [28, 0]
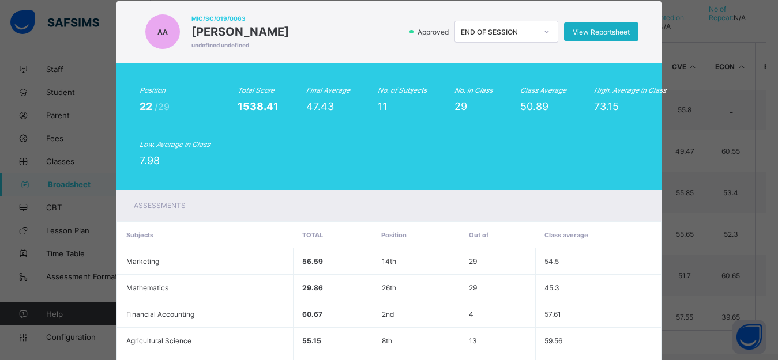
click at [601, 34] on span "View Reportsheet" at bounding box center [601, 32] width 57 height 9
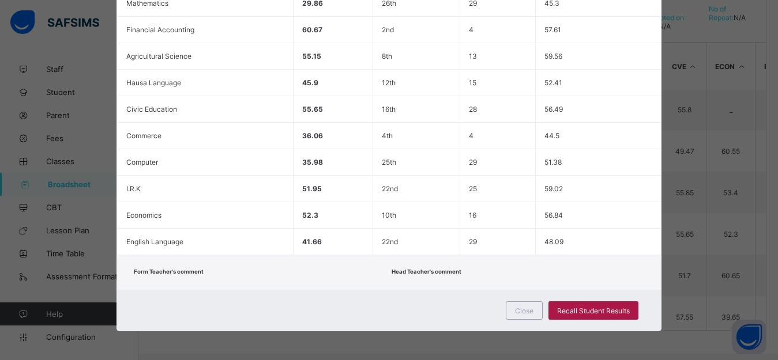
scroll to position [355, 0]
click at [517, 307] on span "Close" at bounding box center [524, 311] width 18 height 9
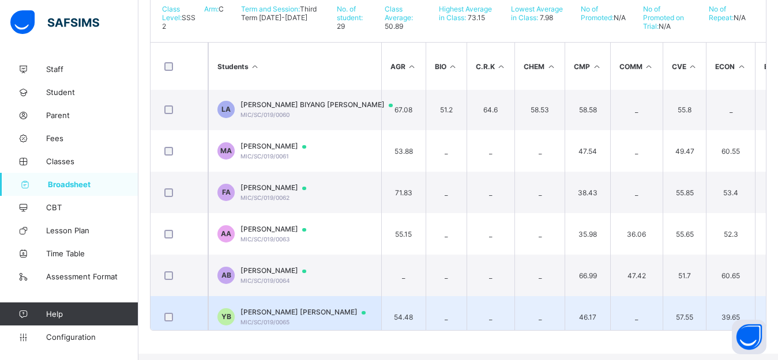
click at [296, 326] on div "YUSRA DATTI BASHIR MIC/SC/019/0065" at bounding box center [308, 317] width 136 height 18
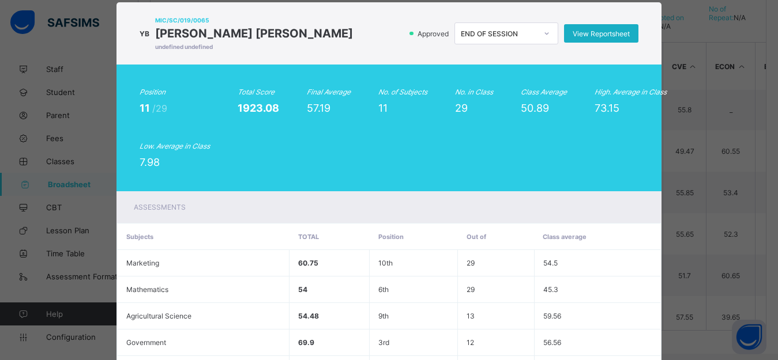
scroll to position [23, 0]
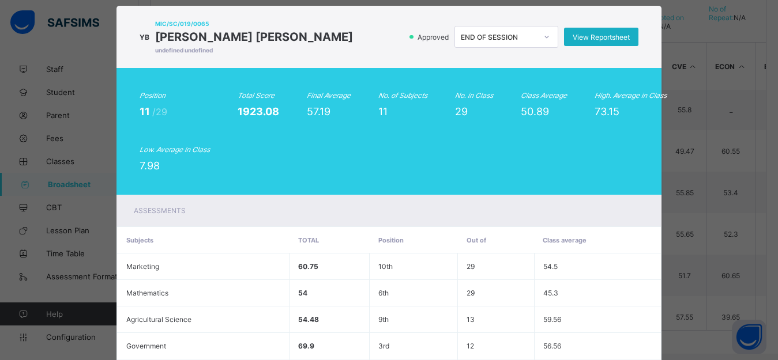
click at [611, 38] on span "View Reportsheet" at bounding box center [601, 37] width 57 height 9
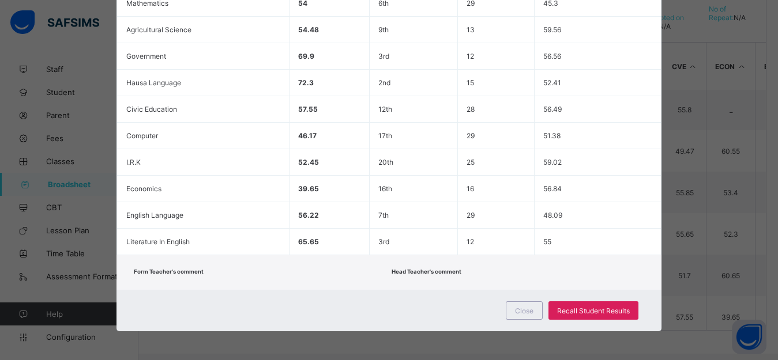
scroll to position [355, 0]
click at [526, 311] on span "Close" at bounding box center [524, 311] width 18 height 9
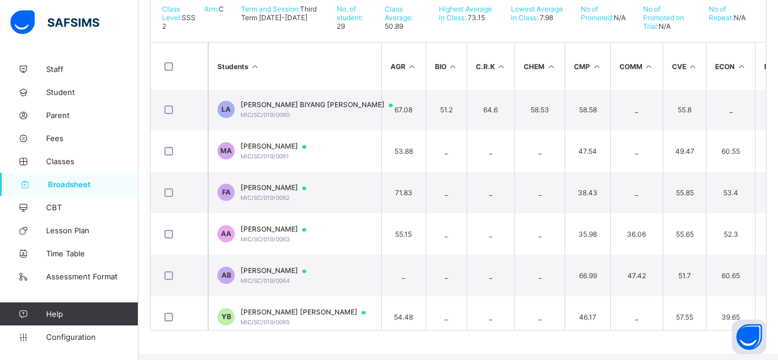
scroll to position [0, 0]
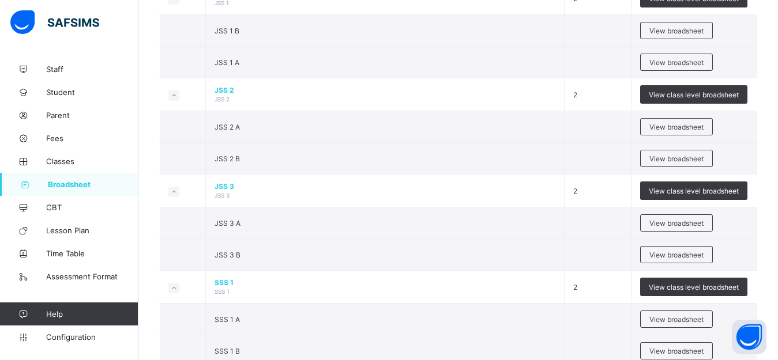
scroll to position [1059, 0]
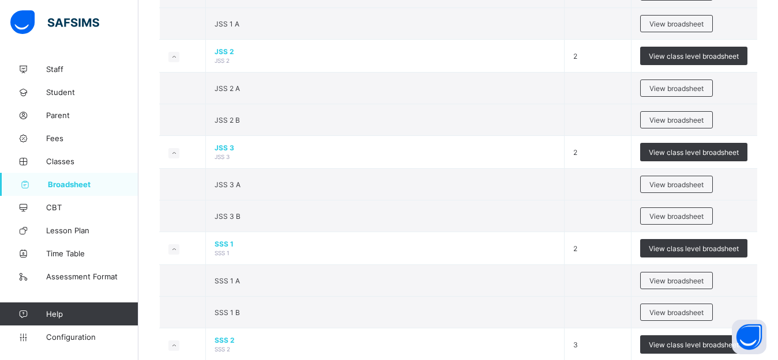
click at [773, 179] on div "Select Term Name No. of Classes Actions Pre Nur Pre Nursery 2 View class level …" at bounding box center [458, 194] width 640 height 2390
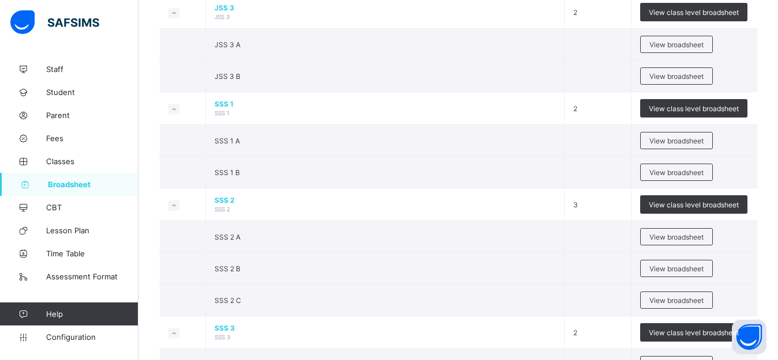
scroll to position [1322, 0]
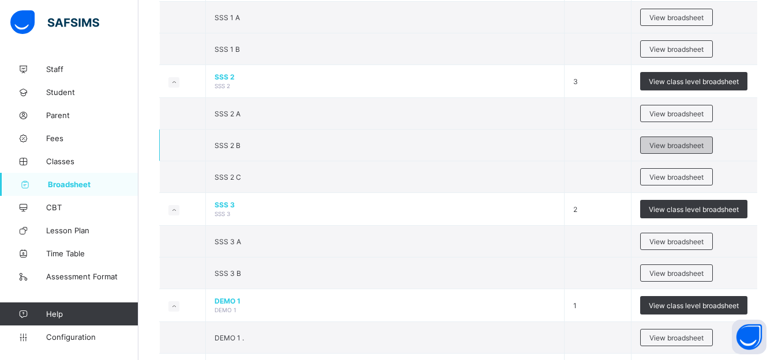
click at [684, 150] on span "View broadsheet" at bounding box center [676, 145] width 54 height 9
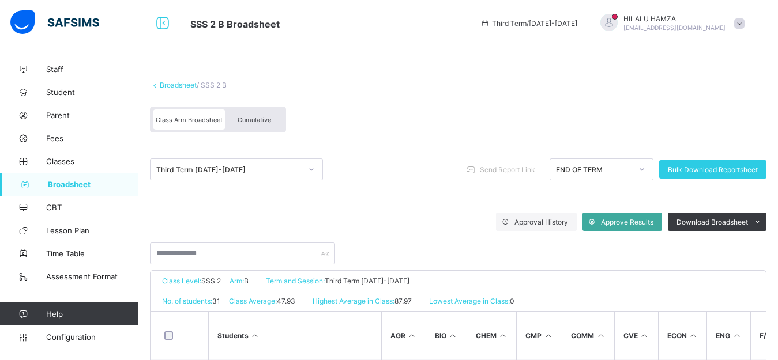
click at [251, 122] on span "Cumulative" at bounding box center [254, 120] width 33 height 8
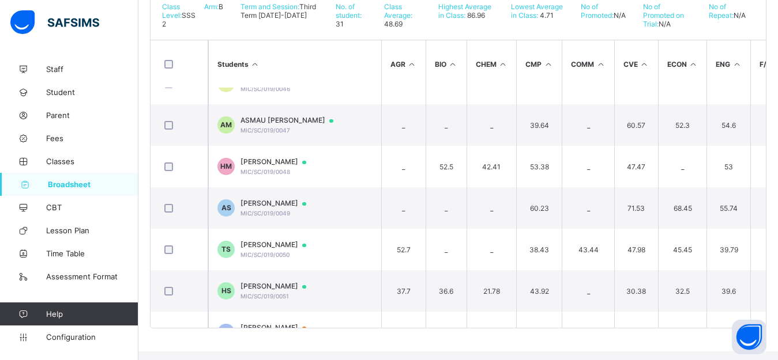
scroll to position [750, 0]
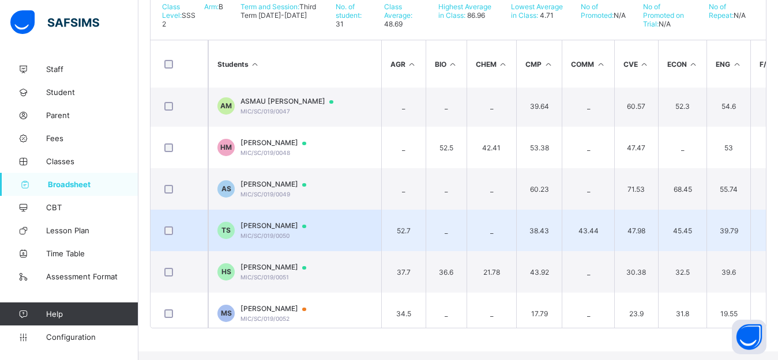
click at [760, 254] on td "_" at bounding box center [776, 272] width 52 height 42
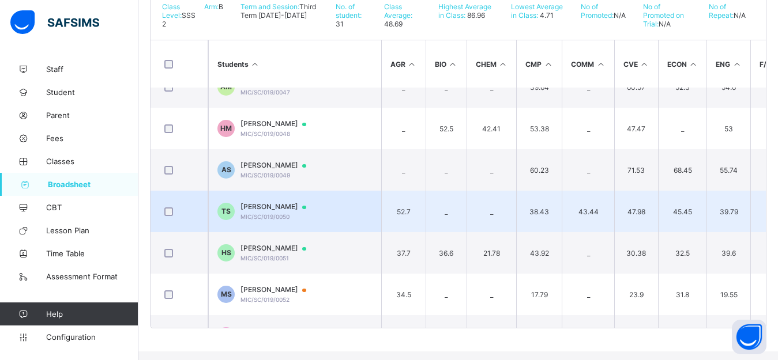
click at [261, 212] on span "TAHIR NASIR SHEHU" at bounding box center [278, 206] width 77 height 9
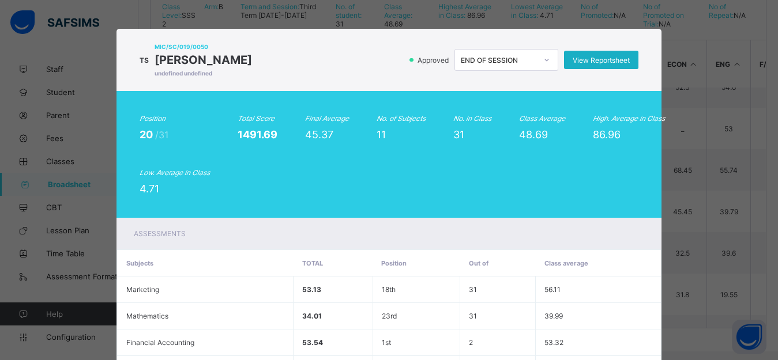
click at [589, 62] on span "View Reportsheet" at bounding box center [601, 60] width 57 height 9
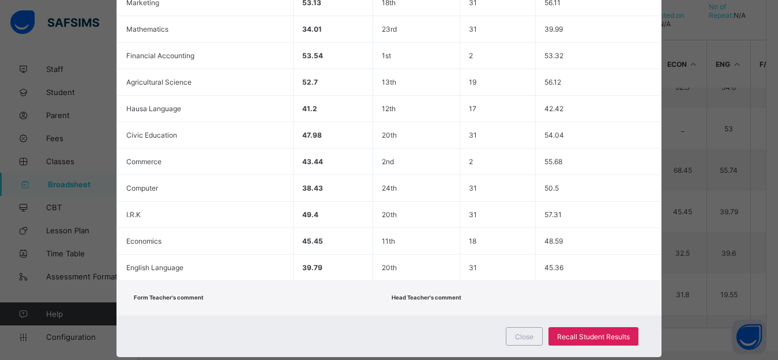
scroll to position [355, 0]
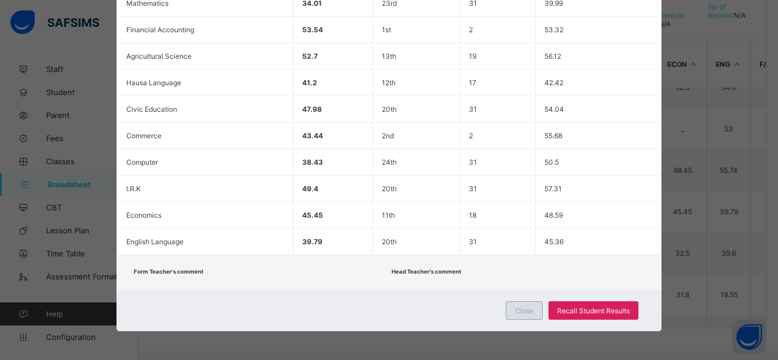
click at [524, 311] on span "Close" at bounding box center [524, 311] width 18 height 9
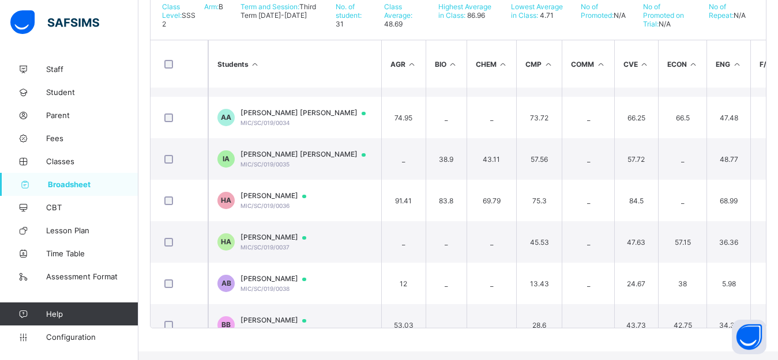
scroll to position [239, 0]
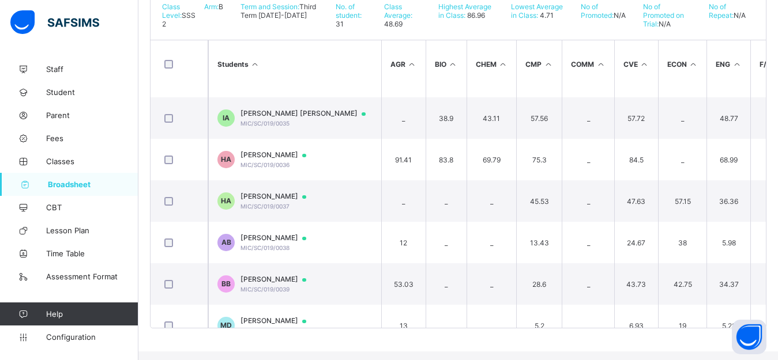
click at [750, 139] on td "_" at bounding box center [776, 160] width 52 height 42
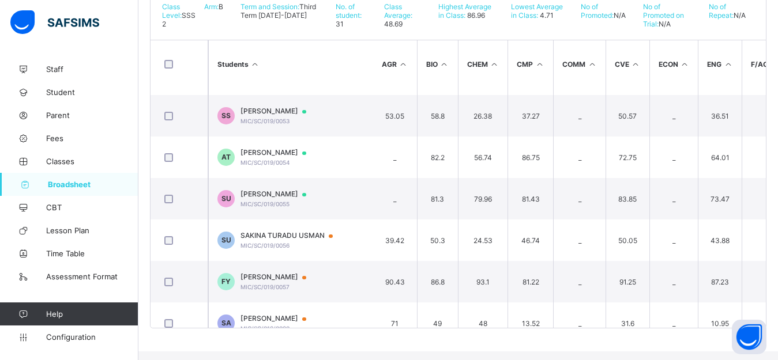
scroll to position [1051, 9]
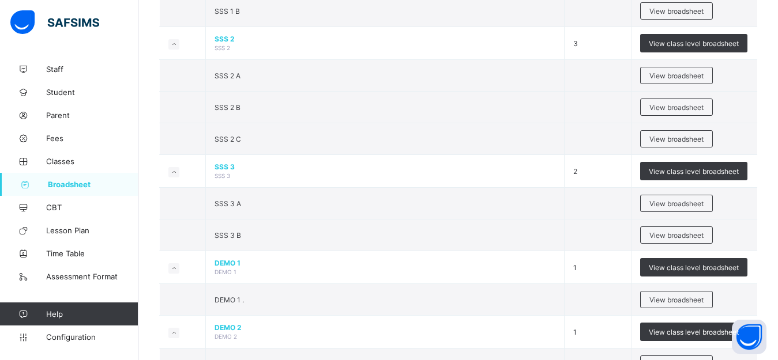
scroll to position [1356, 0]
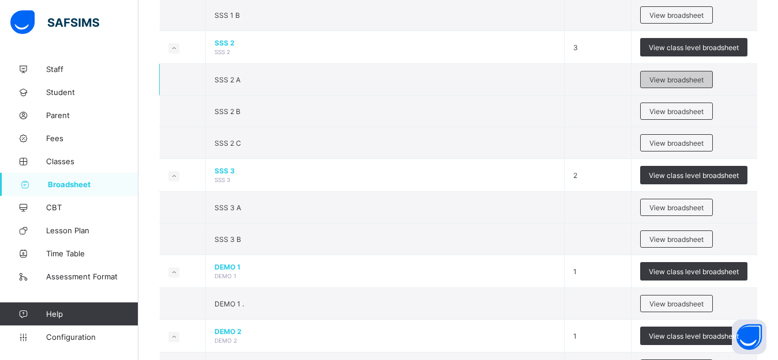
click at [686, 84] on span "View broadsheet" at bounding box center [676, 80] width 54 height 9
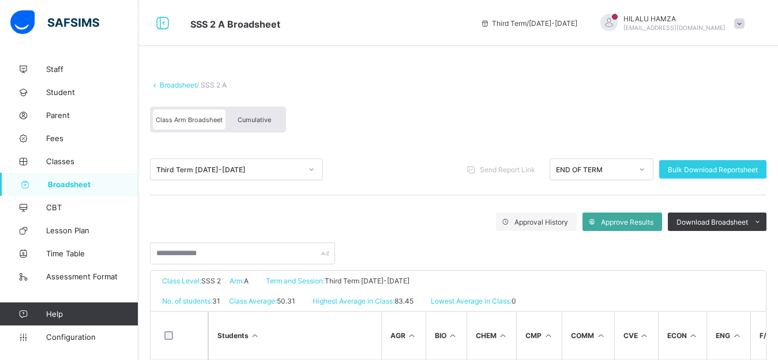
click at [262, 116] on div "Cumulative" at bounding box center [254, 120] width 58 height 20
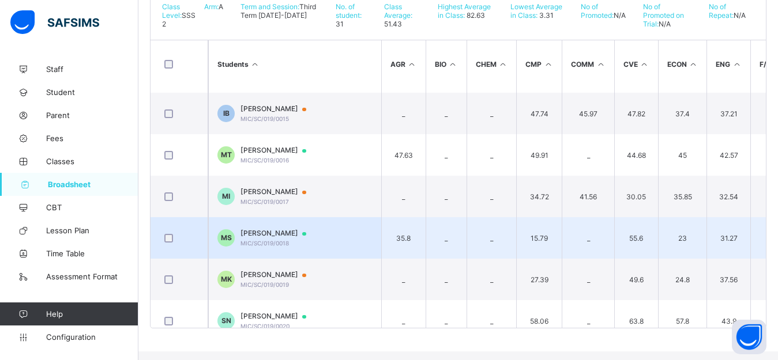
scroll to position [587, 0]
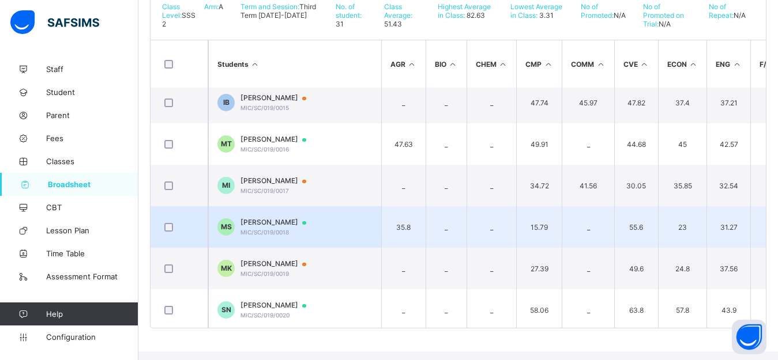
click at [302, 227] on span "MUHAMMAD ABUBAKAR SANI" at bounding box center [278, 222] width 77 height 9
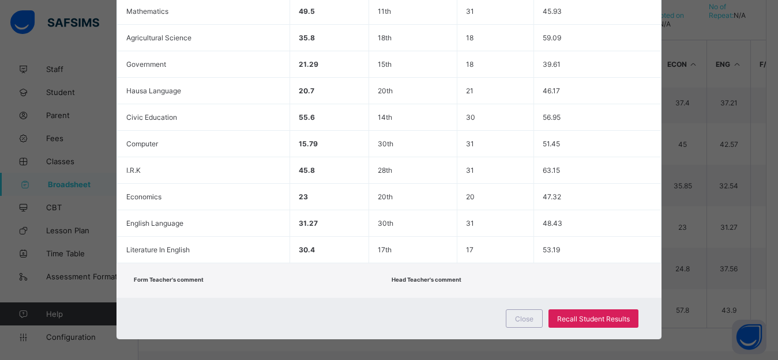
scroll to position [355, 0]
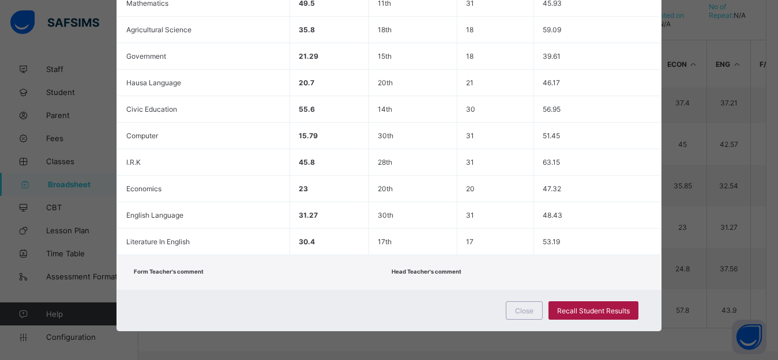
click at [585, 313] on span "Recall Student Results" at bounding box center [593, 311] width 73 height 9
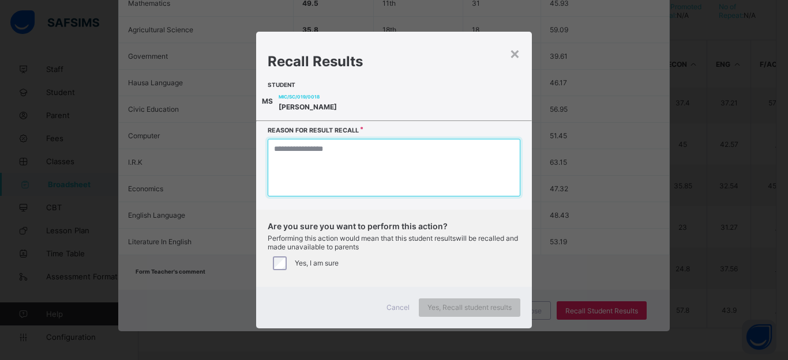
click at [310, 179] on textarea at bounding box center [394, 168] width 253 height 58
type textarea "*"
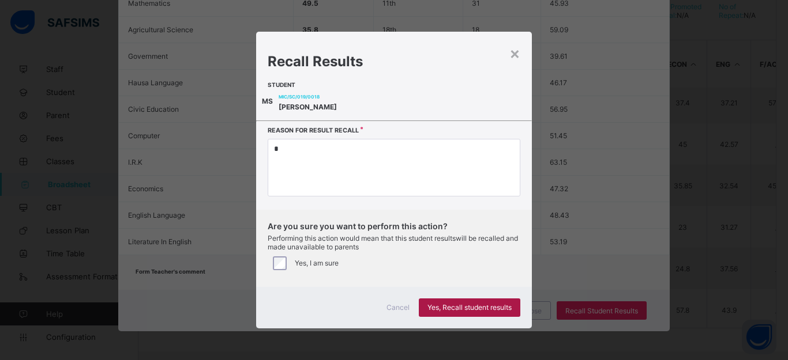
click at [472, 312] on span "Yes, Recall student results" at bounding box center [469, 307] width 84 height 9
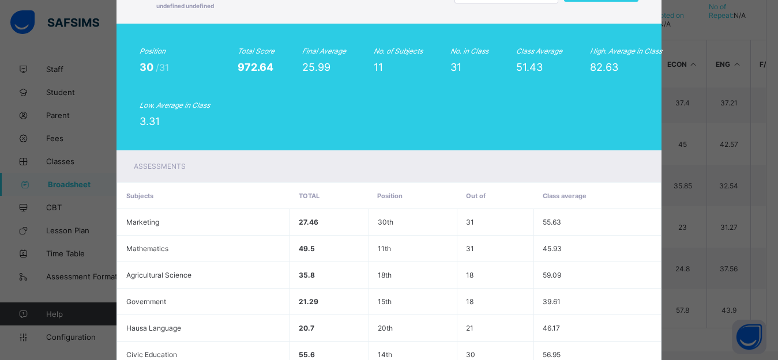
scroll to position [0, 0]
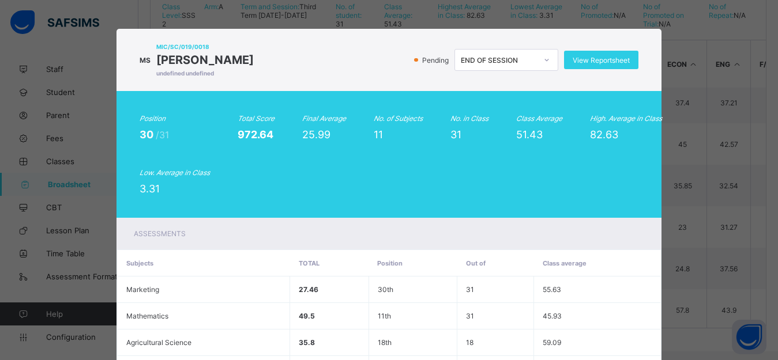
click at [766, 222] on div "MS MIC/SC/019/0018 MUHAMMAD ABUBAKAR SANI undefined undefined Pending END OF SE…" at bounding box center [389, 180] width 778 height 360
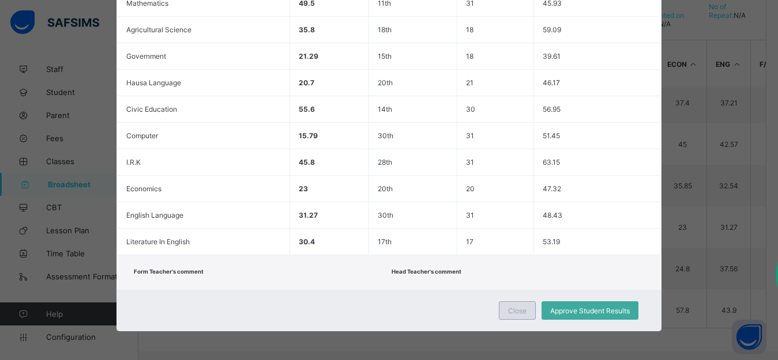
click at [517, 310] on span "Close" at bounding box center [517, 311] width 18 height 9
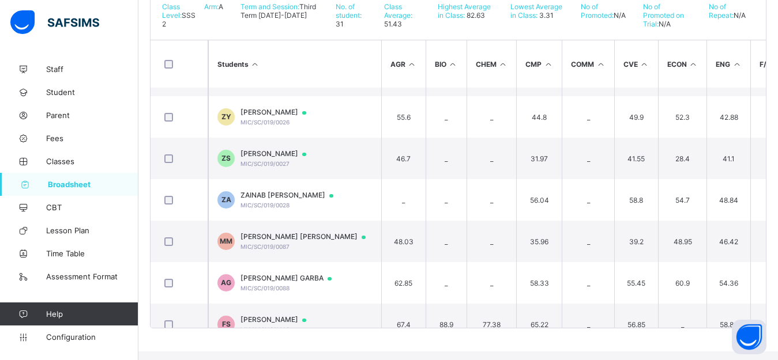
scroll to position [1051, 0]
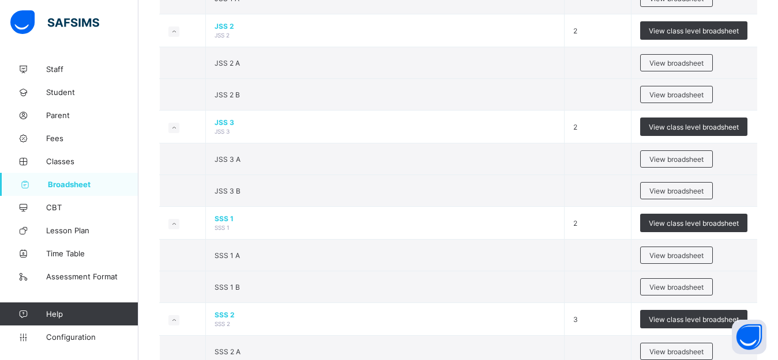
scroll to position [1258, 0]
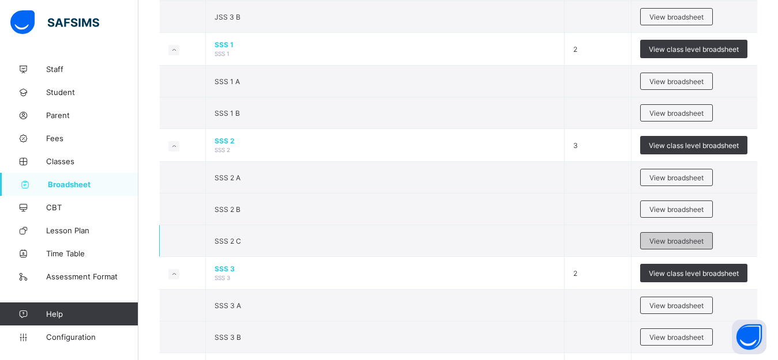
click at [669, 246] on span "View broadsheet" at bounding box center [676, 241] width 54 height 9
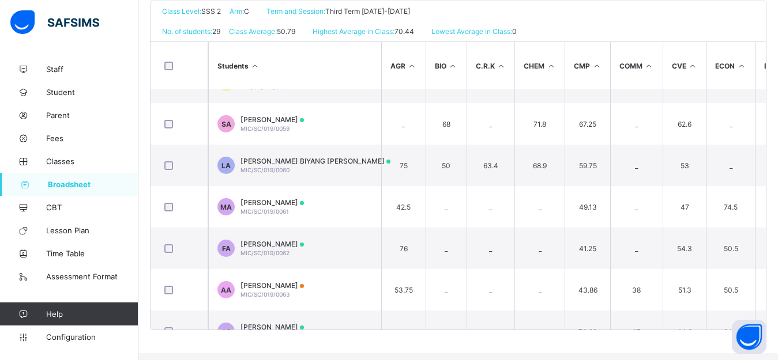
scroll to position [69, 0]
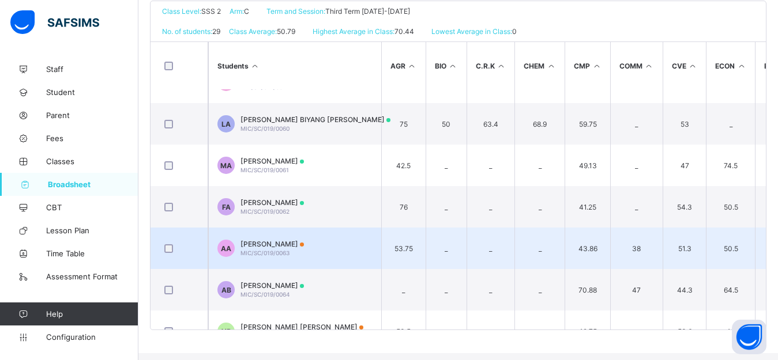
click at [275, 249] on span "AISHA IBRAHIM AUWAL" at bounding box center [271, 244] width 63 height 9
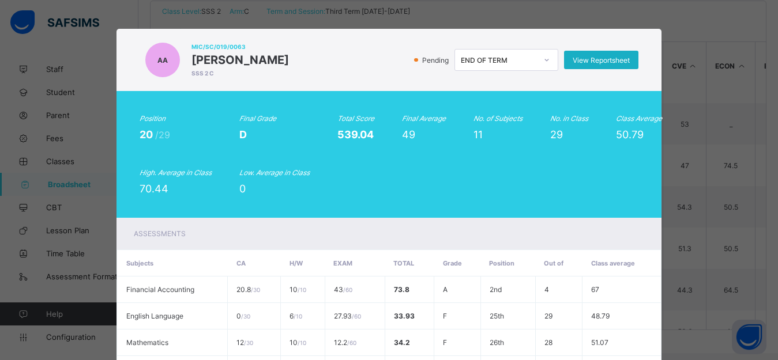
click at [600, 59] on span "View Reportsheet" at bounding box center [601, 60] width 57 height 9
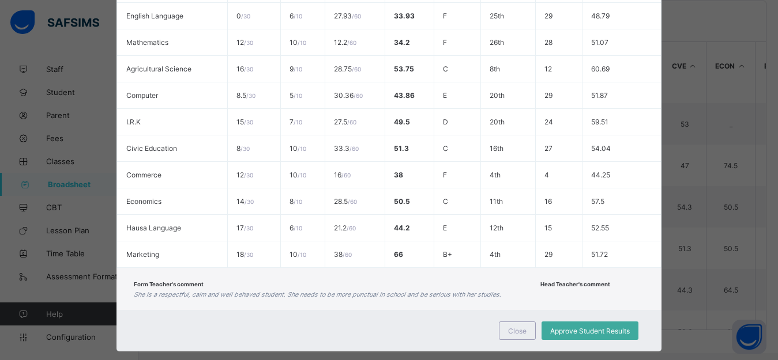
scroll to position [334, 0]
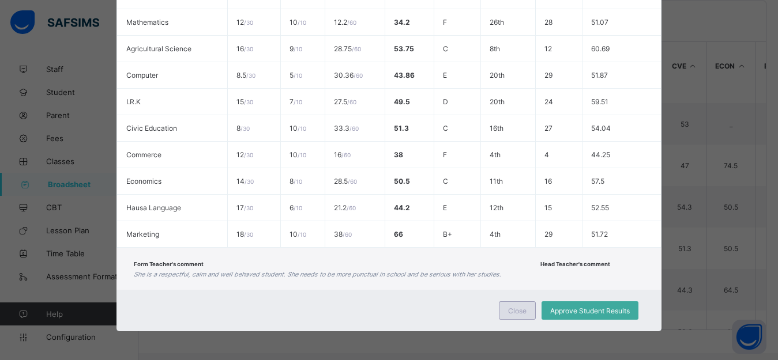
click at [517, 315] on span "Close" at bounding box center [517, 311] width 18 height 9
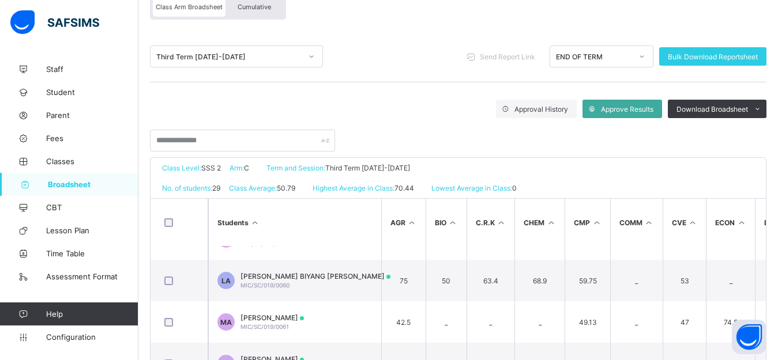
scroll to position [96, 0]
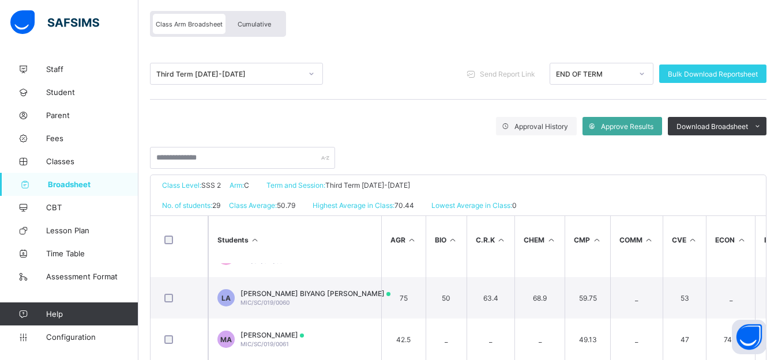
click at [244, 24] on span "Cumulative" at bounding box center [254, 24] width 33 height 8
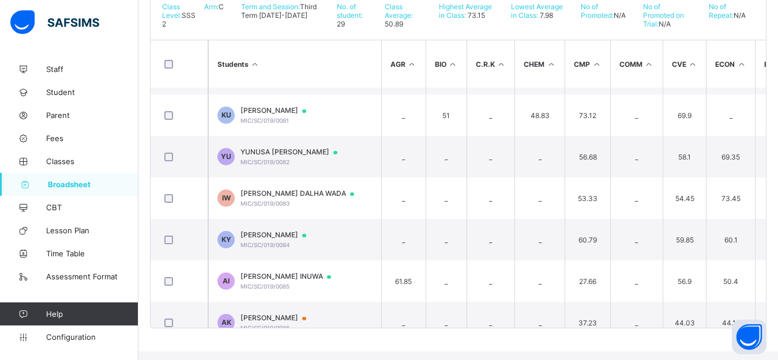
scroll to position [968, 0]
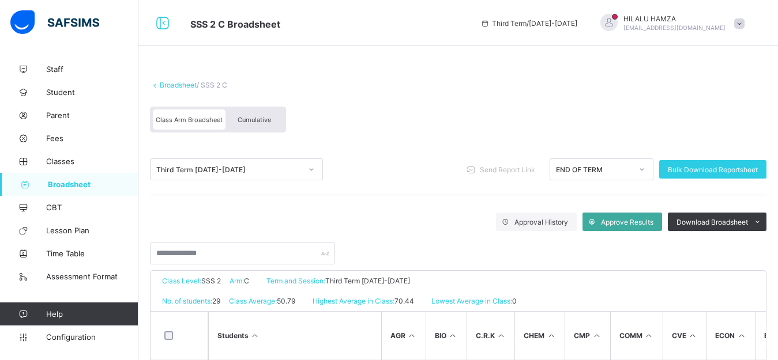
click at [254, 116] on div "Cumulative" at bounding box center [254, 120] width 58 height 20
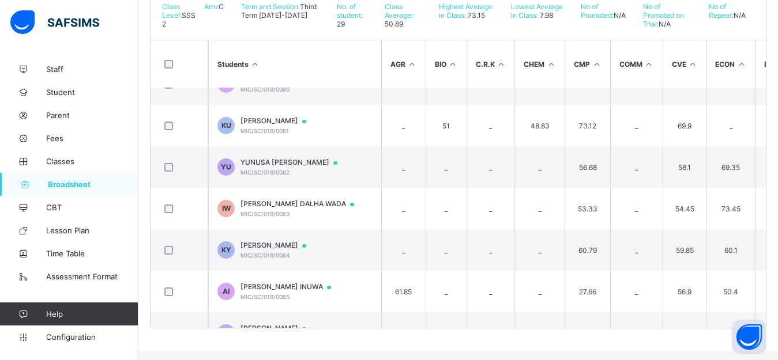
scroll to position [968, 0]
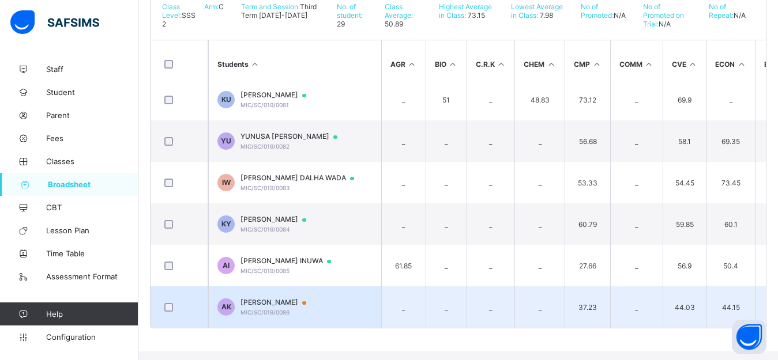
click at [317, 313] on div "AL-AMIN AUWAL KABIR MIC/SC/019/0086" at bounding box center [278, 307] width 77 height 18
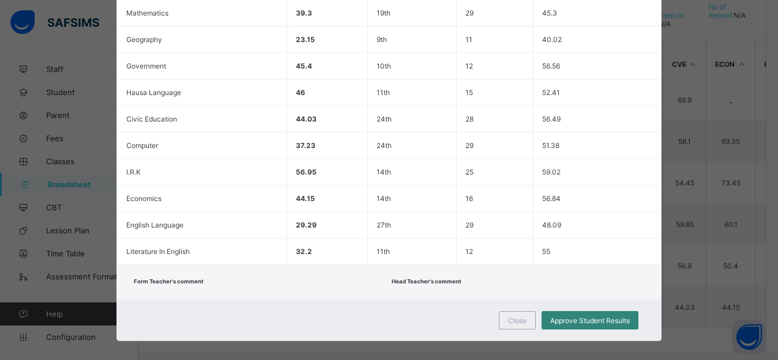
scroll to position [355, 0]
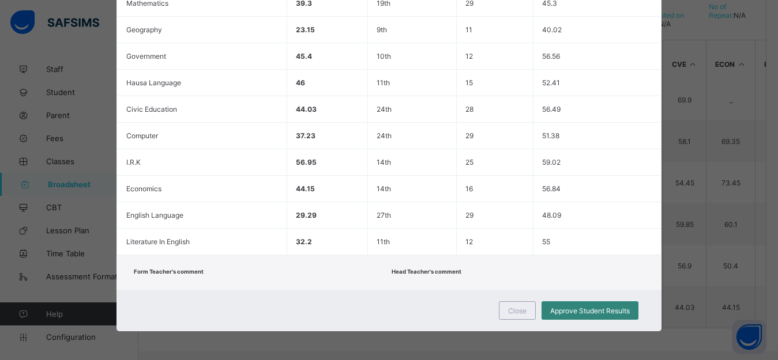
click at [590, 309] on span "Approve Student Results" at bounding box center [590, 311] width 80 height 9
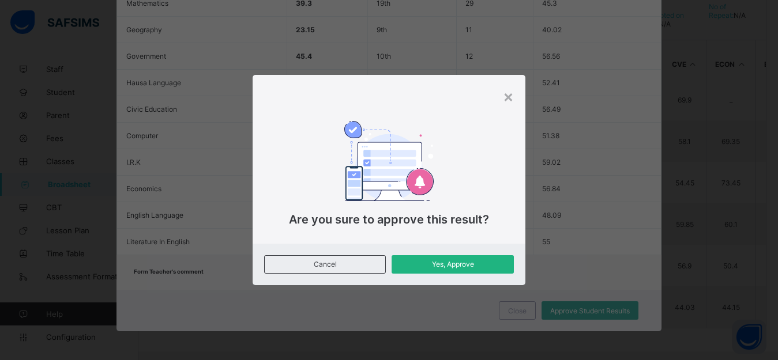
click at [457, 258] on div "Yes, Approve" at bounding box center [453, 264] width 122 height 18
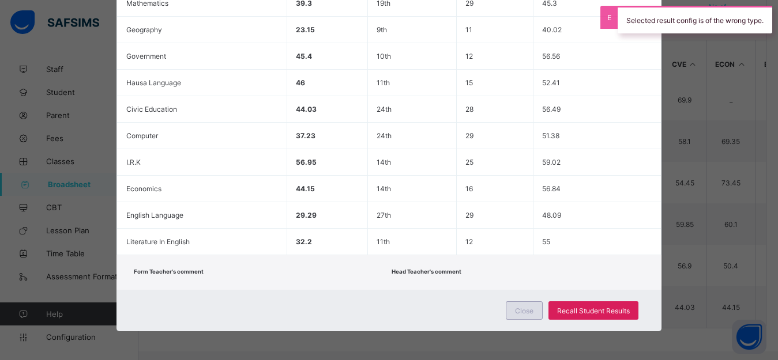
click at [526, 313] on span "Close" at bounding box center [524, 311] width 18 height 9
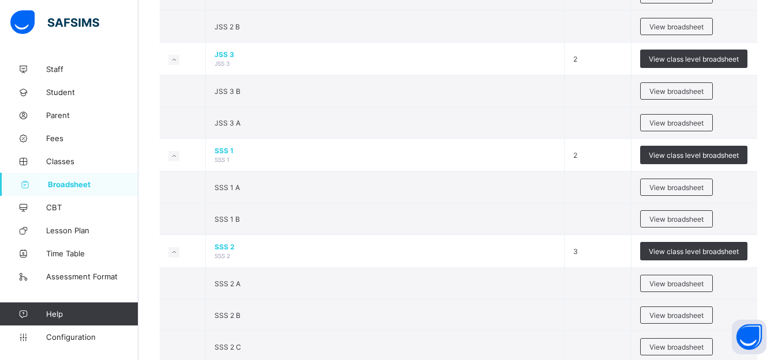
scroll to position [1156, 0]
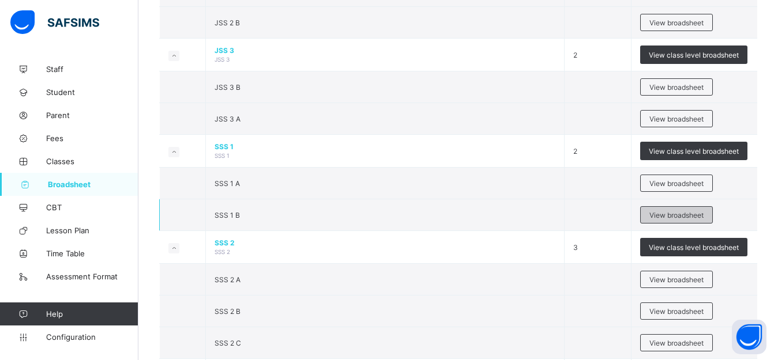
click at [693, 220] on span "View broadsheet" at bounding box center [676, 215] width 54 height 9
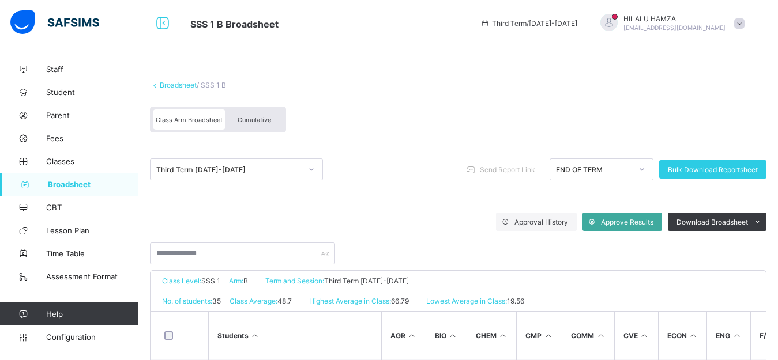
click at [261, 118] on div "Cumulative" at bounding box center [254, 120] width 58 height 20
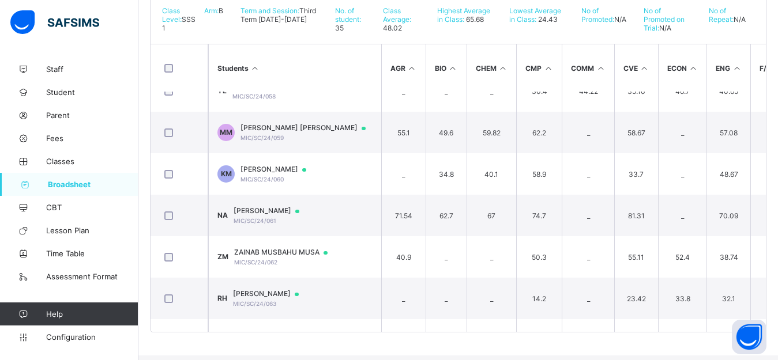
scroll to position [942, 0]
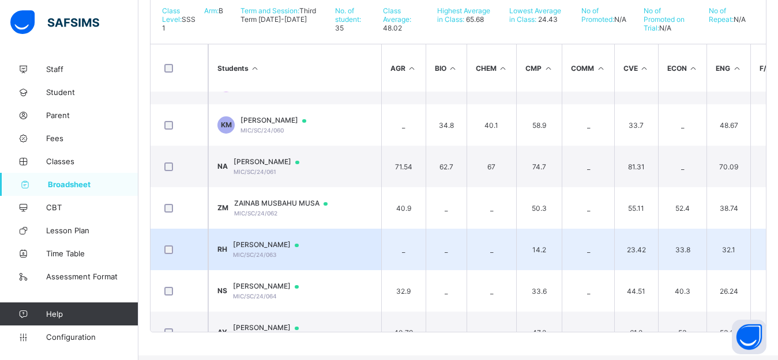
click at [304, 244] on td "RH RUKAYYA GARO HARUNA MIC/SC/24/063" at bounding box center [294, 250] width 173 height 42
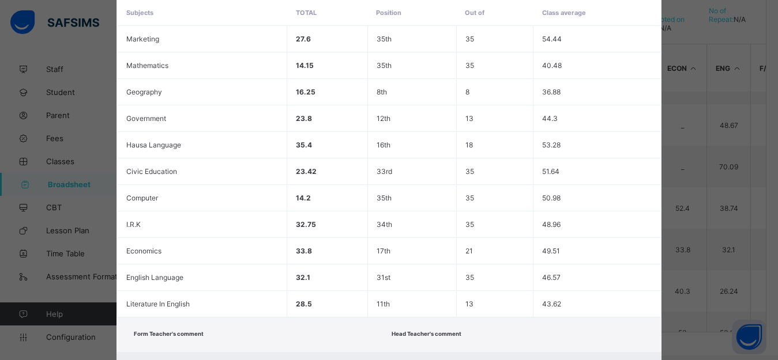
scroll to position [314, 0]
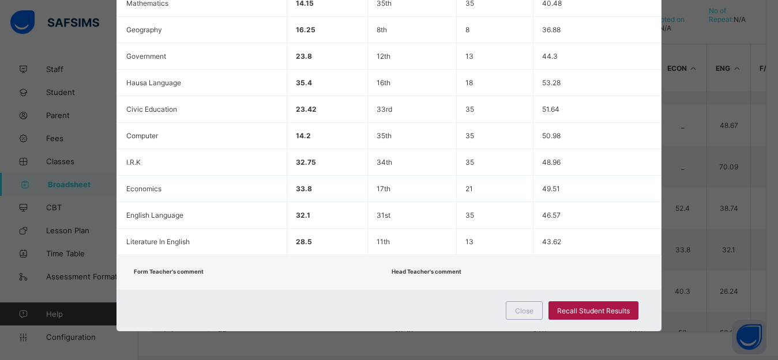
click at [590, 315] on span "Recall Student Results" at bounding box center [593, 311] width 73 height 9
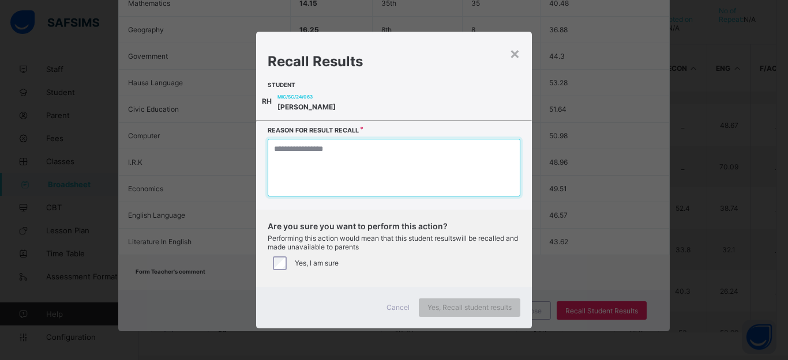
click at [397, 176] on textarea at bounding box center [394, 168] width 253 height 58
type textarea "*"
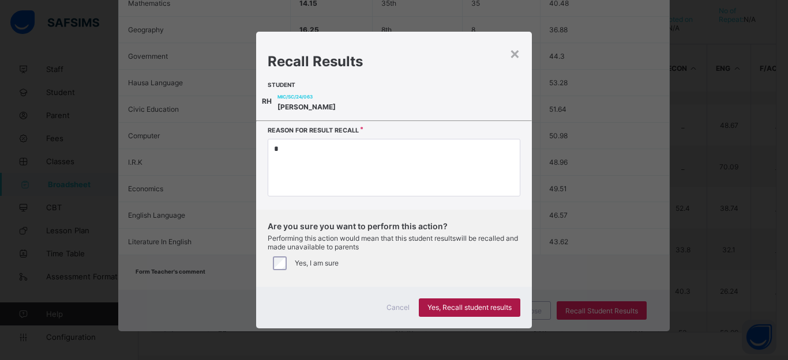
click at [479, 312] on span "Yes, Recall student results" at bounding box center [469, 307] width 84 height 9
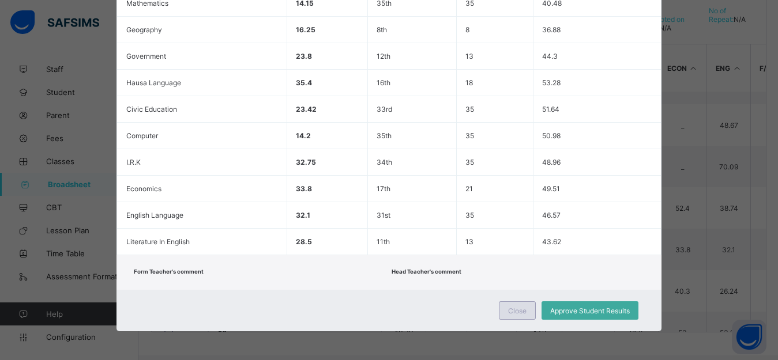
click at [525, 315] on span "Close" at bounding box center [517, 311] width 18 height 9
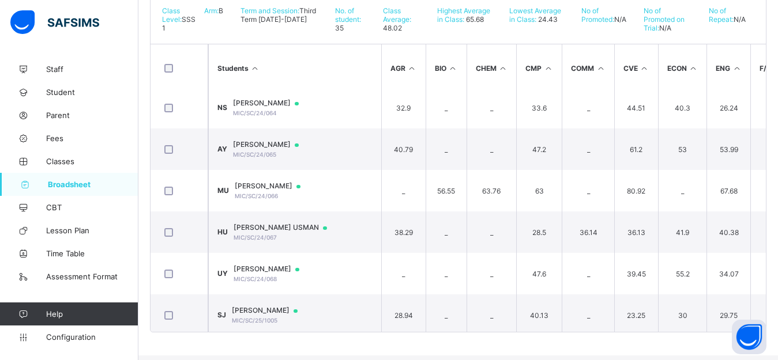
scroll to position [1159, 0]
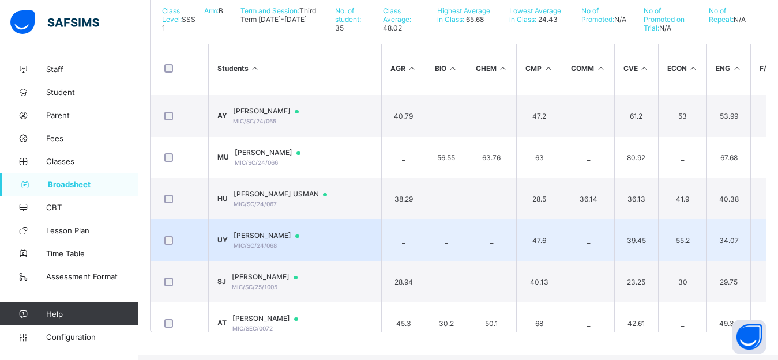
click at [278, 240] on span "USMAN IBRAHIM YAHAYA" at bounding box center [272, 235] width 77 height 9
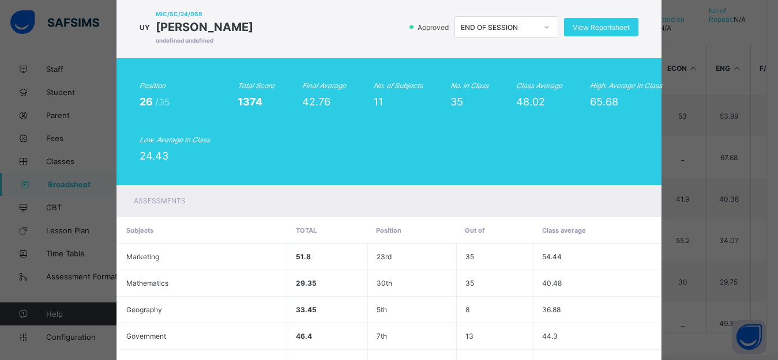
scroll to position [17, 0]
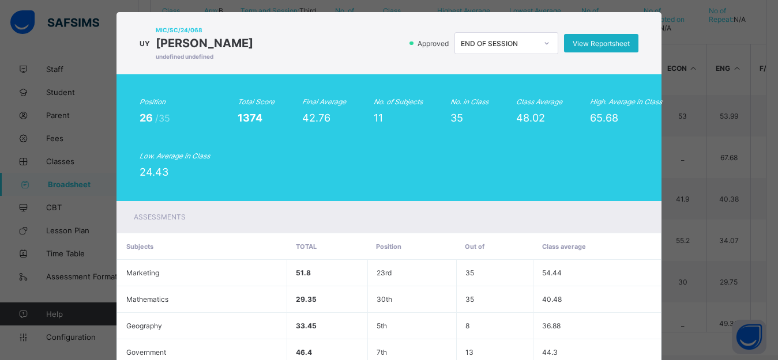
click at [601, 42] on span "View Reportsheet" at bounding box center [601, 43] width 57 height 9
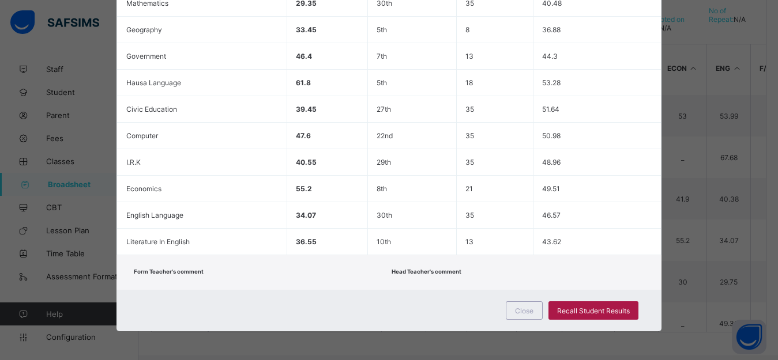
scroll to position [350, 0]
click at [601, 315] on span "Recall Student Results" at bounding box center [593, 311] width 73 height 9
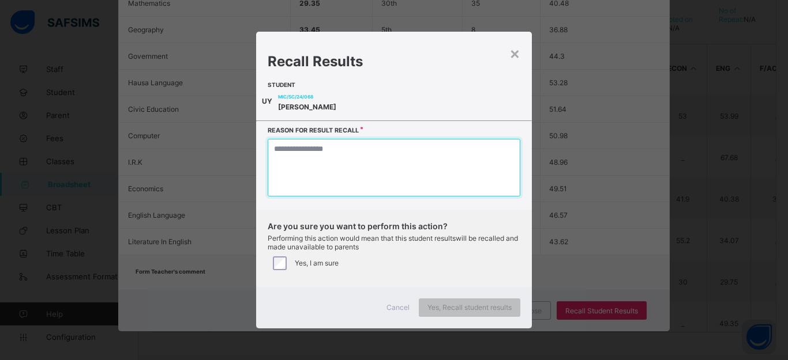
drag, startPoint x: 437, startPoint y: 157, endPoint x: 443, endPoint y: 178, distance: 21.0
click at [437, 157] on textarea at bounding box center [394, 168] width 253 height 58
type textarea "*"
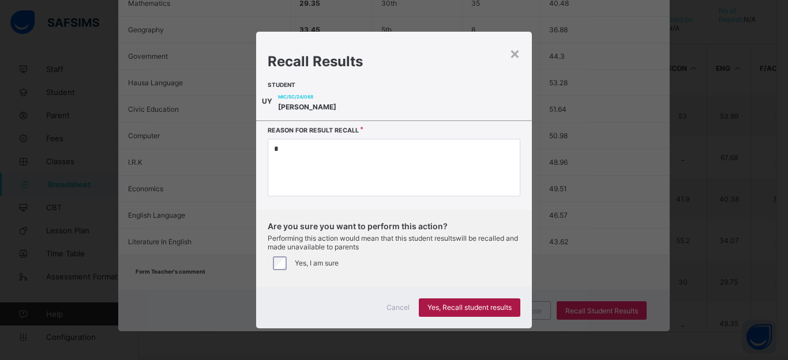
click at [453, 312] on span "Yes, Recall student results" at bounding box center [469, 307] width 84 height 9
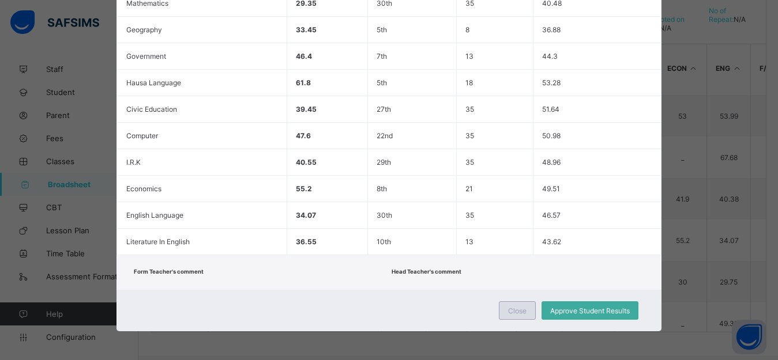
click at [515, 314] on span "Close" at bounding box center [517, 311] width 18 height 9
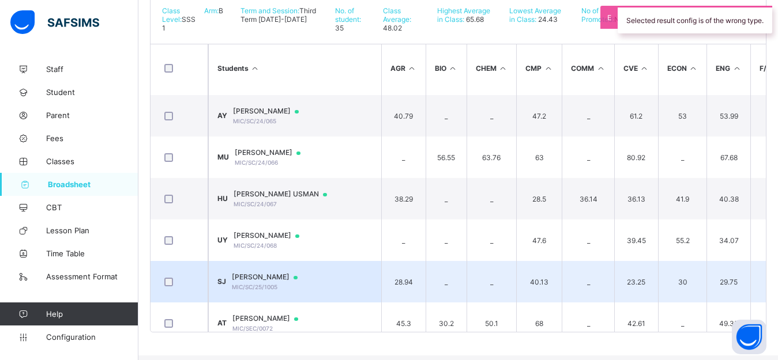
click at [301, 283] on div at bounding box center [299, 277] width 17 height 9
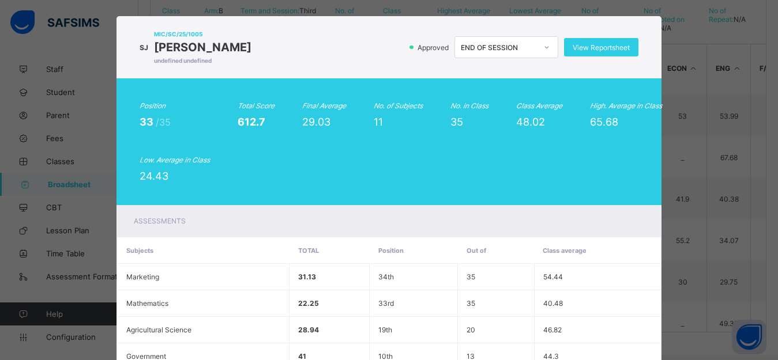
scroll to position [3, 0]
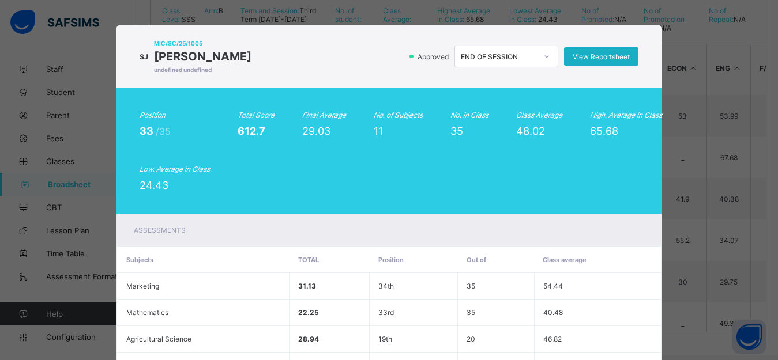
click at [608, 60] on span "View Reportsheet" at bounding box center [601, 56] width 57 height 9
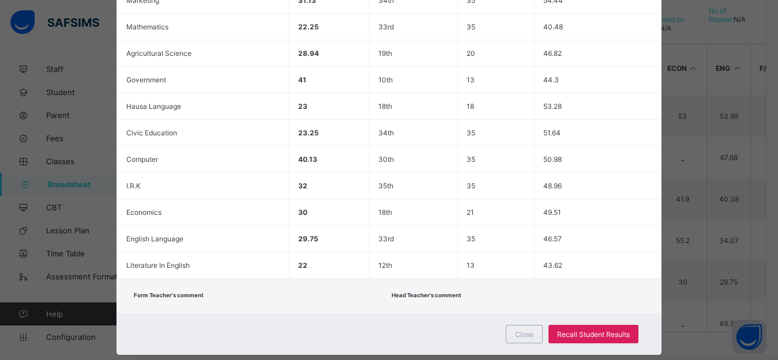
scroll to position [355, 0]
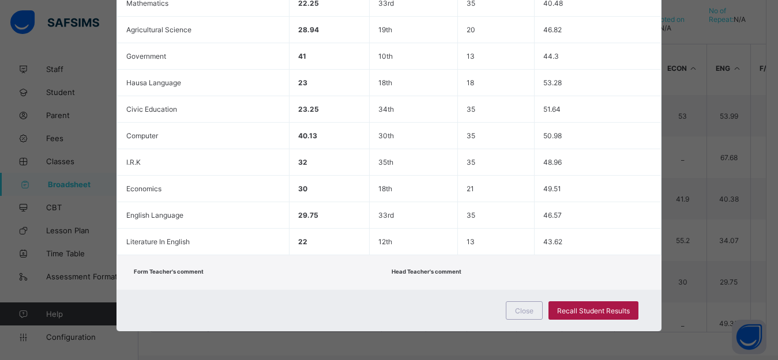
click at [619, 311] on span "Recall Student Results" at bounding box center [593, 311] width 73 height 9
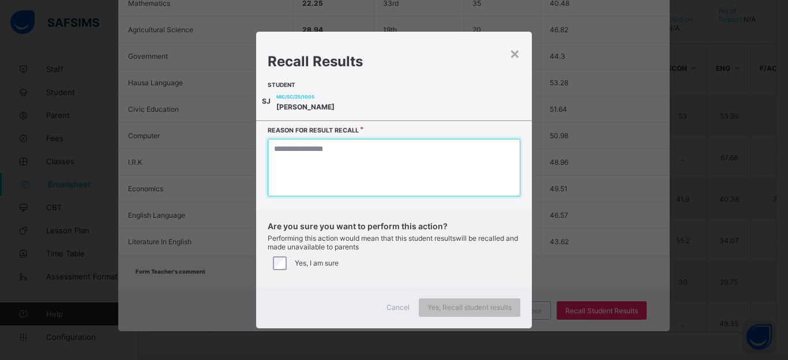
click at [394, 185] on textarea at bounding box center [394, 168] width 253 height 58
type textarea "*"
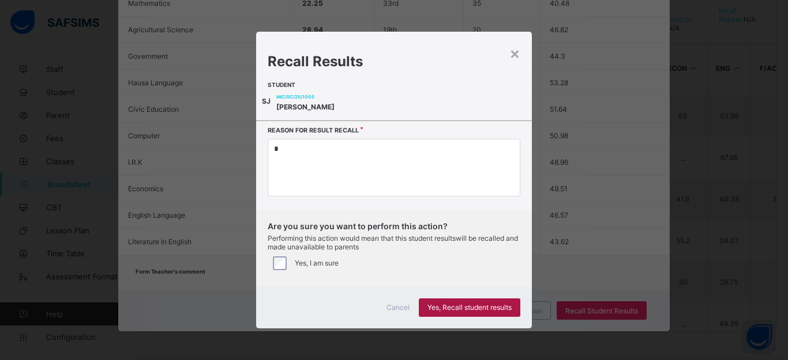
click at [472, 312] on span "Yes, Recall student results" at bounding box center [469, 307] width 84 height 9
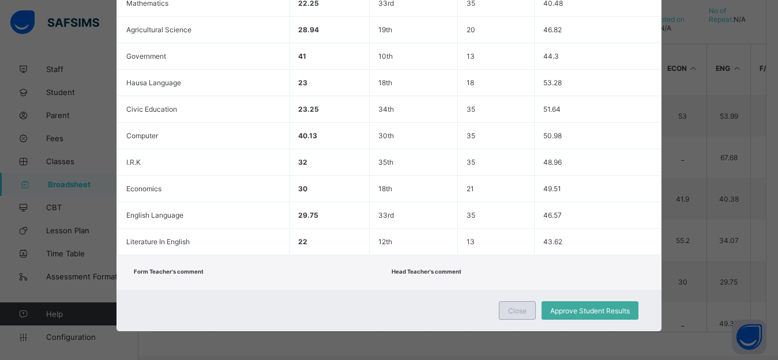
click at [520, 311] on span "Close" at bounding box center [517, 311] width 18 height 9
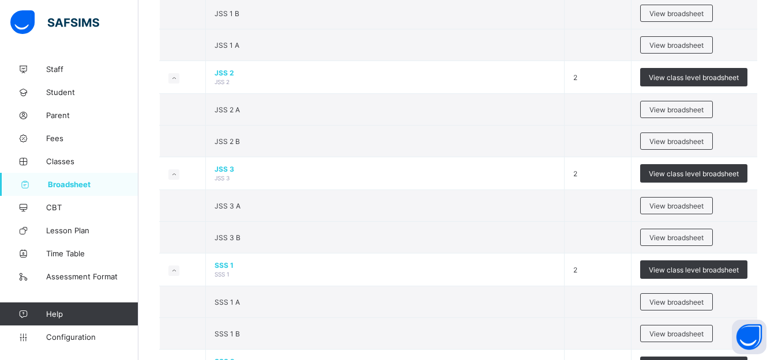
scroll to position [1045, 0]
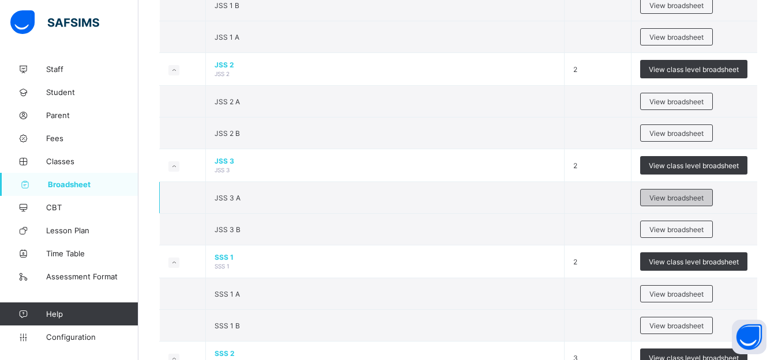
click at [686, 202] on span "View broadsheet" at bounding box center [676, 198] width 54 height 9
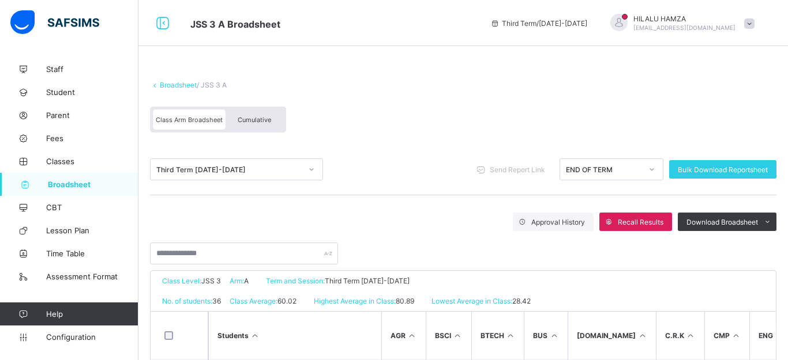
click at [256, 119] on span "Cumulative" at bounding box center [254, 120] width 33 height 8
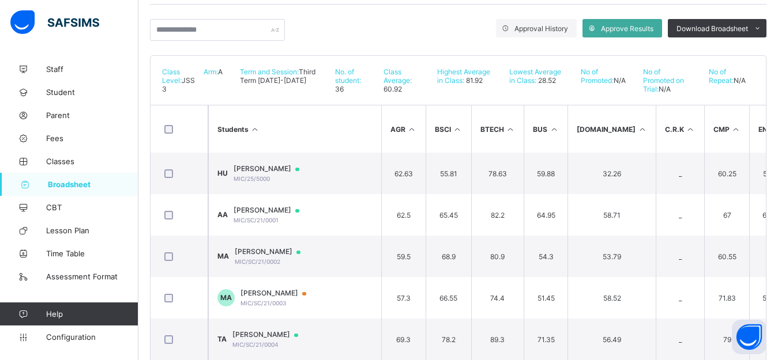
scroll to position [198, 0]
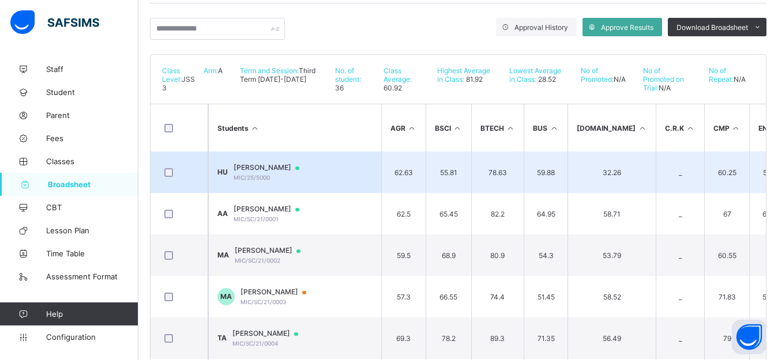
click at [310, 172] on span "Halima Abdullahi Usman" at bounding box center [272, 167] width 77 height 9
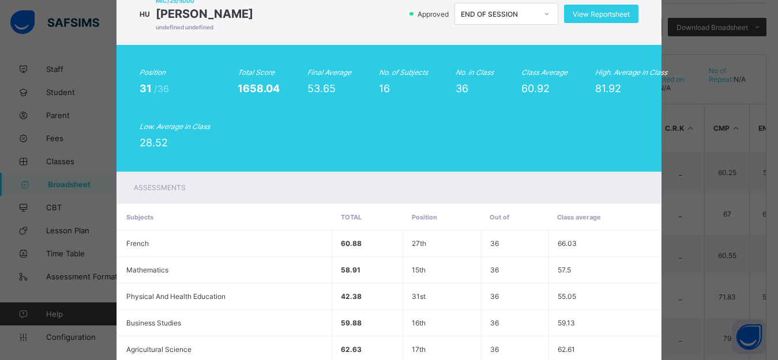
scroll to position [39, 0]
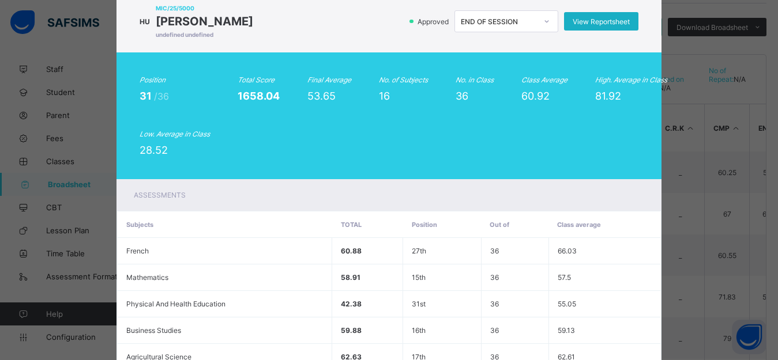
click at [596, 26] on span "View Reportsheet" at bounding box center [601, 21] width 57 height 9
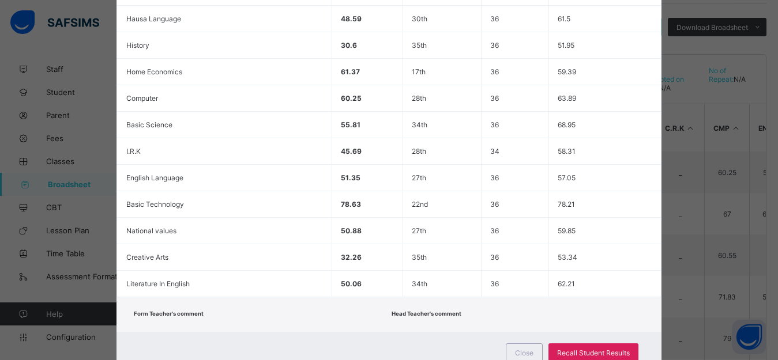
scroll to position [496, 0]
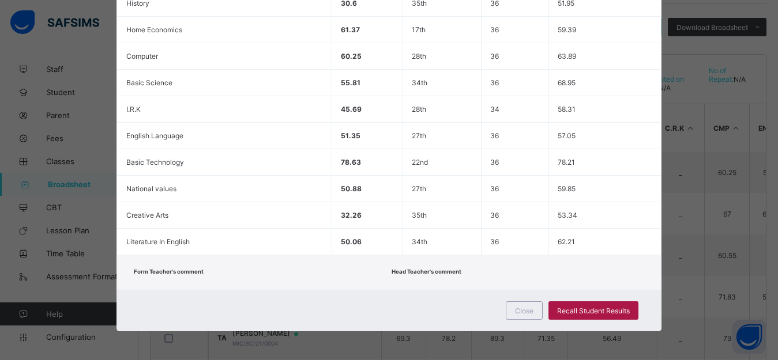
click at [589, 308] on span "Recall Student Results" at bounding box center [593, 311] width 73 height 9
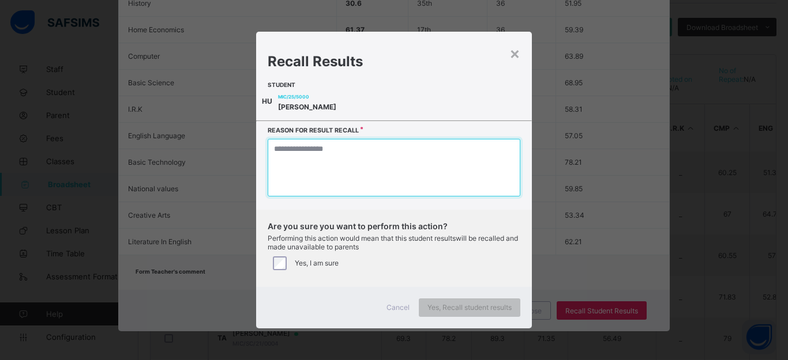
click at [422, 171] on textarea at bounding box center [394, 168] width 253 height 58
type textarea "*"
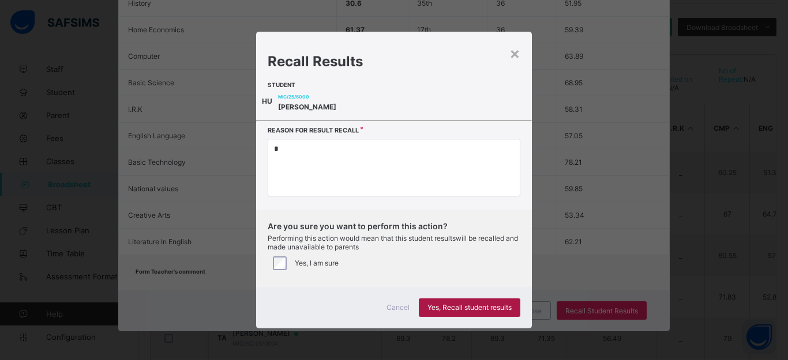
click at [457, 312] on span "Yes, Recall student results" at bounding box center [469, 307] width 84 height 9
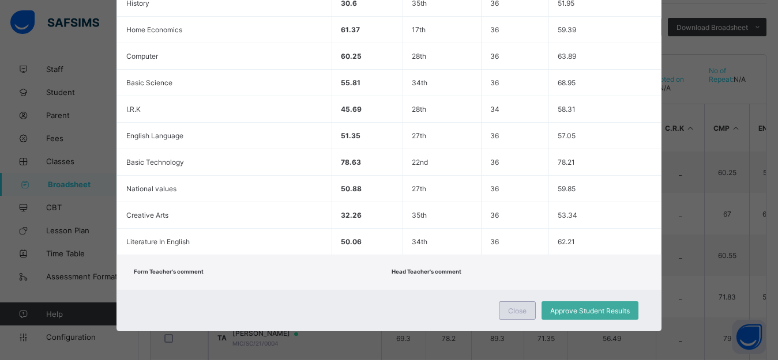
click at [516, 309] on span "Close" at bounding box center [517, 311] width 18 height 9
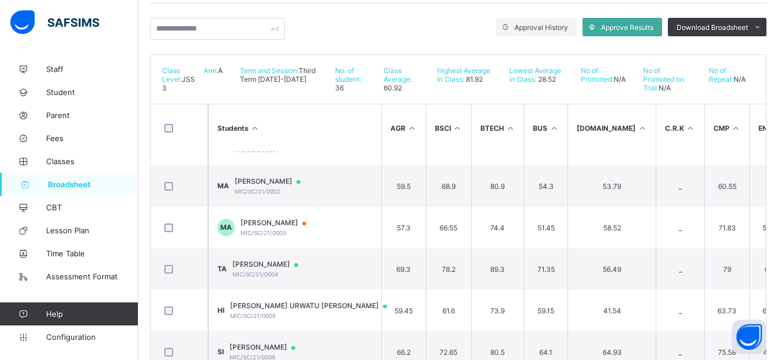
scroll to position [0, 0]
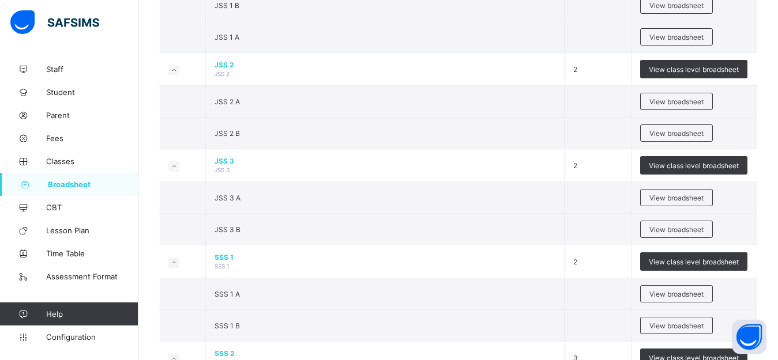
scroll to position [1050, 0]
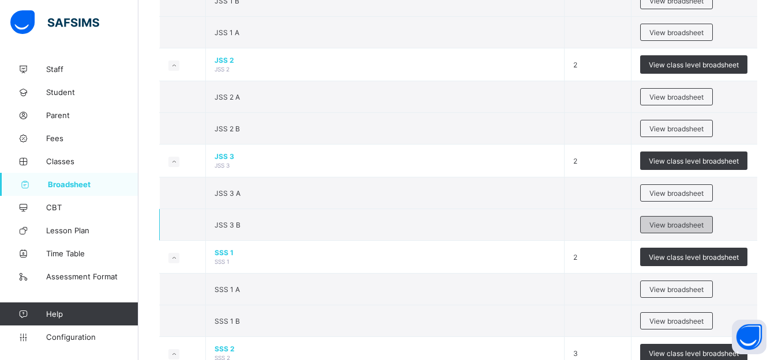
click at [669, 230] on span "View broadsheet" at bounding box center [676, 225] width 54 height 9
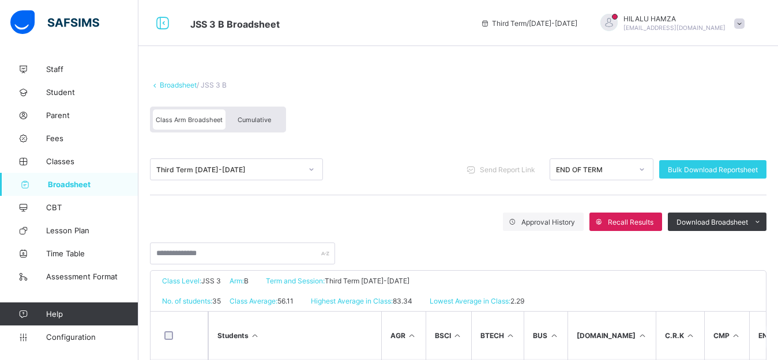
click at [253, 127] on div "Cumulative" at bounding box center [254, 120] width 58 height 20
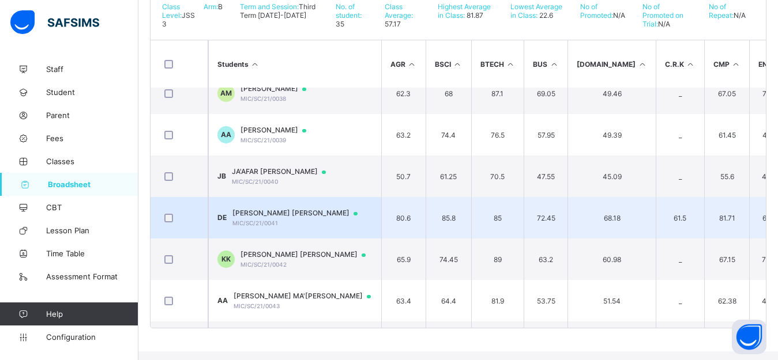
scroll to position [101, 0]
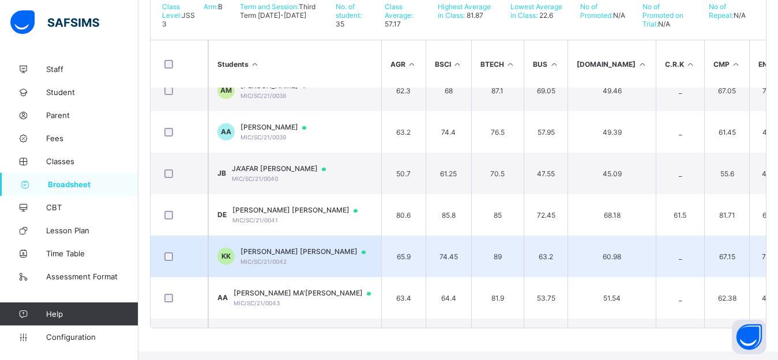
click at [298, 257] on span "KHALIL ADAM KABIR" at bounding box center [308, 251] width 136 height 9
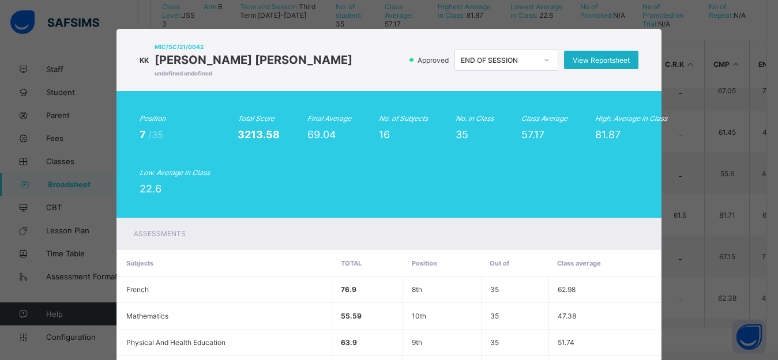
click at [600, 63] on span "View Reportsheet" at bounding box center [601, 60] width 57 height 9
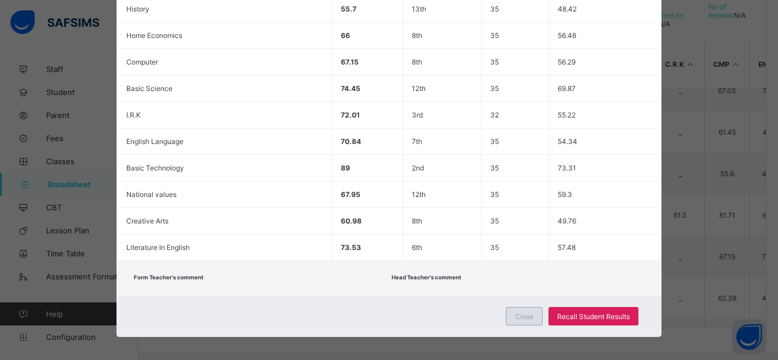
scroll to position [457, 0]
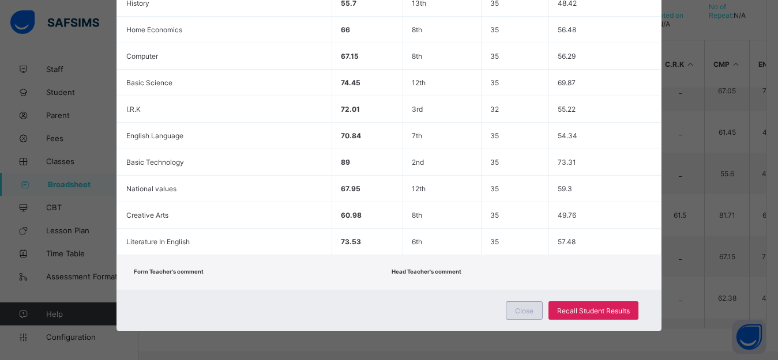
click at [525, 315] on span "Close" at bounding box center [524, 311] width 18 height 9
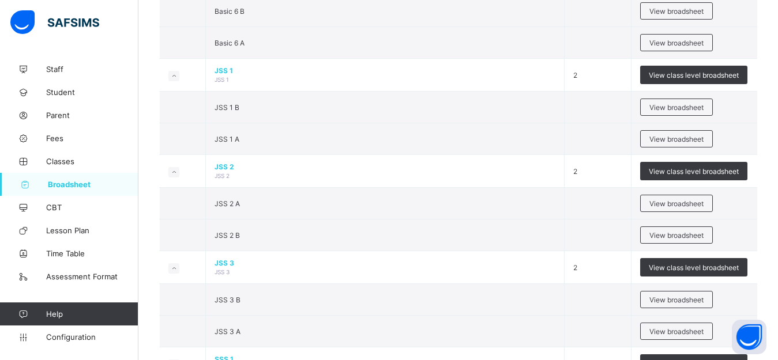
scroll to position [948, 0]
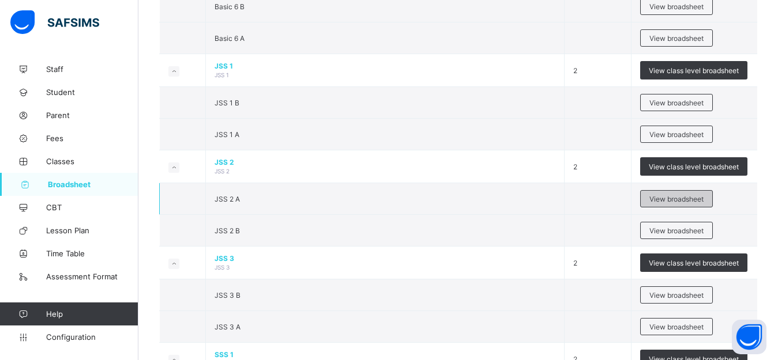
click at [673, 204] on span "View broadsheet" at bounding box center [676, 199] width 54 height 9
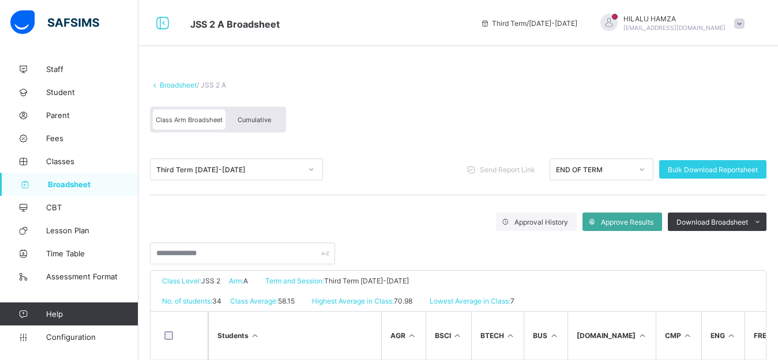
click at [251, 121] on span "Cumulative" at bounding box center [254, 120] width 33 height 8
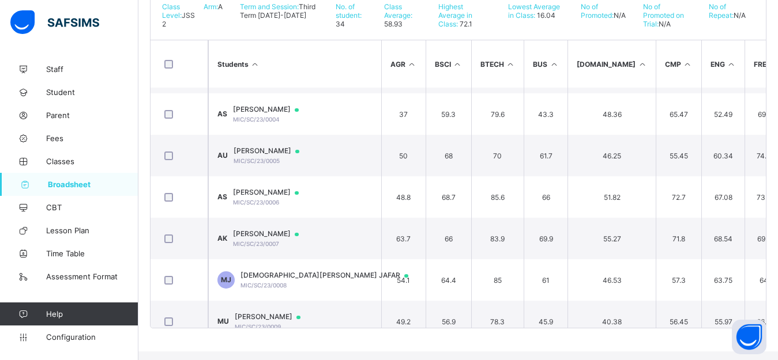
scroll to position [116, 0]
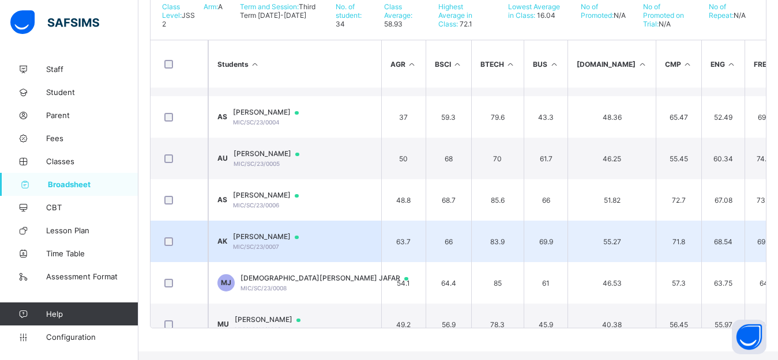
click at [287, 242] on span "AL-AMIN IMAM KABIR" at bounding box center [271, 236] width 77 height 9
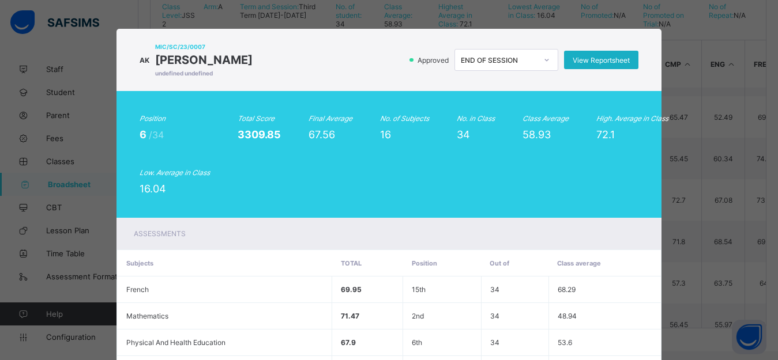
click at [600, 63] on span "View Reportsheet" at bounding box center [601, 60] width 57 height 9
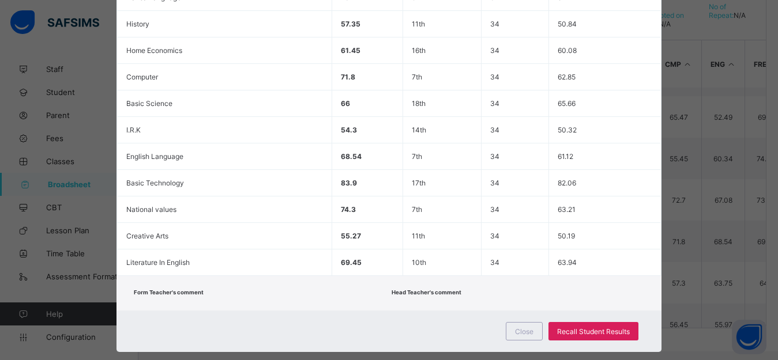
scroll to position [459, 0]
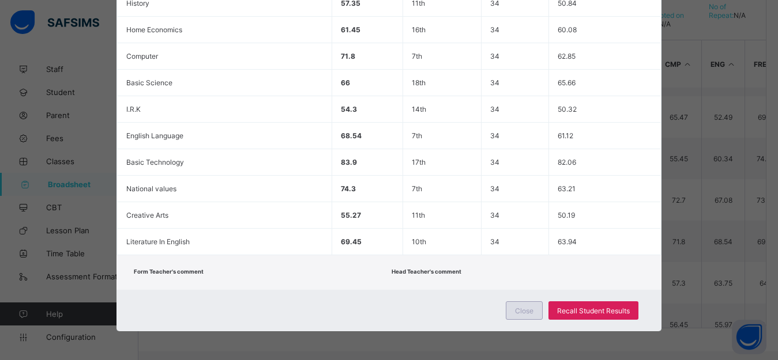
click at [519, 315] on span "Close" at bounding box center [524, 311] width 18 height 9
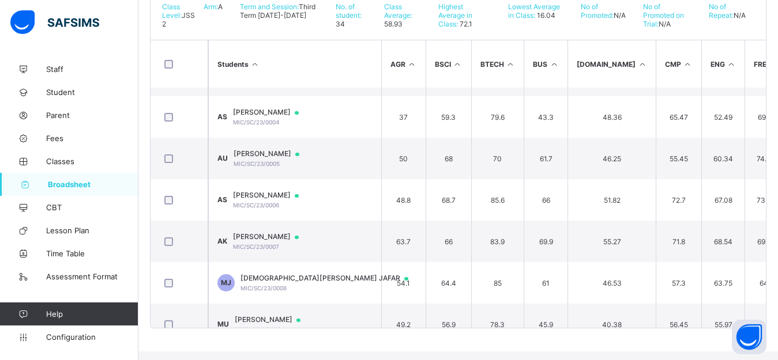
drag, startPoint x: 776, startPoint y: 112, endPoint x: 776, endPoint y: 121, distance: 8.6
click at [766, 121] on div "MUSA ILIASU COLLEGE Date: 27th Aug 2025, 3:54:12 pm Class Level: JSS 2 Arm: A T…" at bounding box center [458, 159] width 616 height 338
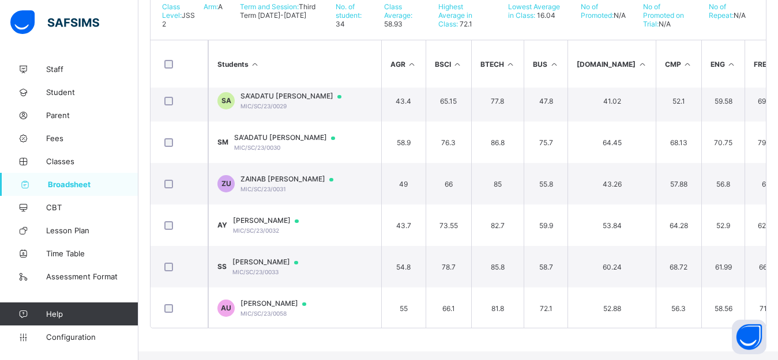
scroll to position [1176, 0]
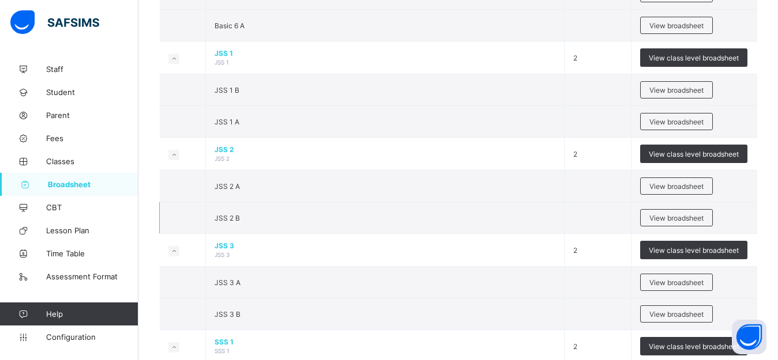
scroll to position [965, 0]
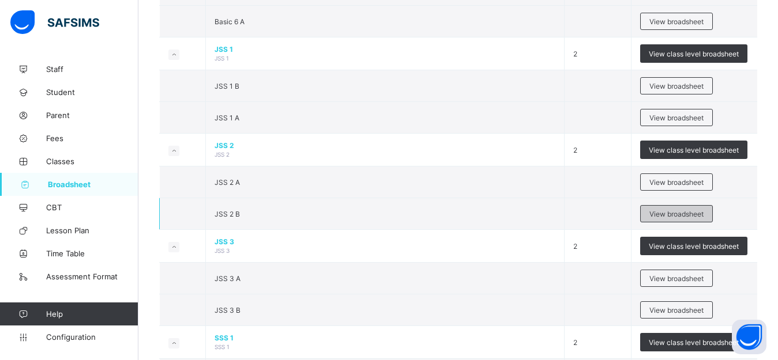
click at [681, 219] on span "View broadsheet" at bounding box center [676, 214] width 54 height 9
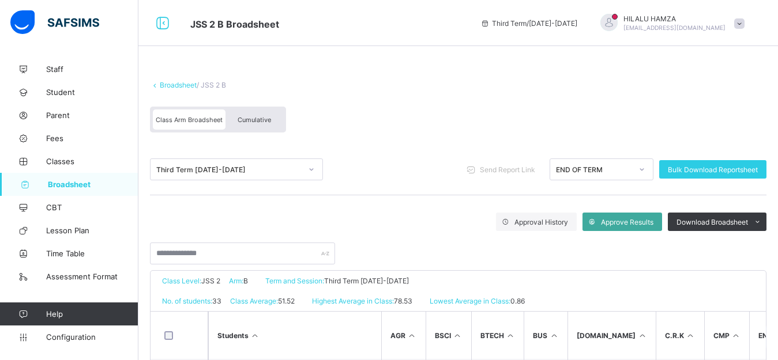
click at [256, 123] on span "Cumulative" at bounding box center [254, 120] width 33 height 8
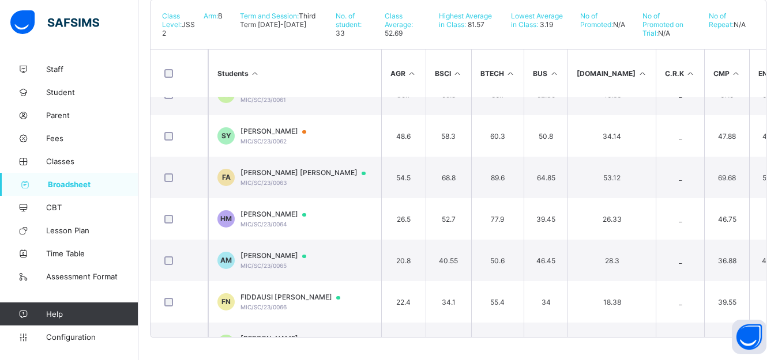
scroll to position [1134, 0]
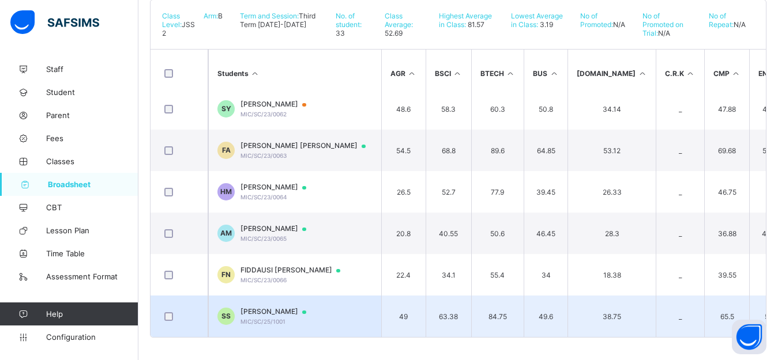
click at [302, 313] on span "SHAFAATU ABUBAKAR SANI" at bounding box center [278, 311] width 77 height 9
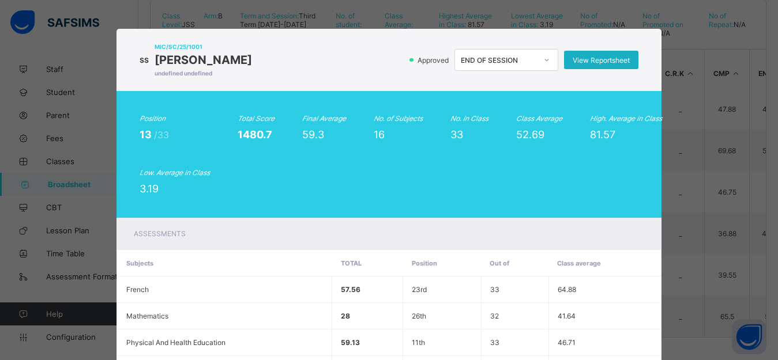
click at [590, 64] on span "View Reportsheet" at bounding box center [601, 60] width 57 height 9
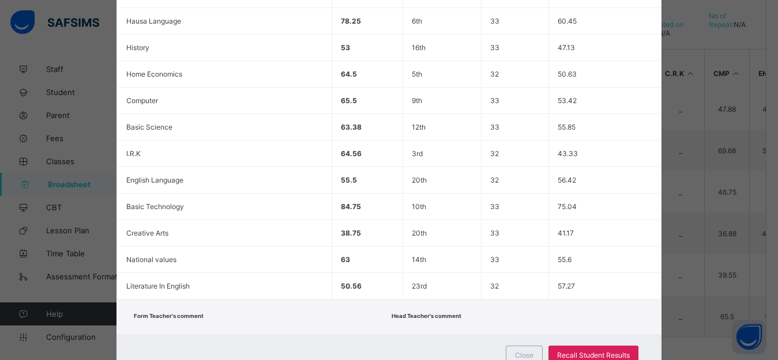
scroll to position [496, 0]
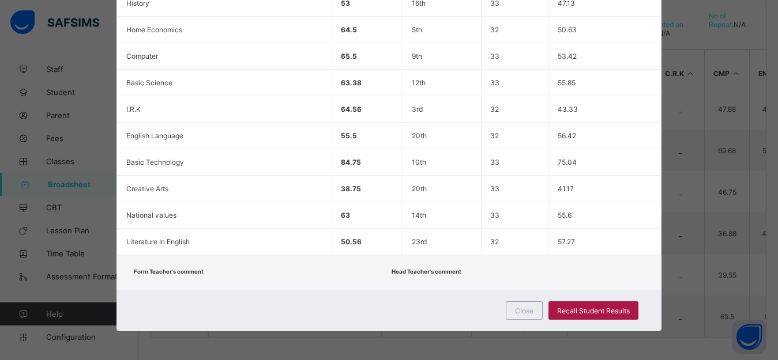
click at [585, 311] on span "Recall Student Results" at bounding box center [593, 311] width 73 height 9
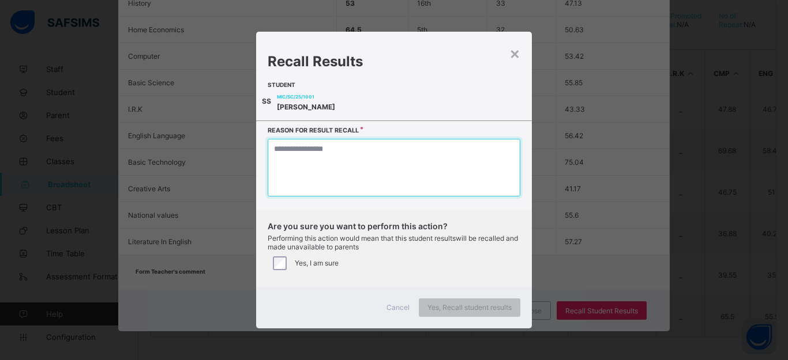
click at [371, 184] on textarea at bounding box center [394, 168] width 253 height 58
type textarea "*"
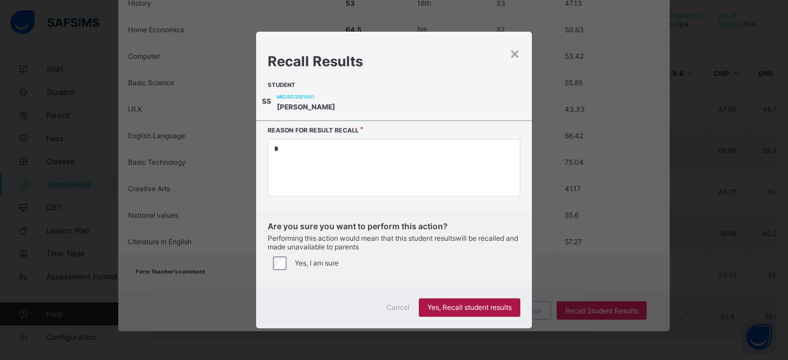
click at [467, 312] on span "Yes, Recall student results" at bounding box center [469, 307] width 84 height 9
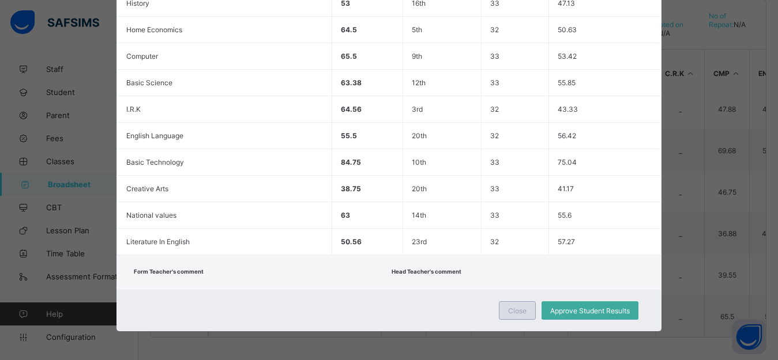
click at [512, 312] on span "Close" at bounding box center [517, 311] width 18 height 9
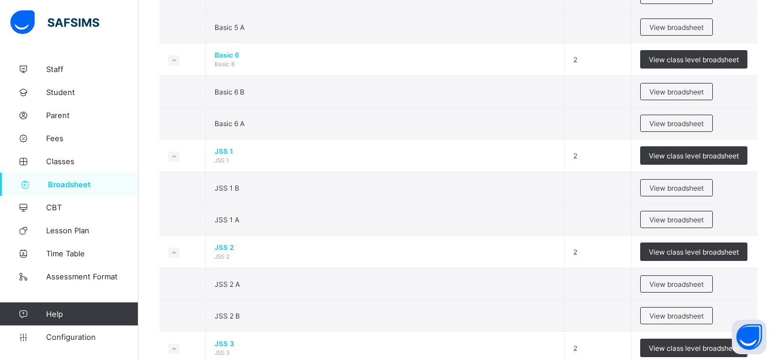
scroll to position [867, 0]
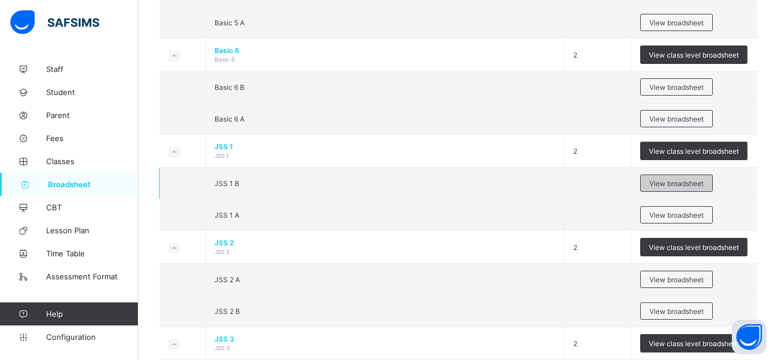
click at [667, 188] on span "View broadsheet" at bounding box center [676, 183] width 54 height 9
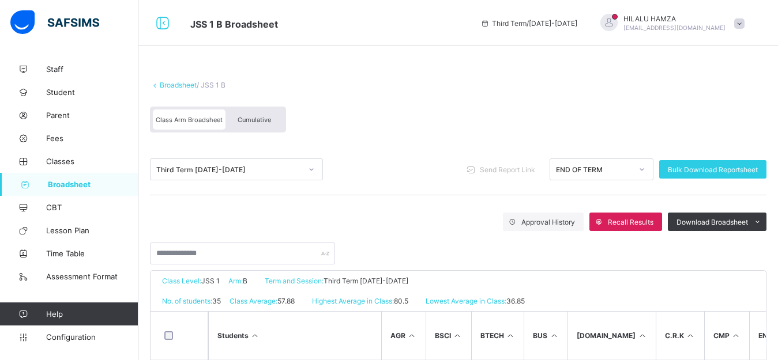
click at [256, 123] on span "Cumulative" at bounding box center [254, 120] width 33 height 8
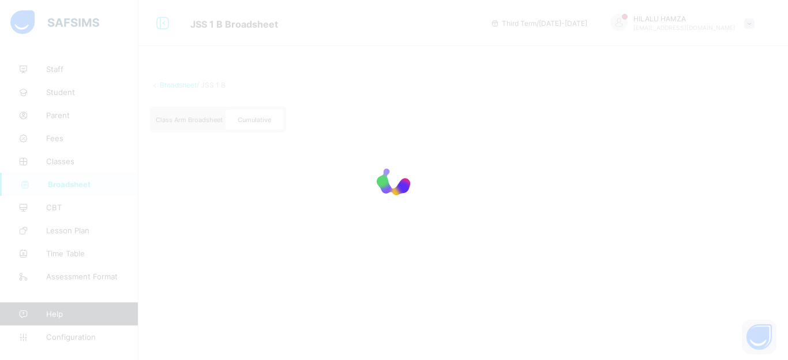
click at [780, 93] on div at bounding box center [394, 180] width 788 height 360
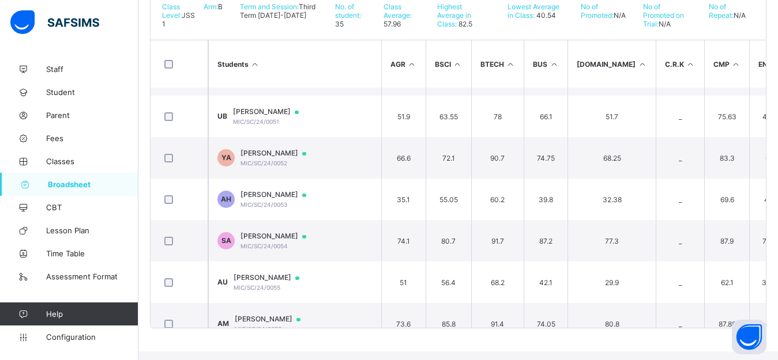
scroll to position [620, 0]
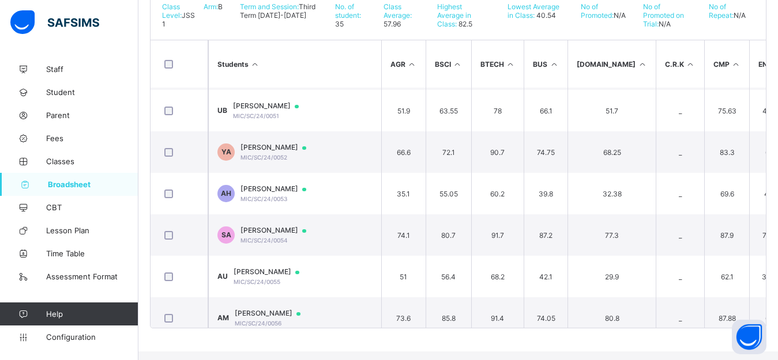
click at [269, 194] on span "Abdul Naziru Hafiz" at bounding box center [278, 189] width 77 height 9
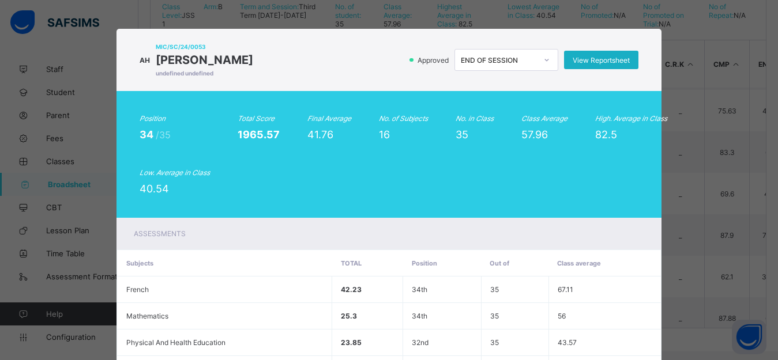
click at [586, 60] on span "View Reportsheet" at bounding box center [601, 60] width 57 height 9
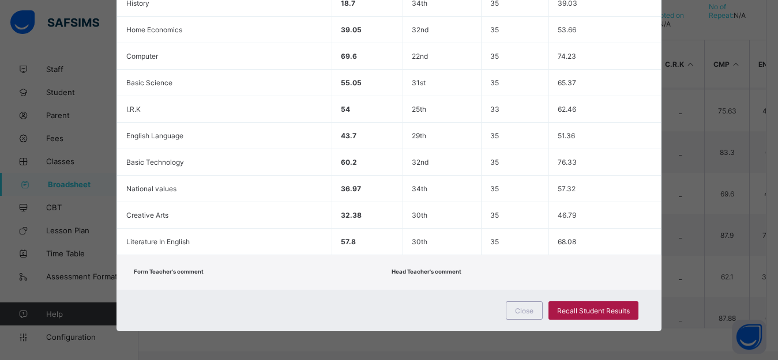
scroll to position [496, 0]
click at [580, 312] on span "Recall Student Results" at bounding box center [593, 311] width 73 height 9
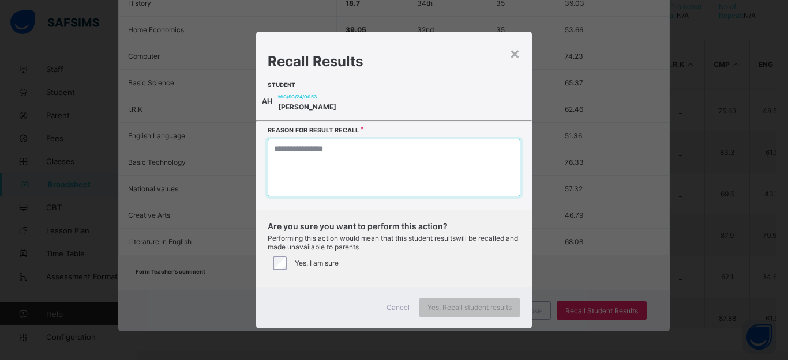
click at [379, 174] on textarea at bounding box center [394, 168] width 253 height 58
type textarea "*"
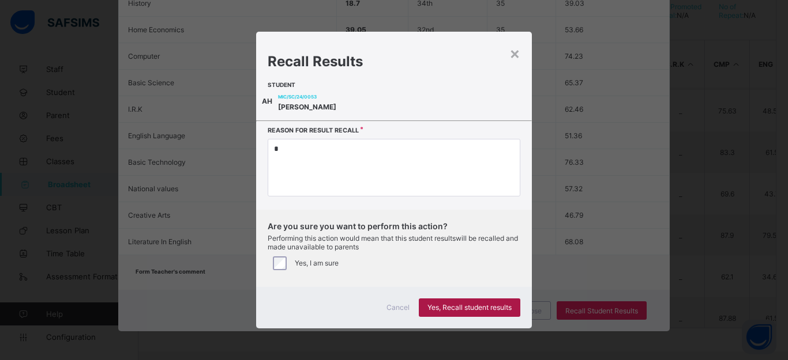
click at [481, 312] on span "Yes, Recall student results" at bounding box center [469, 307] width 84 height 9
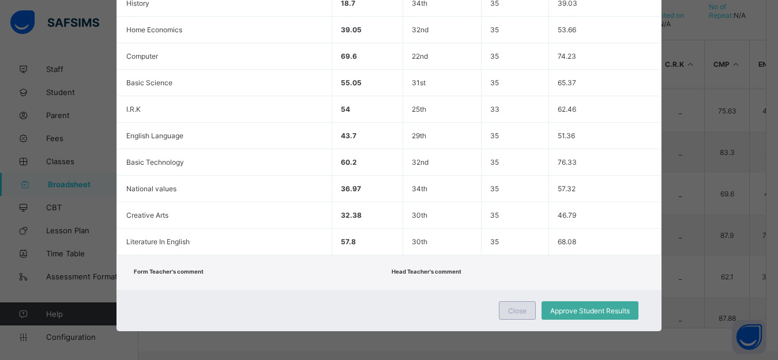
click at [513, 309] on span "Close" at bounding box center [517, 311] width 18 height 9
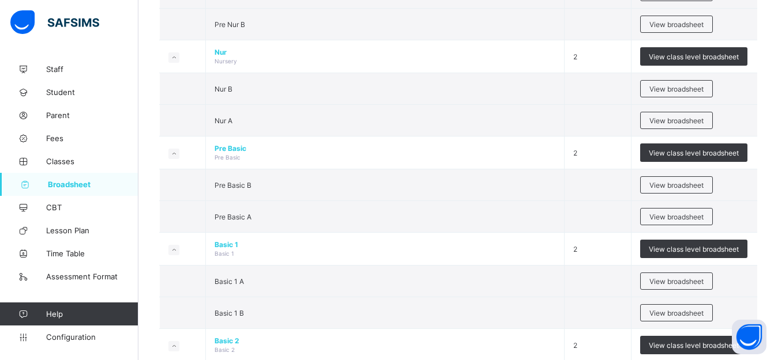
scroll to position [948, 0]
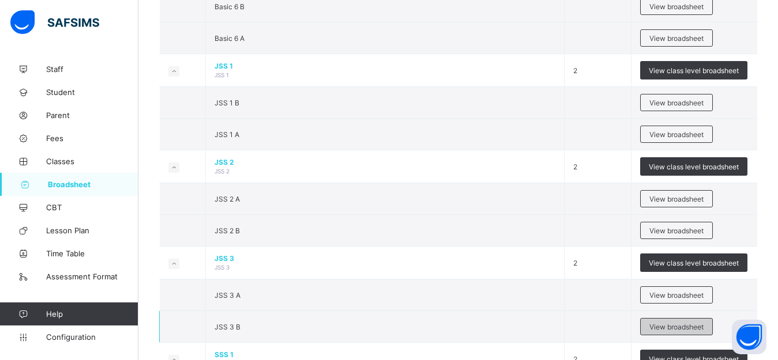
click at [691, 332] on span "View broadsheet" at bounding box center [676, 327] width 54 height 9
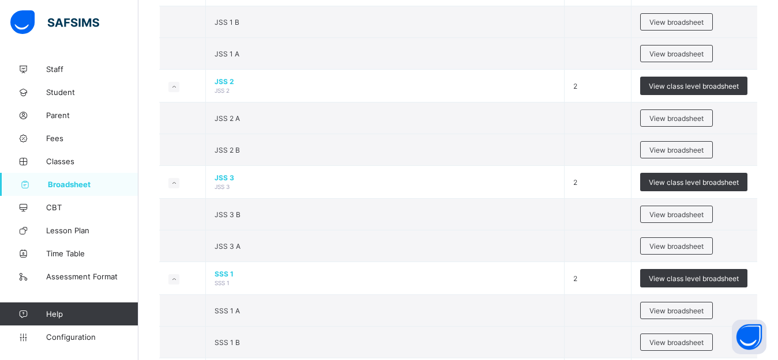
scroll to position [1033, 0]
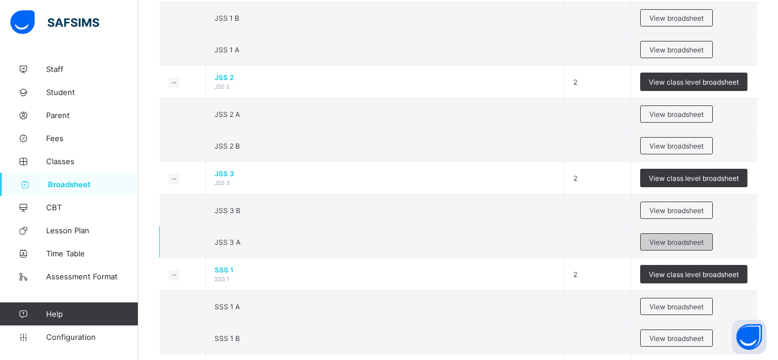
click at [674, 247] on span "View broadsheet" at bounding box center [676, 242] width 54 height 9
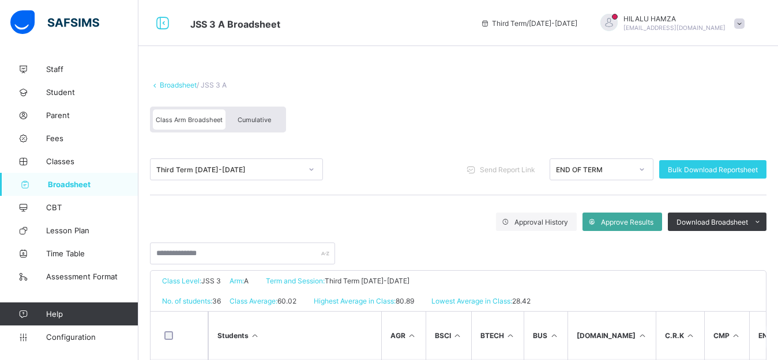
click at [260, 118] on span "Cumulative" at bounding box center [254, 120] width 33 height 8
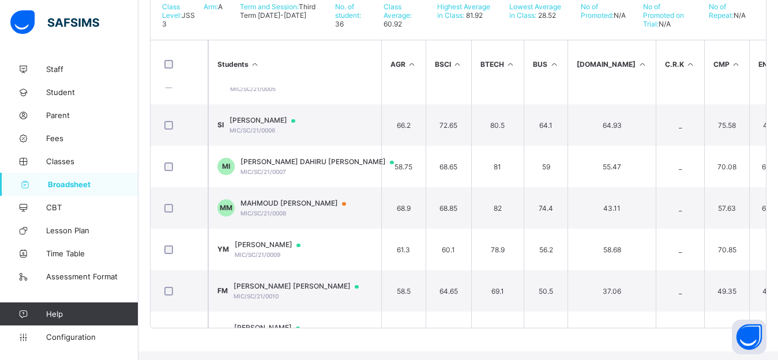
scroll to position [245, 0]
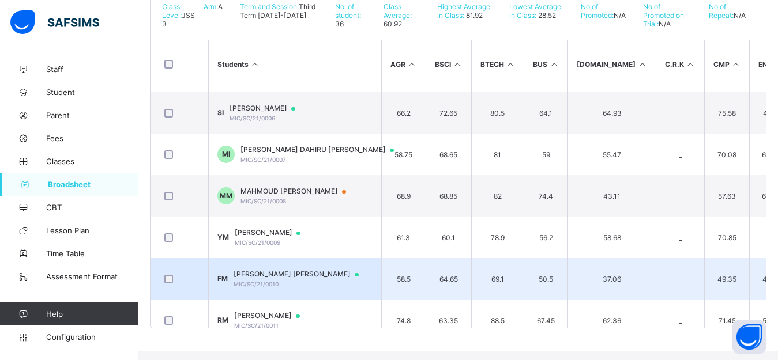
click at [318, 279] on span "FAROUK SHEHU MUSTAPHA" at bounding box center [302, 274] width 136 height 9
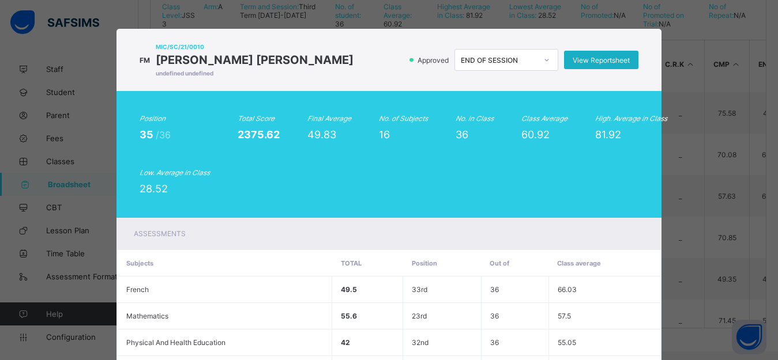
click at [600, 65] on span "View Reportsheet" at bounding box center [601, 60] width 57 height 9
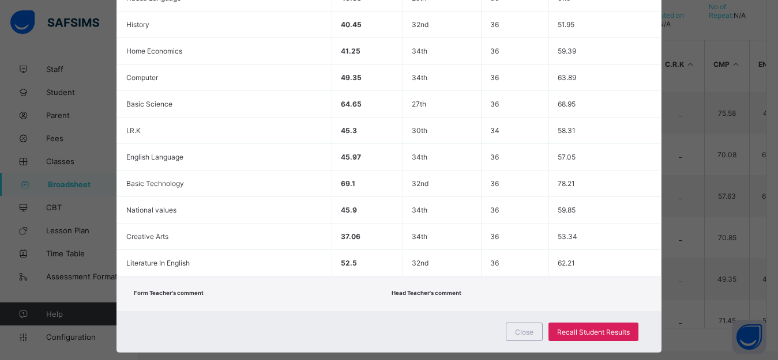
scroll to position [496, 0]
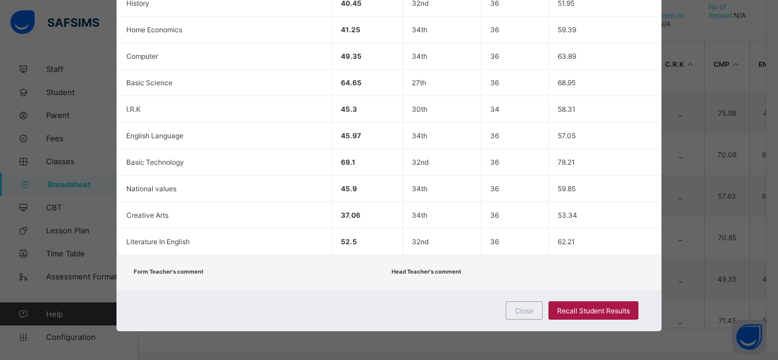
click at [592, 309] on span "Recall Student Results" at bounding box center [593, 311] width 73 height 9
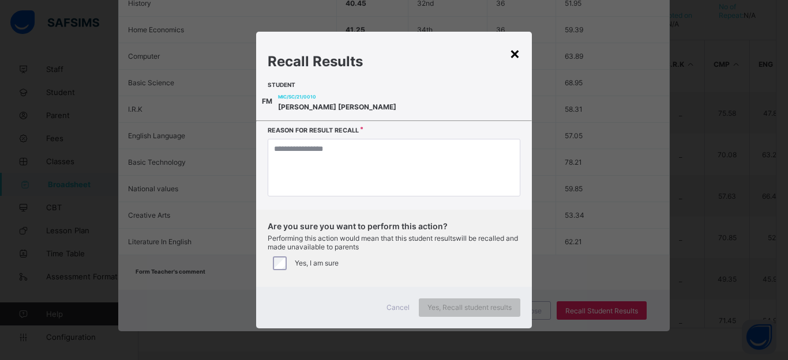
click at [511, 52] on div "×" at bounding box center [514, 53] width 11 height 20
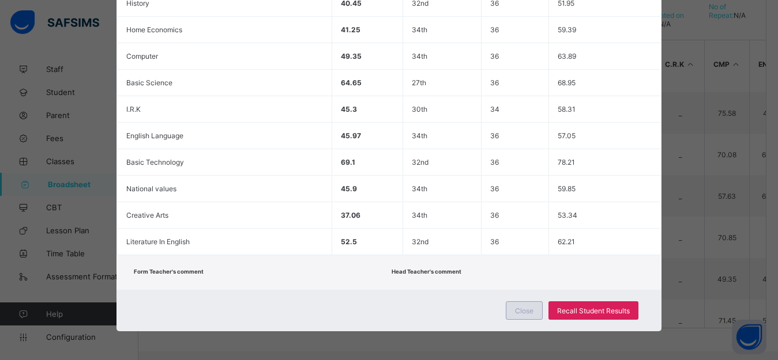
click at [516, 313] on span "Close" at bounding box center [524, 311] width 18 height 9
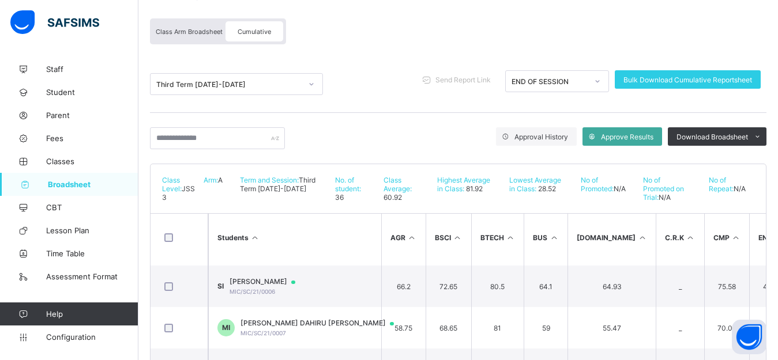
scroll to position [0, 0]
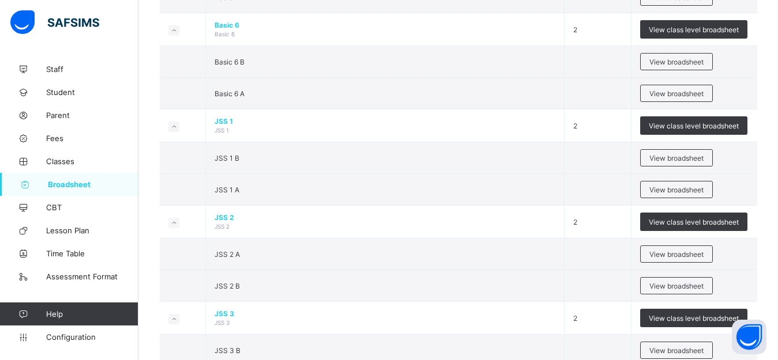
scroll to position [897, 0]
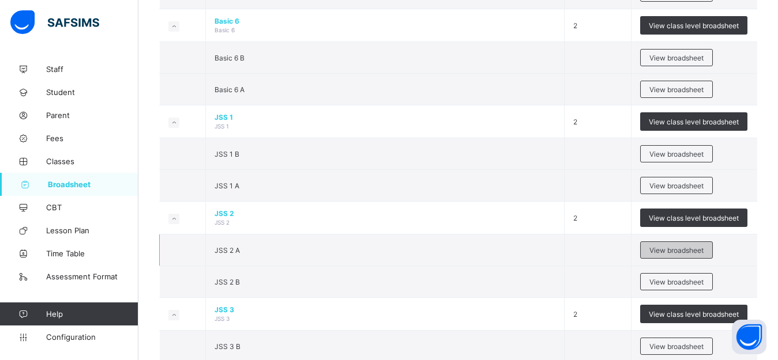
click at [679, 255] on span "View broadsheet" at bounding box center [676, 250] width 54 height 9
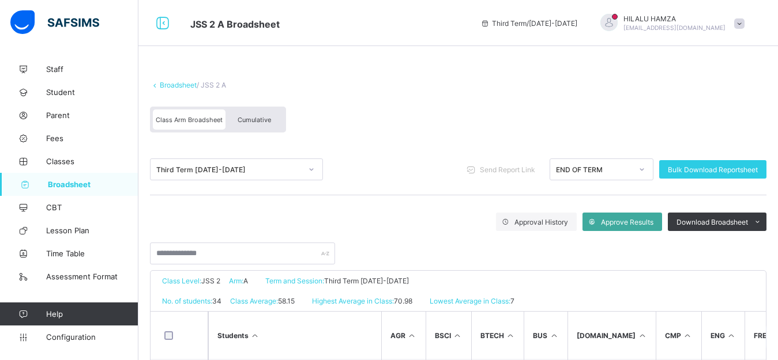
click at [250, 120] on span "Cumulative" at bounding box center [254, 120] width 33 height 8
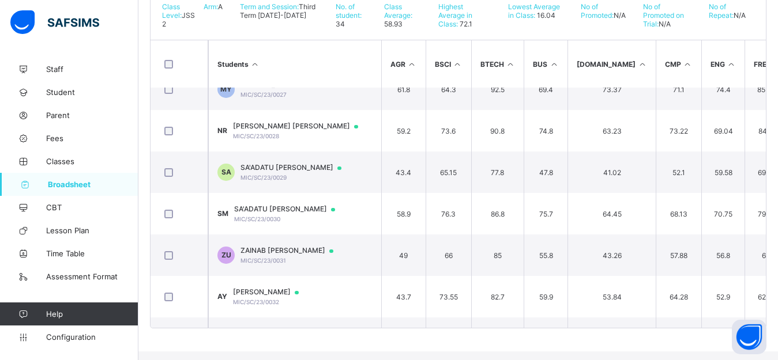
scroll to position [1176, 0]
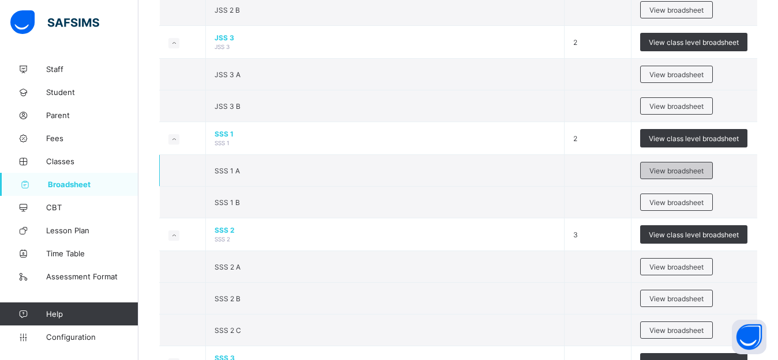
scroll to position [1173, 0]
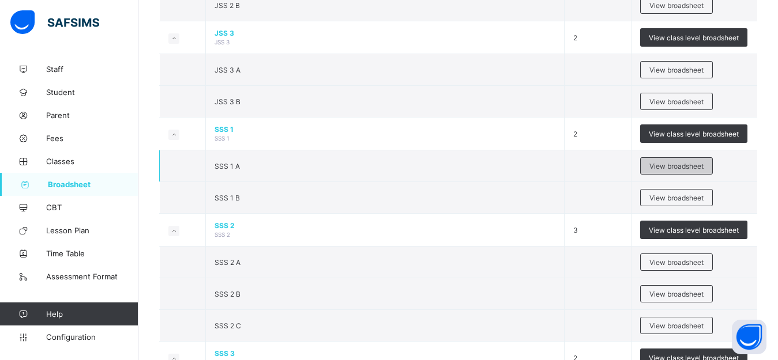
click at [668, 171] on span "View broadsheet" at bounding box center [676, 166] width 54 height 9
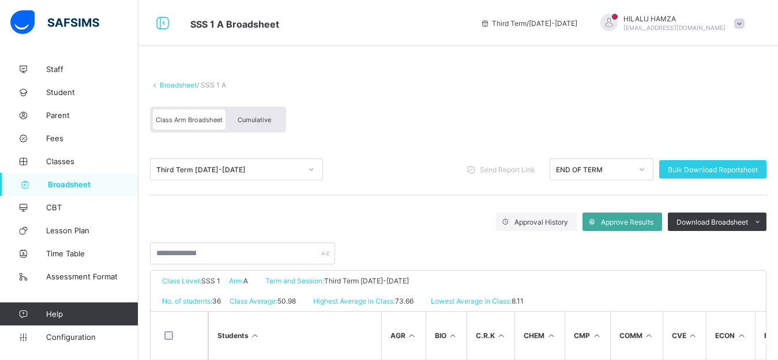
click at [252, 119] on span "Cumulative" at bounding box center [254, 120] width 33 height 8
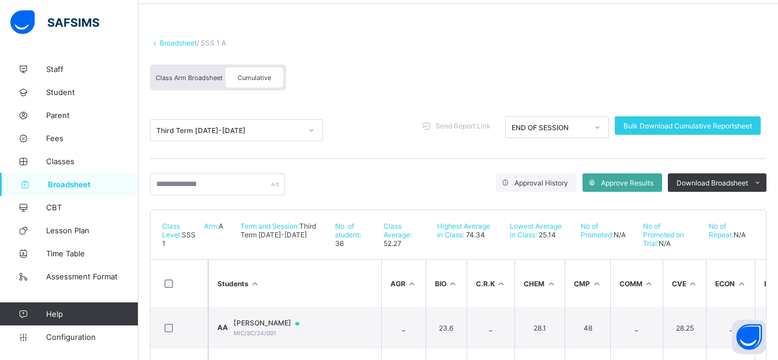
scroll to position [198, 0]
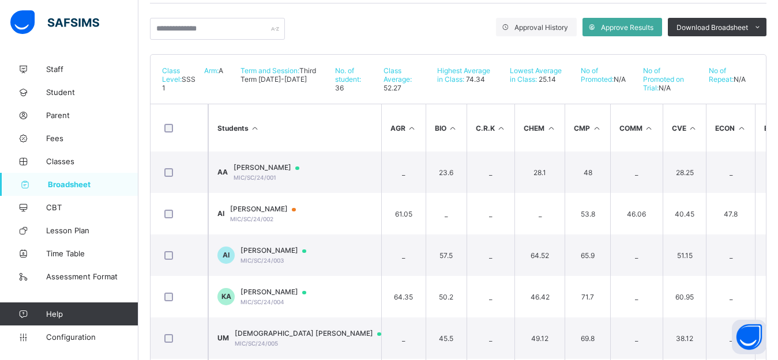
drag, startPoint x: 770, startPoint y: 126, endPoint x: 770, endPoint y: 140, distance: 14.4
click at [770, 140] on th "ENG" at bounding box center [777, 127] width 44 height 47
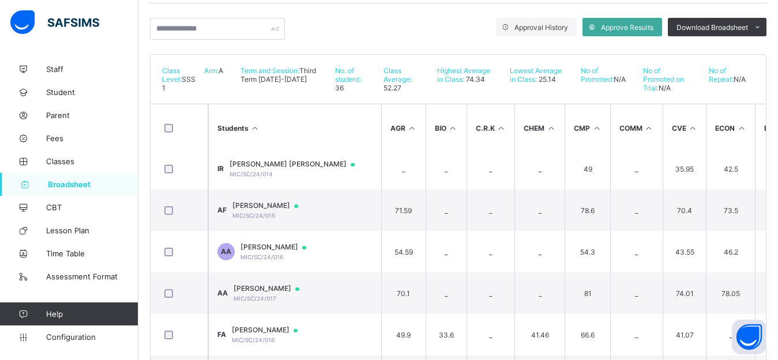
scroll to position [531, 0]
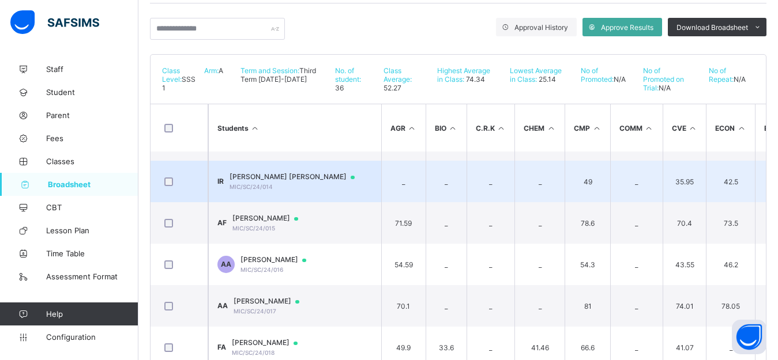
click at [261, 190] on span "MIC/SC/24/014" at bounding box center [251, 186] width 43 height 7
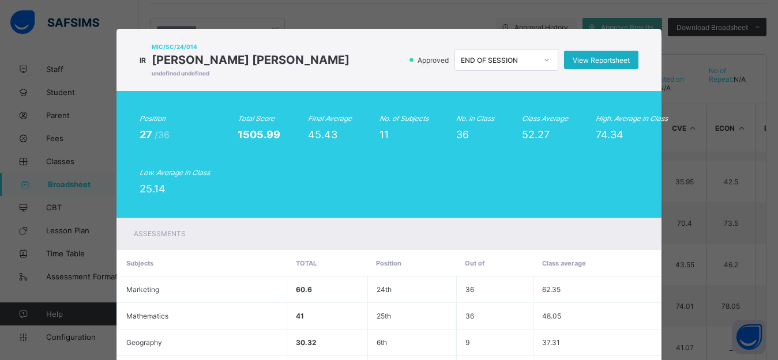
click at [589, 62] on span "View Reportsheet" at bounding box center [601, 60] width 57 height 9
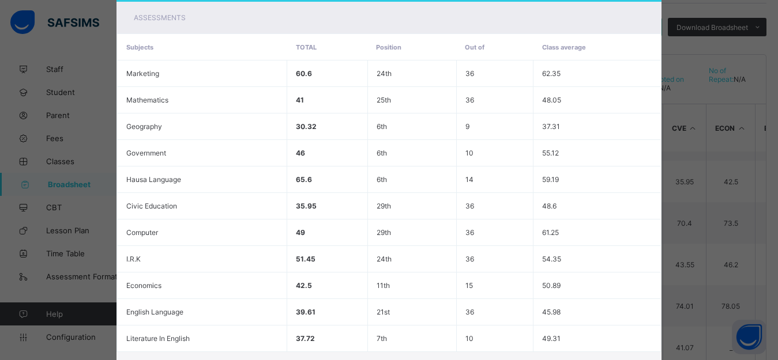
scroll to position [355, 0]
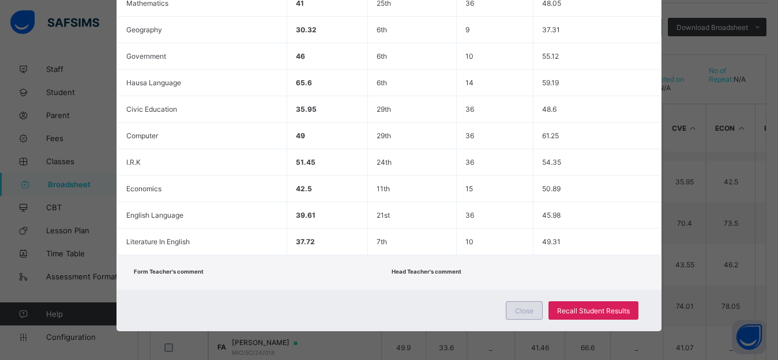
click at [523, 310] on span "Close" at bounding box center [524, 311] width 18 height 9
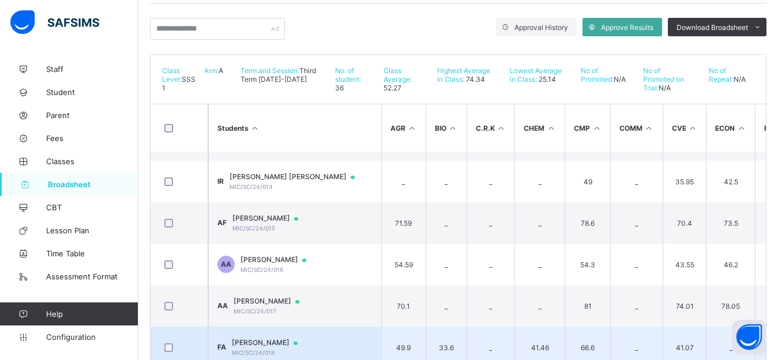
click at [307, 348] on span "FATIMA TIJJANI AHMAD" at bounding box center [270, 342] width 77 height 9
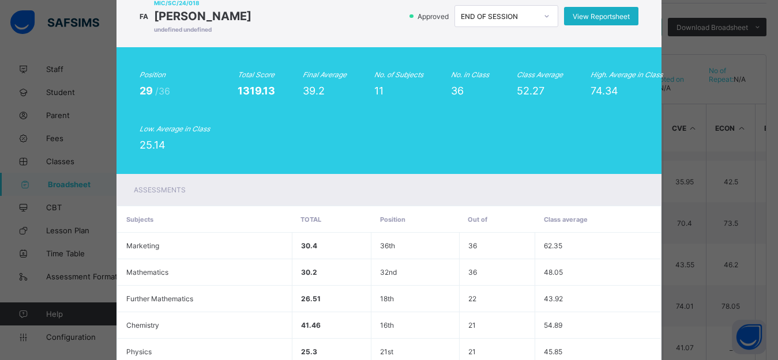
scroll to position [42, 0]
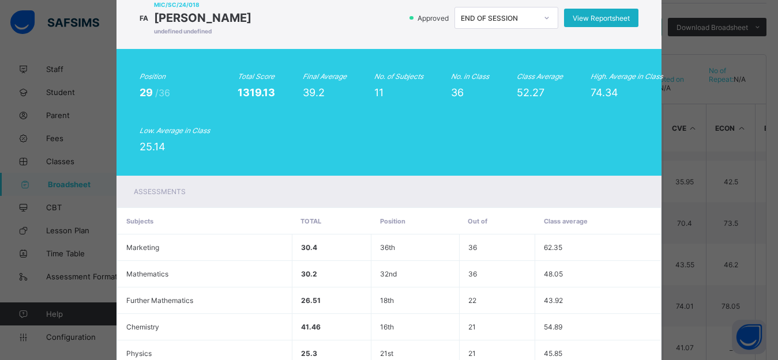
click at [592, 19] on span "View Reportsheet" at bounding box center [601, 18] width 57 height 9
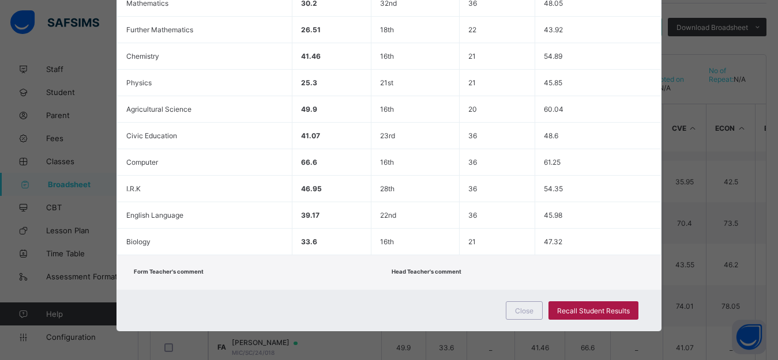
scroll to position [352, 0]
click at [597, 313] on span "Recall Student Results" at bounding box center [593, 311] width 73 height 9
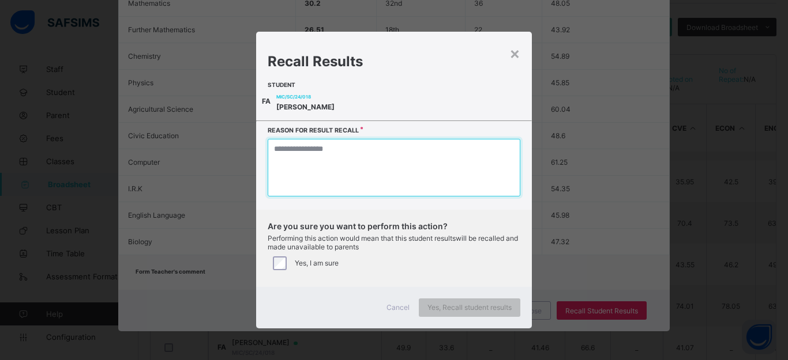
click at [412, 183] on textarea at bounding box center [394, 168] width 253 height 58
type textarea "*"
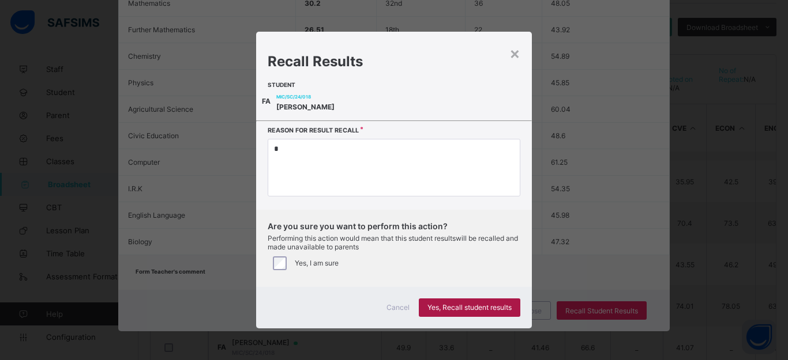
click at [454, 312] on span "Yes, Recall student results" at bounding box center [469, 307] width 84 height 9
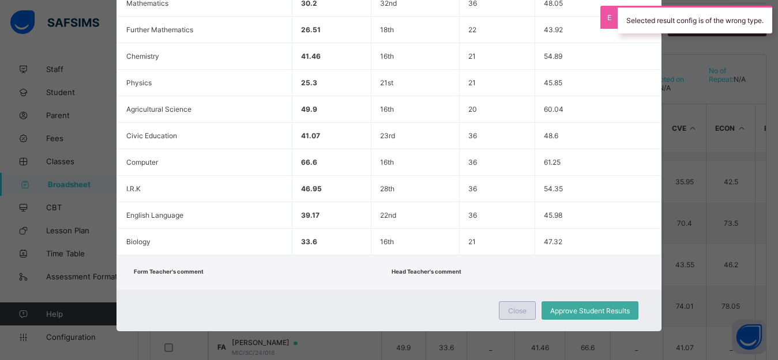
click at [524, 312] on span "Close" at bounding box center [517, 311] width 18 height 9
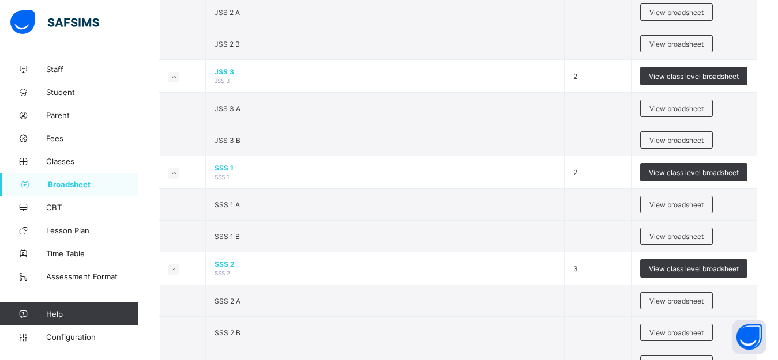
scroll to position [1139, 0]
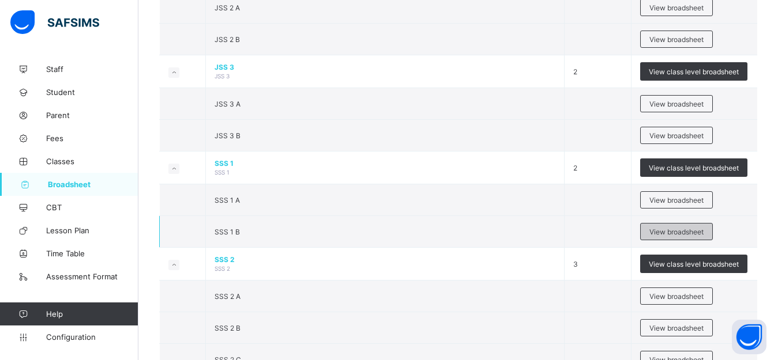
click at [675, 236] on span "View broadsheet" at bounding box center [676, 232] width 54 height 9
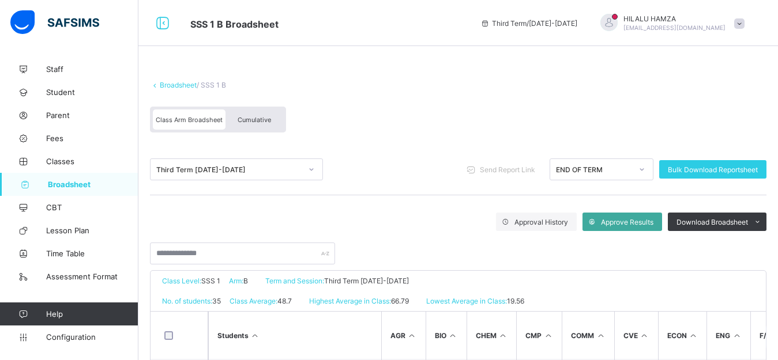
click at [260, 118] on span "Cumulative" at bounding box center [254, 120] width 33 height 8
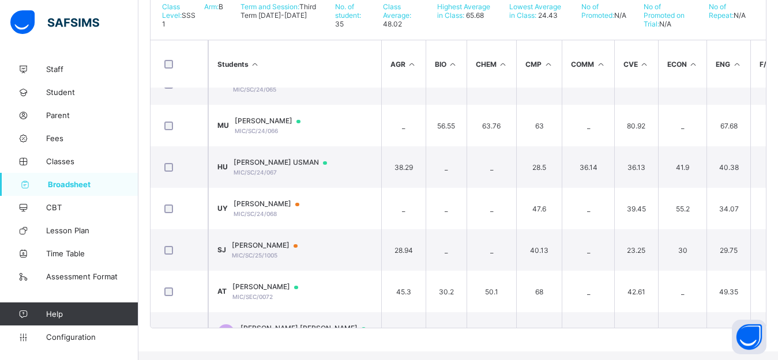
scroll to position [1217, 0]
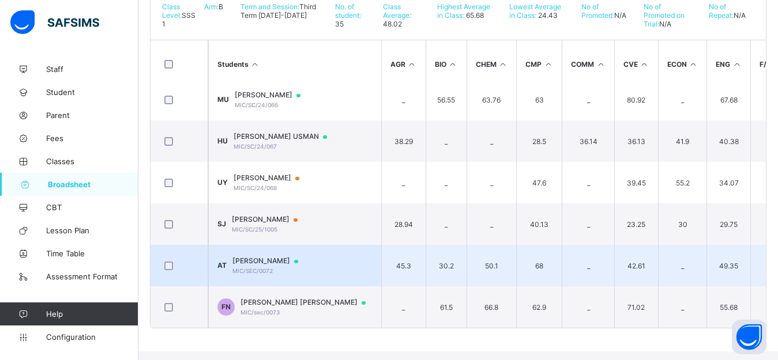
click at [279, 265] on span "Ahmad Ahmad Tijani" at bounding box center [270, 261] width 77 height 9
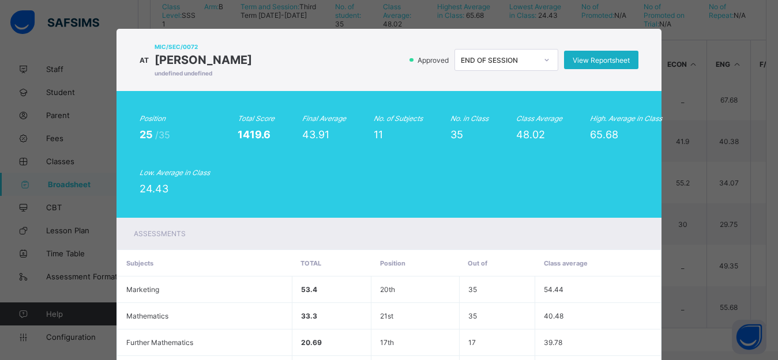
click at [595, 63] on span "View Reportsheet" at bounding box center [601, 60] width 57 height 9
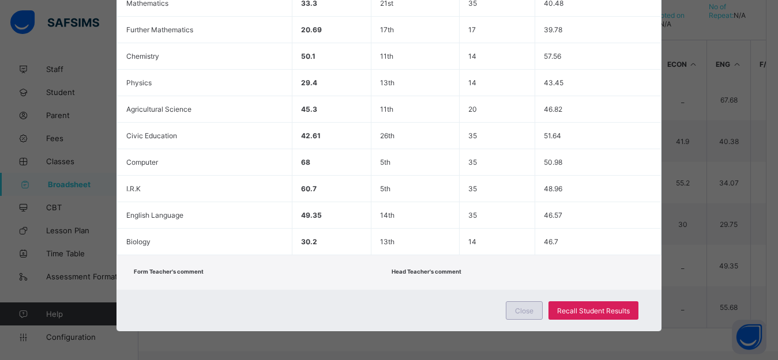
scroll to position [328, 0]
click at [580, 315] on span "Recall Student Results" at bounding box center [593, 311] width 73 height 9
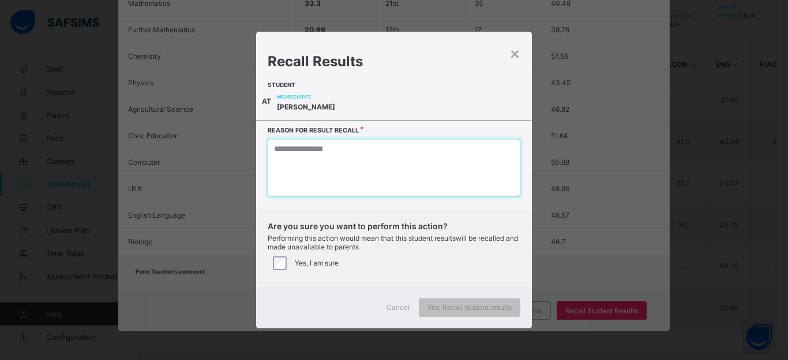
click at [382, 185] on textarea at bounding box center [394, 168] width 253 height 58
type textarea "*"
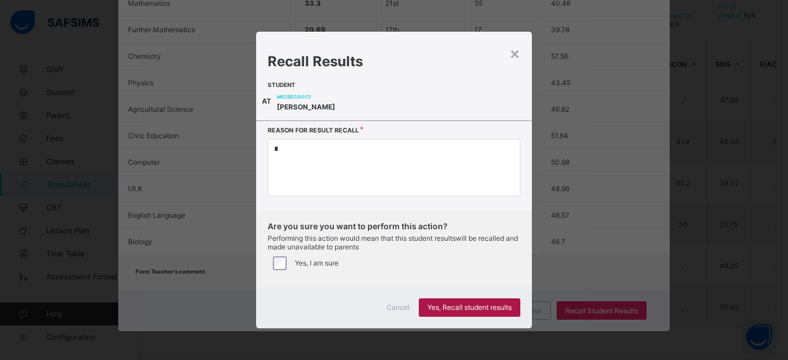
click at [457, 312] on span "Yes, Recall student results" at bounding box center [469, 307] width 84 height 9
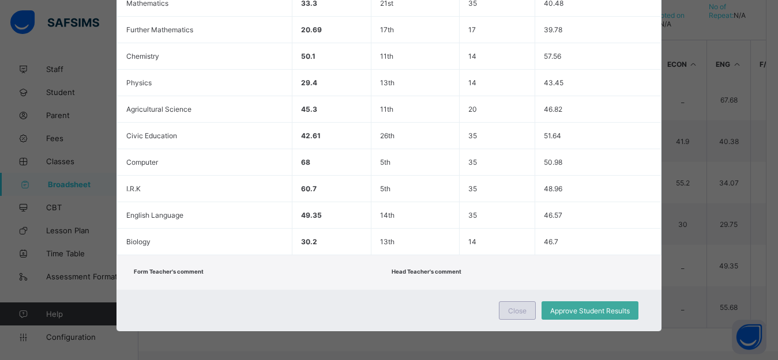
click at [512, 315] on span "Close" at bounding box center [517, 311] width 18 height 9
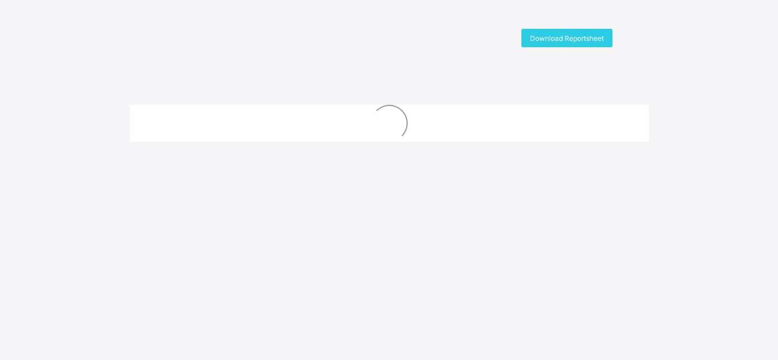
scroll to position [31, 0]
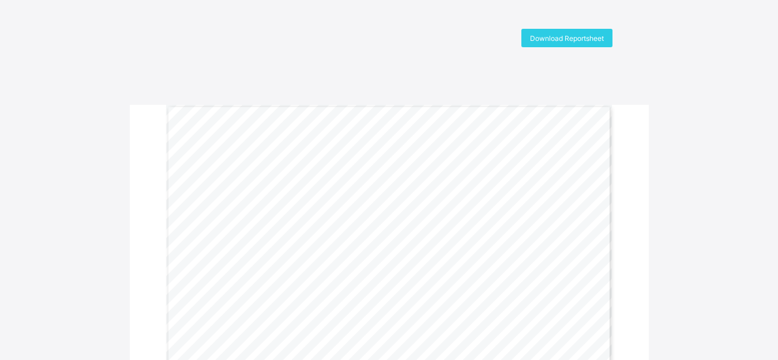
scroll to position [47, 0]
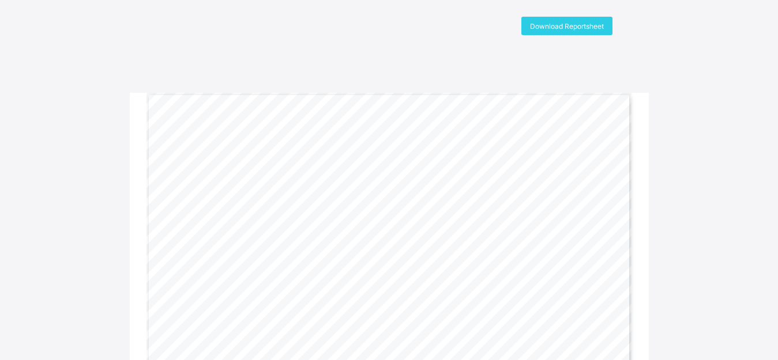
scroll to position [11, 0]
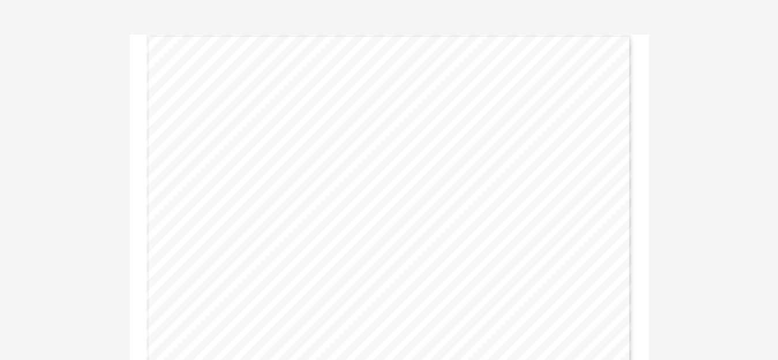
click at [774, 141] on div "Download Reportsheet Gwarzo Road, P.O. Box 701, Kano - Nigeria. Tel: 0906 358 2…" at bounding box center [389, 167] width 778 height 419
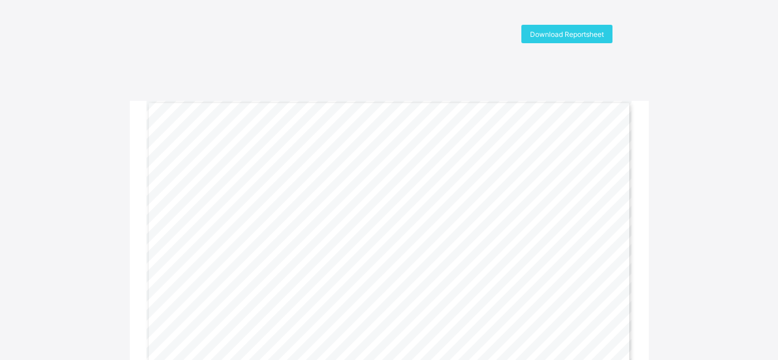
scroll to position [2, 0]
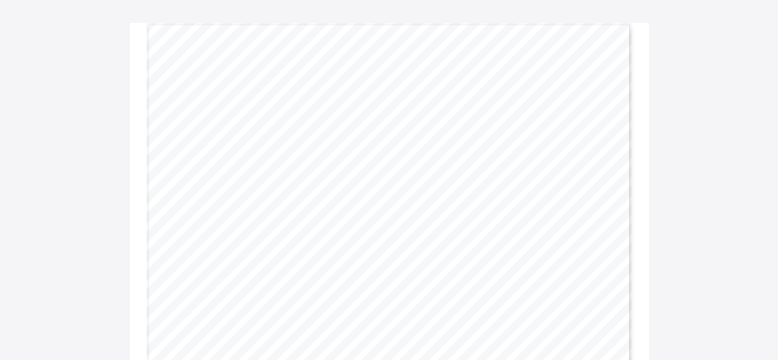
scroll to position [81, 0]
